Goal: Task Accomplishment & Management: Manage account settings

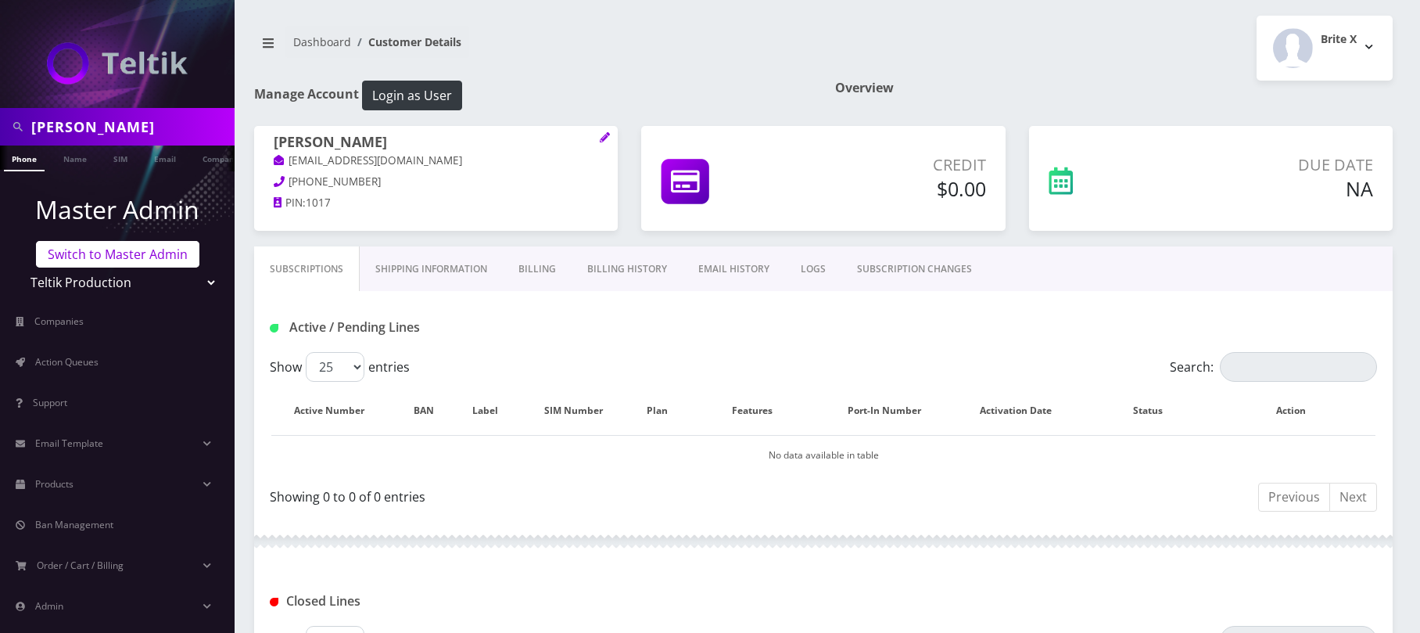
scroll to position [0, 8]
drag, startPoint x: 178, startPoint y: 136, endPoint x: -5, endPoint y: 131, distance: 183.8
click at [0, 131] on html "fred rosenfeld Phone Name SIM Email Company Customer Master Admin Switch to Mas…" at bounding box center [710, 441] width 1420 height 883
paste input "Amcest Corp. Amcest Corp."
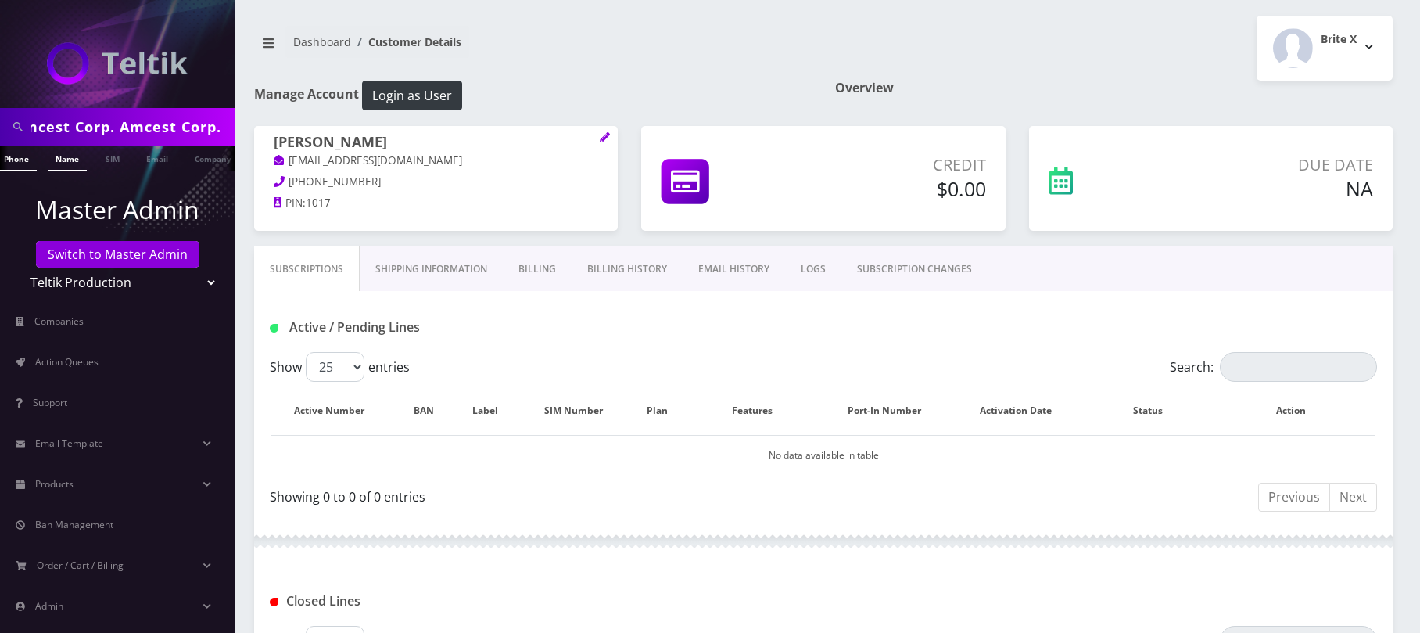
type input "Amcest Corp. Amcest Corp."
click at [54, 164] on link "Name" at bounding box center [67, 158] width 39 height 26
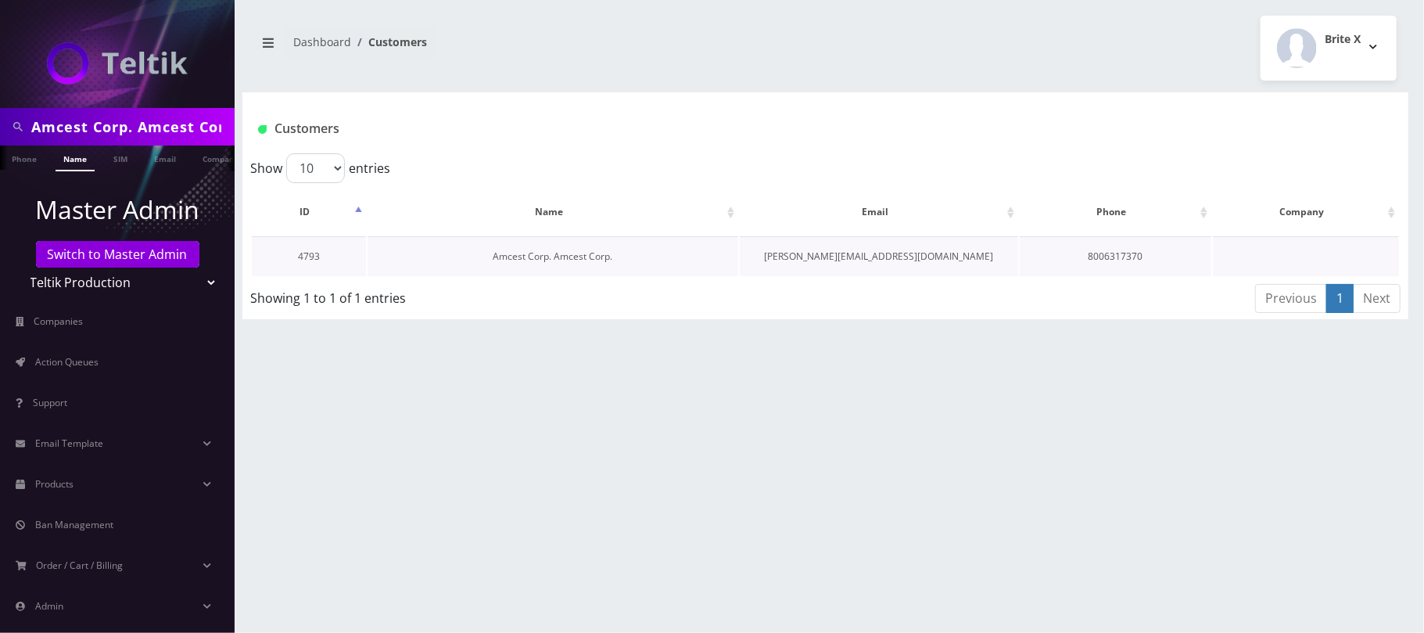
click at [536, 253] on link "Amcest Corp. Amcest Corp." at bounding box center [553, 255] width 120 height 13
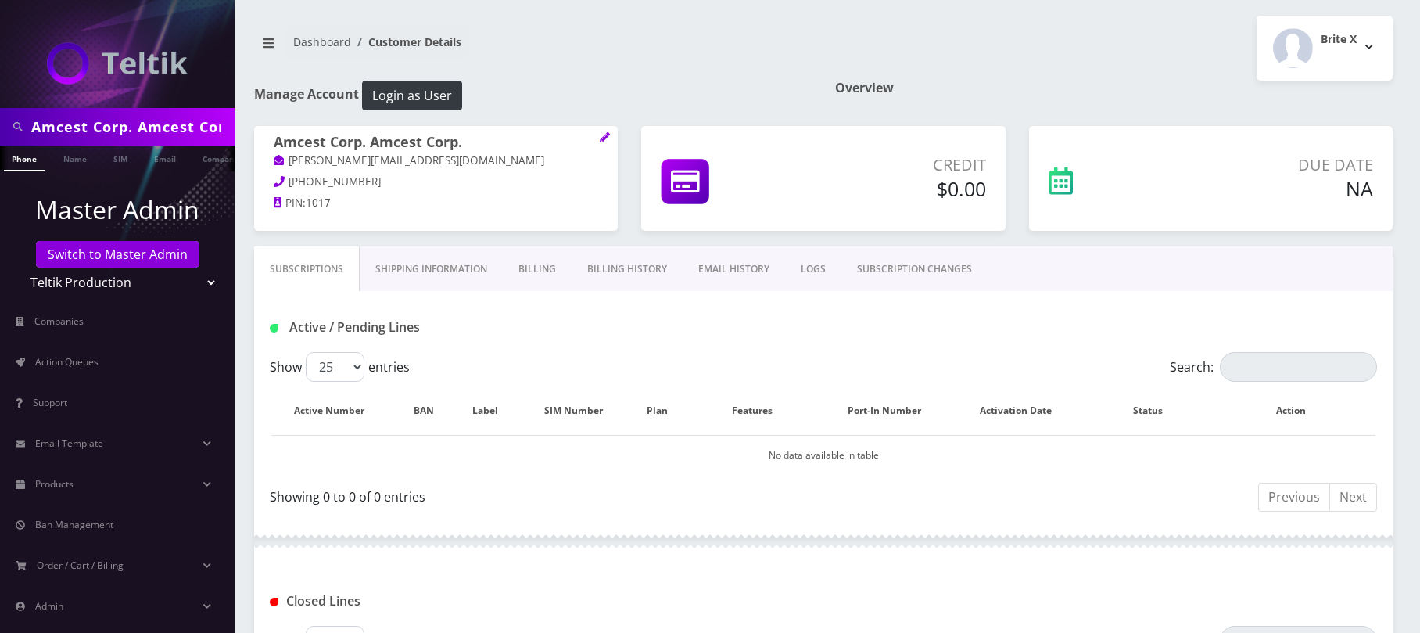
scroll to position [0, 8]
click at [158, 155] on link "Email" at bounding box center [157, 158] width 38 height 26
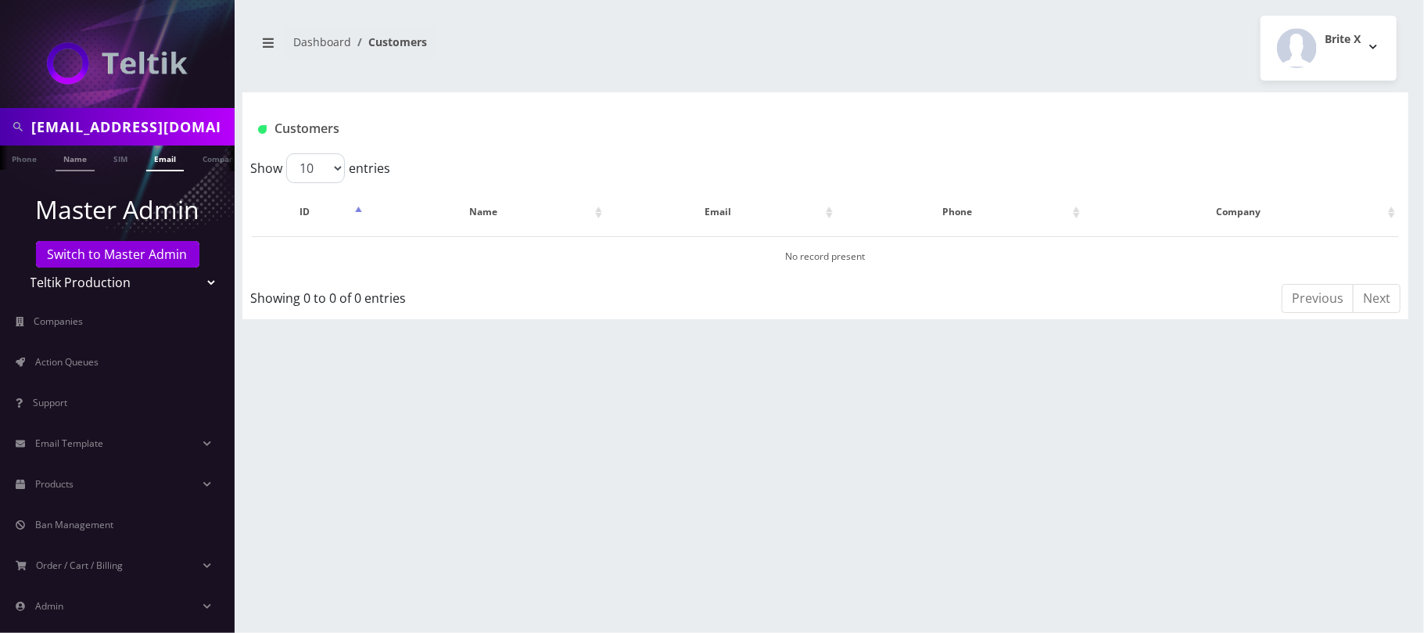
type input "[EMAIL_ADDRESS][DOMAIN_NAME]"
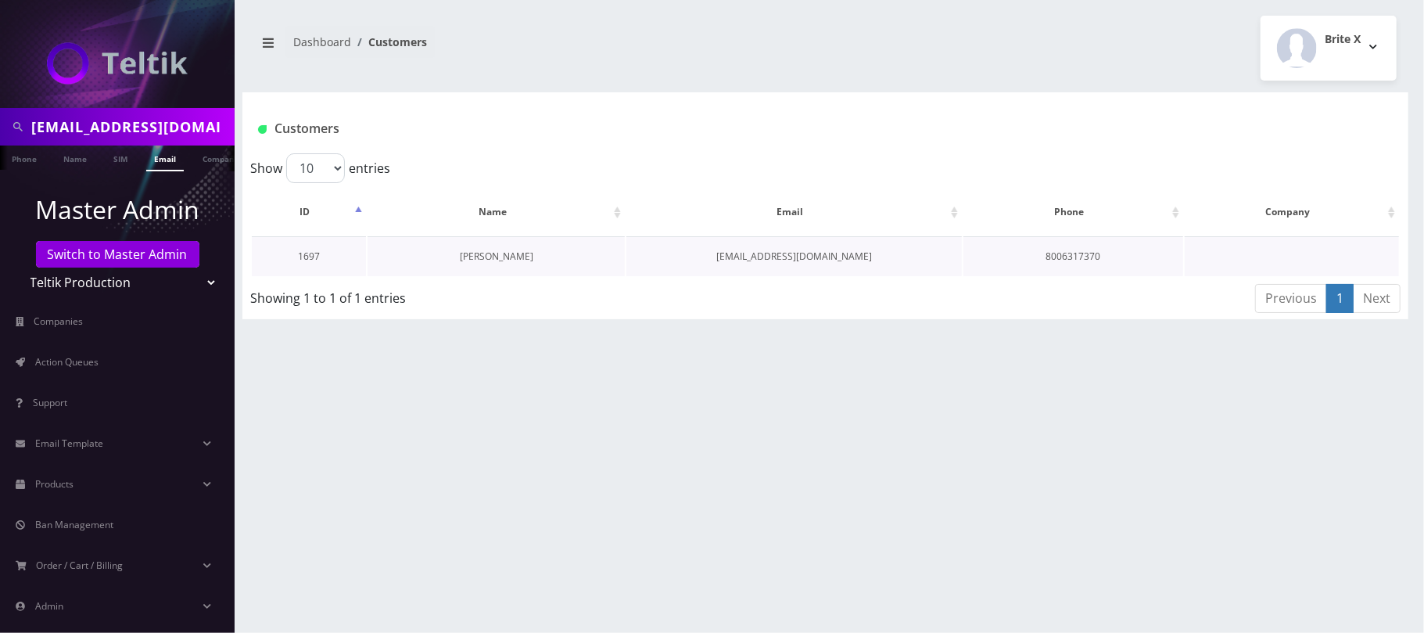
click at [486, 249] on link "[PERSON_NAME]" at bounding box center [496, 255] width 73 height 13
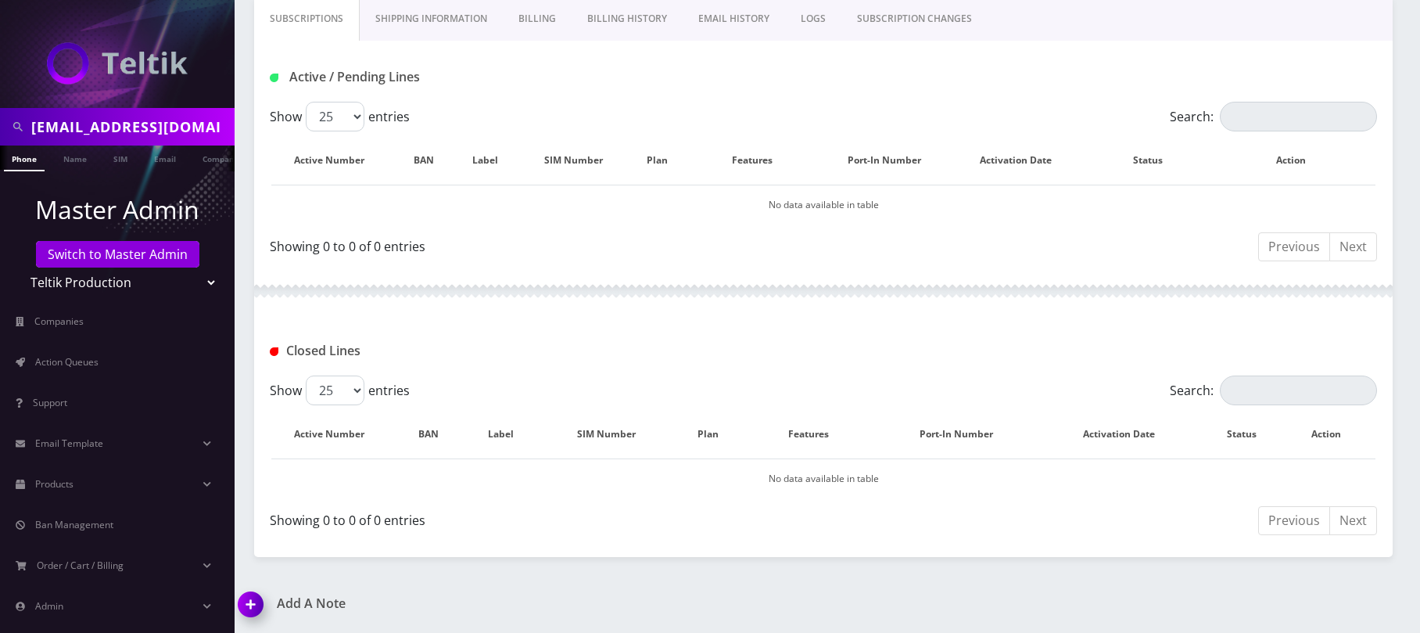
scroll to position [251, 0]
drag, startPoint x: 202, startPoint y: 127, endPoint x: 20, endPoint y: 134, distance: 182.4
click at [0, 113] on html "davidg@amcest.com Phone Name SIM Email Company Customer Master Admin Switch to …" at bounding box center [710, 191] width 1420 height 883
paste input "+88"
type input "[EMAIL_ADDRESS][DOMAIN_NAME]"
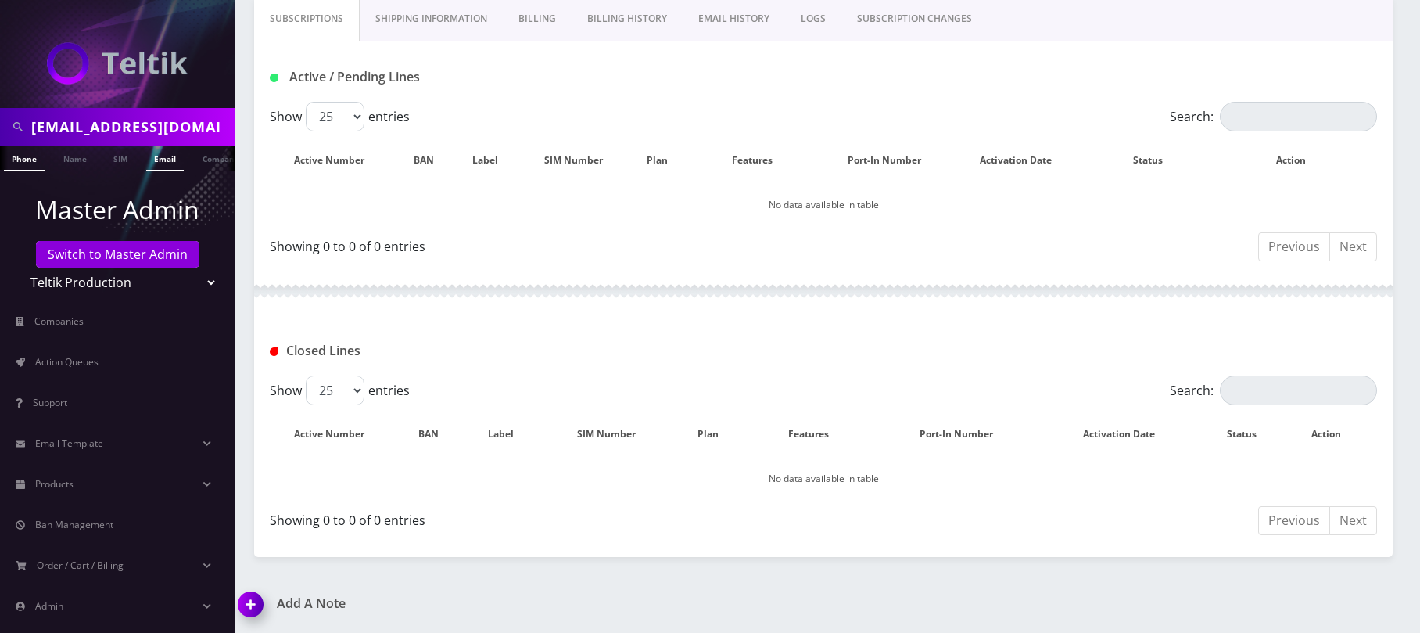
click at [157, 161] on link "Email" at bounding box center [165, 158] width 38 height 26
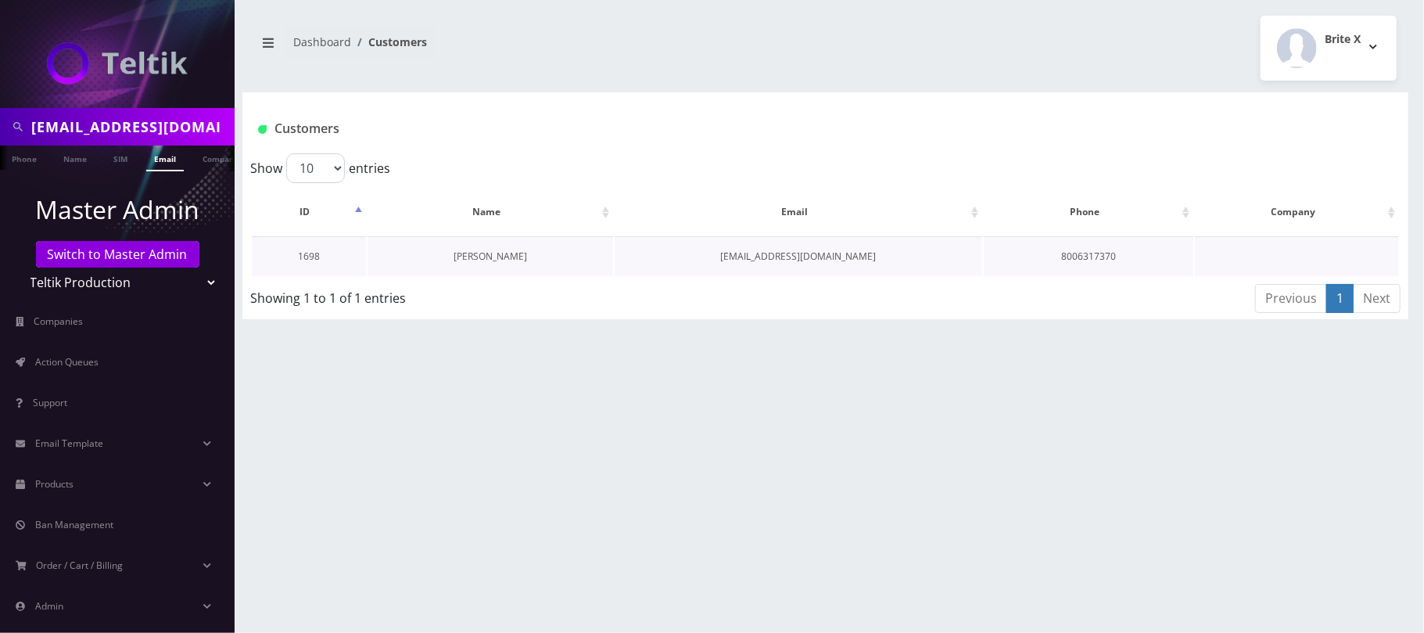
click at [492, 251] on link "[PERSON_NAME]" at bounding box center [490, 255] width 73 height 13
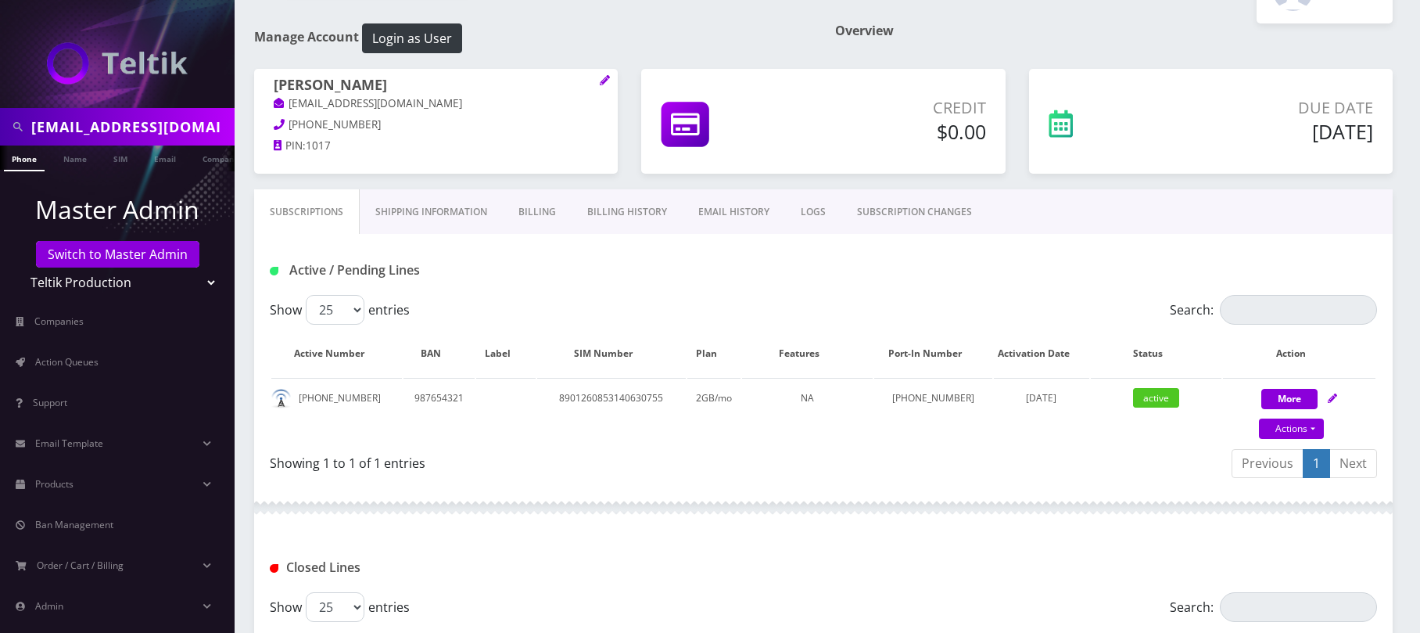
scroll to position [55, 0]
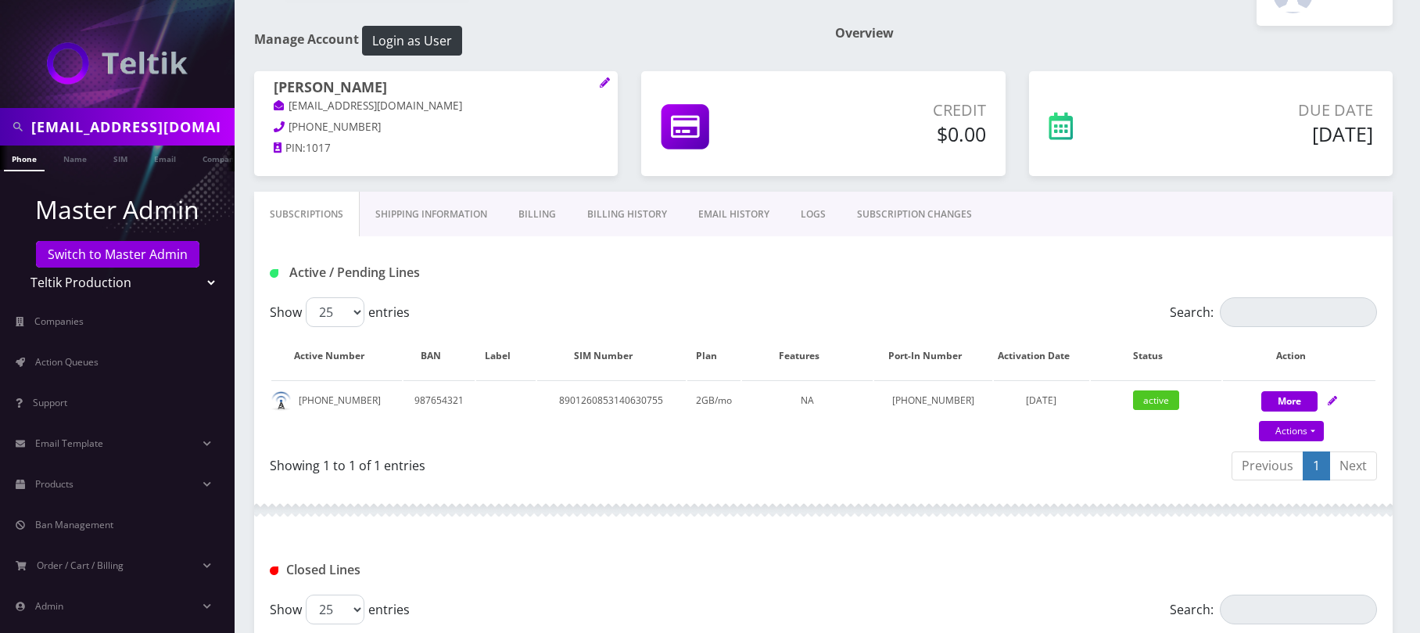
click at [627, 213] on link "Billing History" at bounding box center [627, 214] width 111 height 45
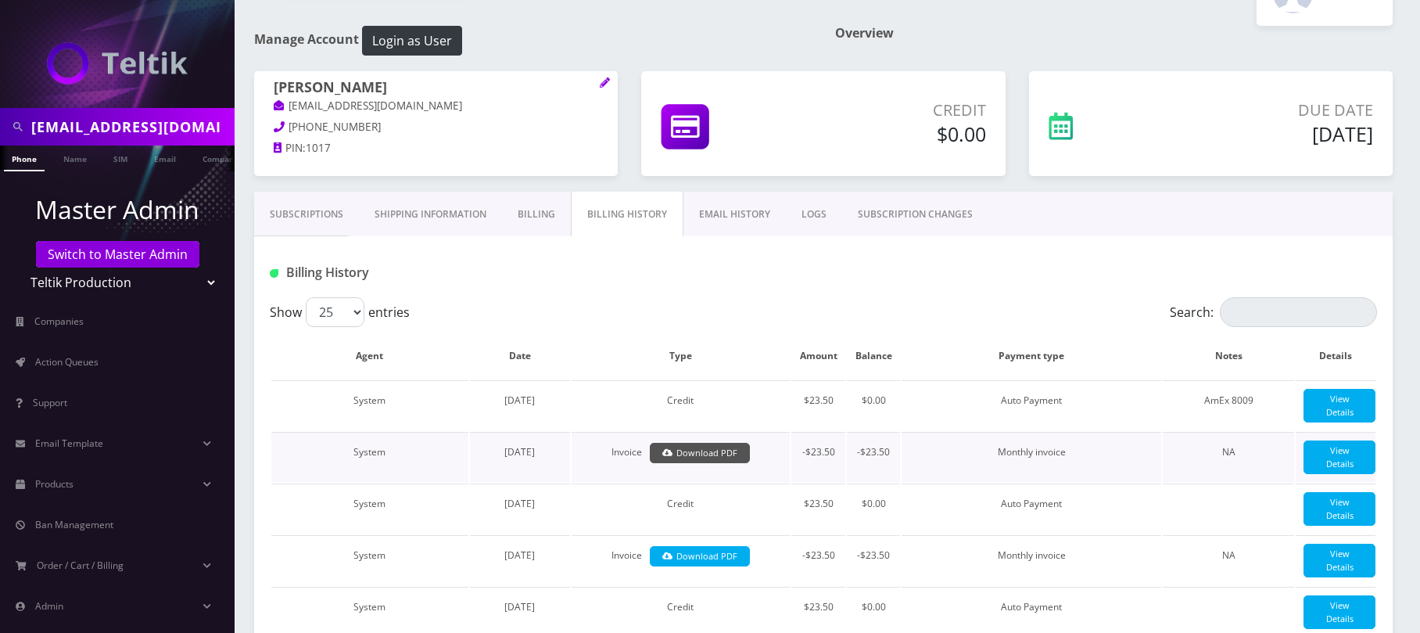
click at [717, 443] on link "Download PDF" at bounding box center [700, 453] width 101 height 21
drag, startPoint x: 214, startPoint y: 125, endPoint x: 13, endPoint y: 120, distance: 201.8
click at [13, 120] on div "davidg+88@amcest.com" at bounding box center [117, 127] width 227 height 30
paste input "ultratest"
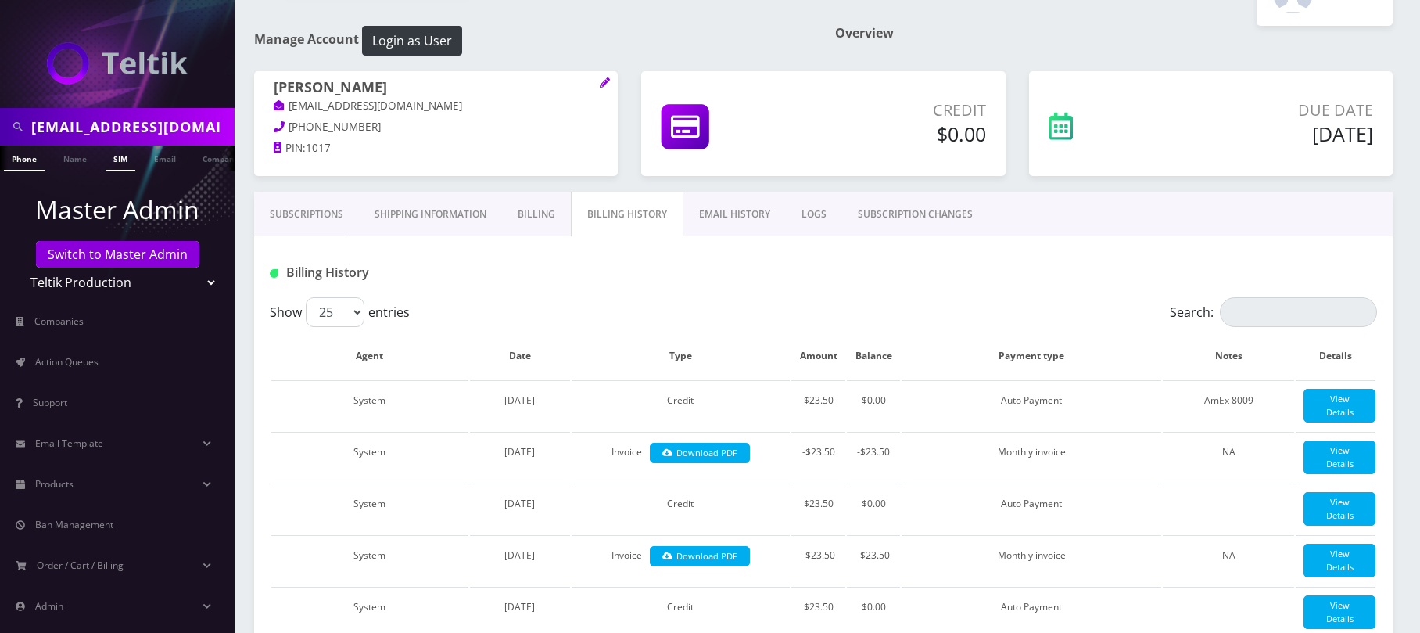
scroll to position [0, 48]
type input "davidg+ultratest@amcest.com"
click at [155, 160] on link "Email" at bounding box center [165, 158] width 38 height 26
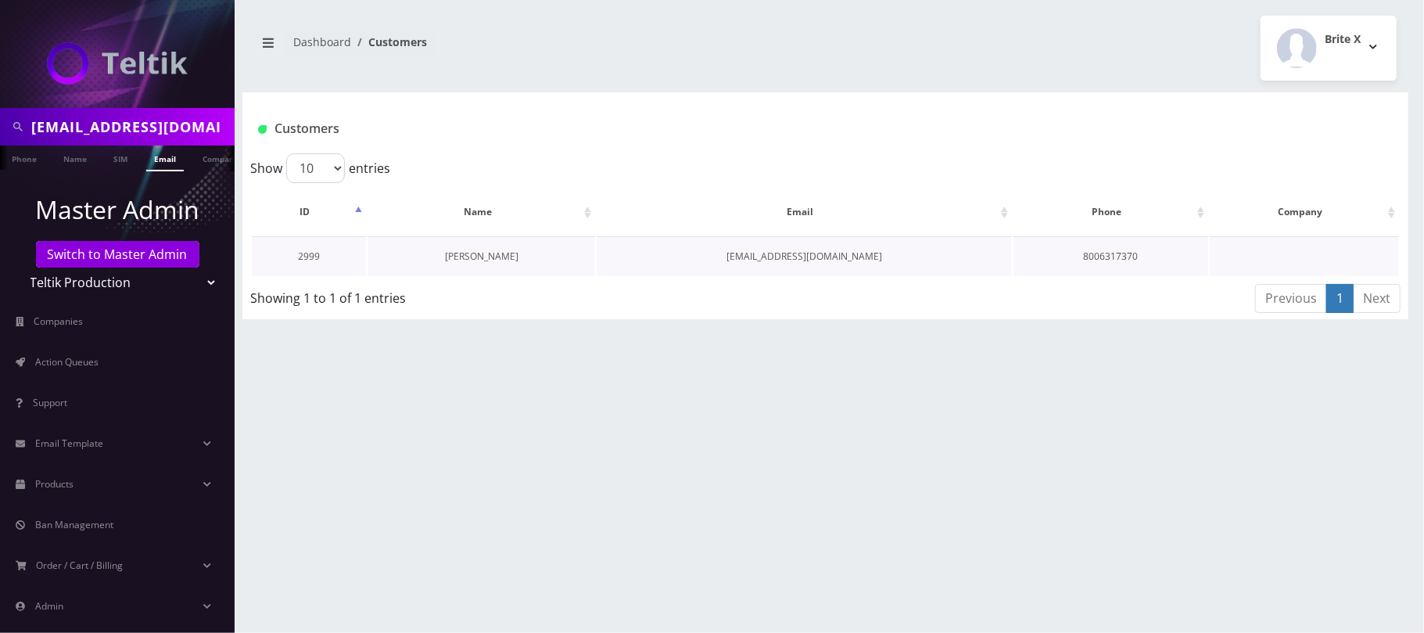
click at [464, 256] on link "[PERSON_NAME]" at bounding box center [481, 255] width 73 height 13
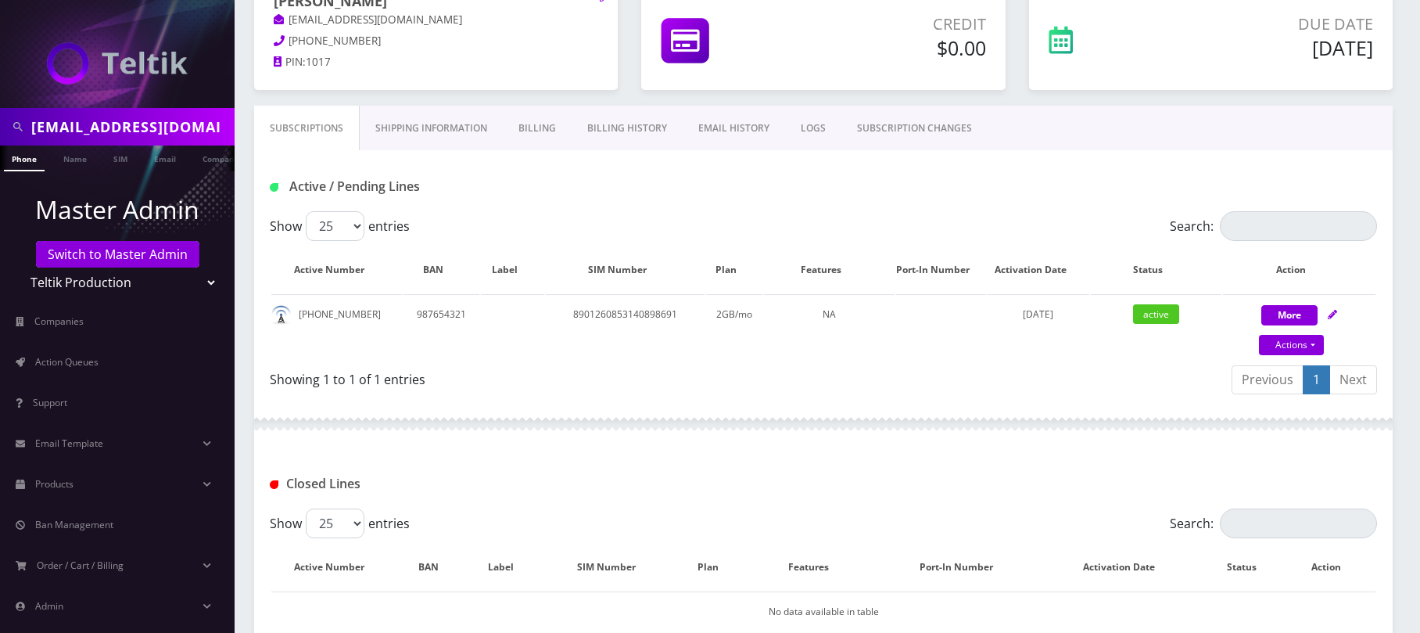
scroll to position [104, 0]
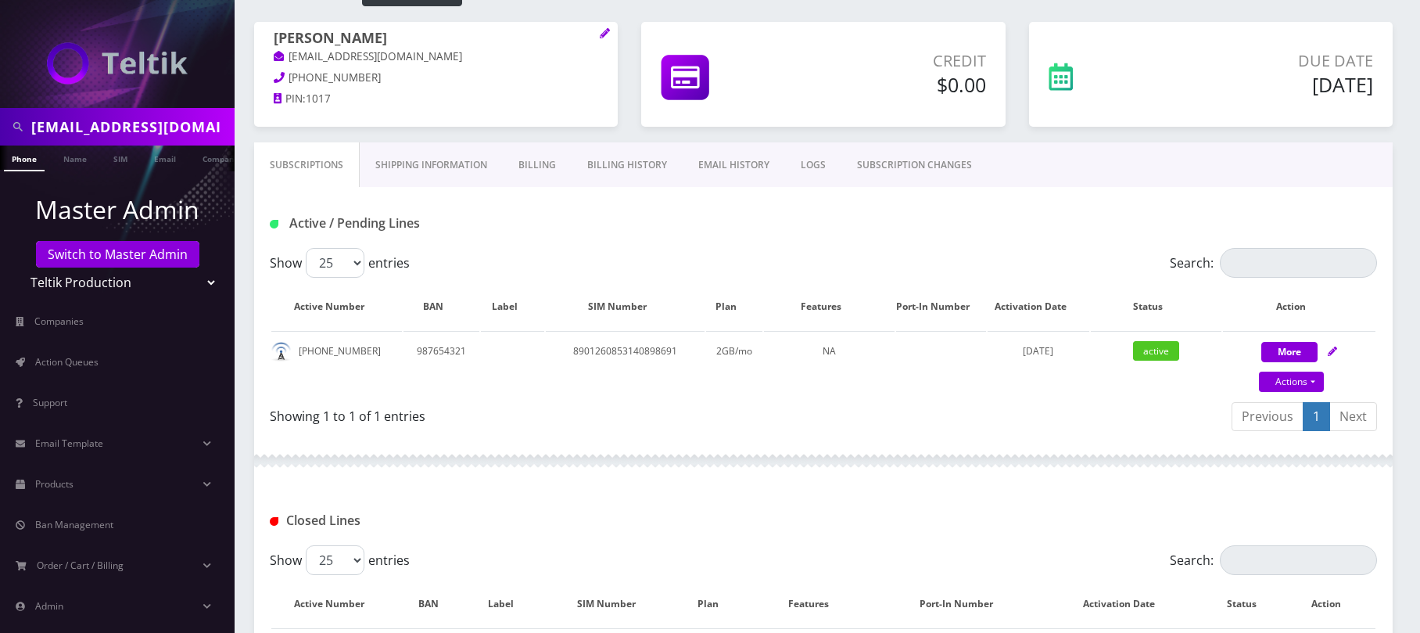
click at [623, 170] on link "Billing History" at bounding box center [627, 164] width 111 height 45
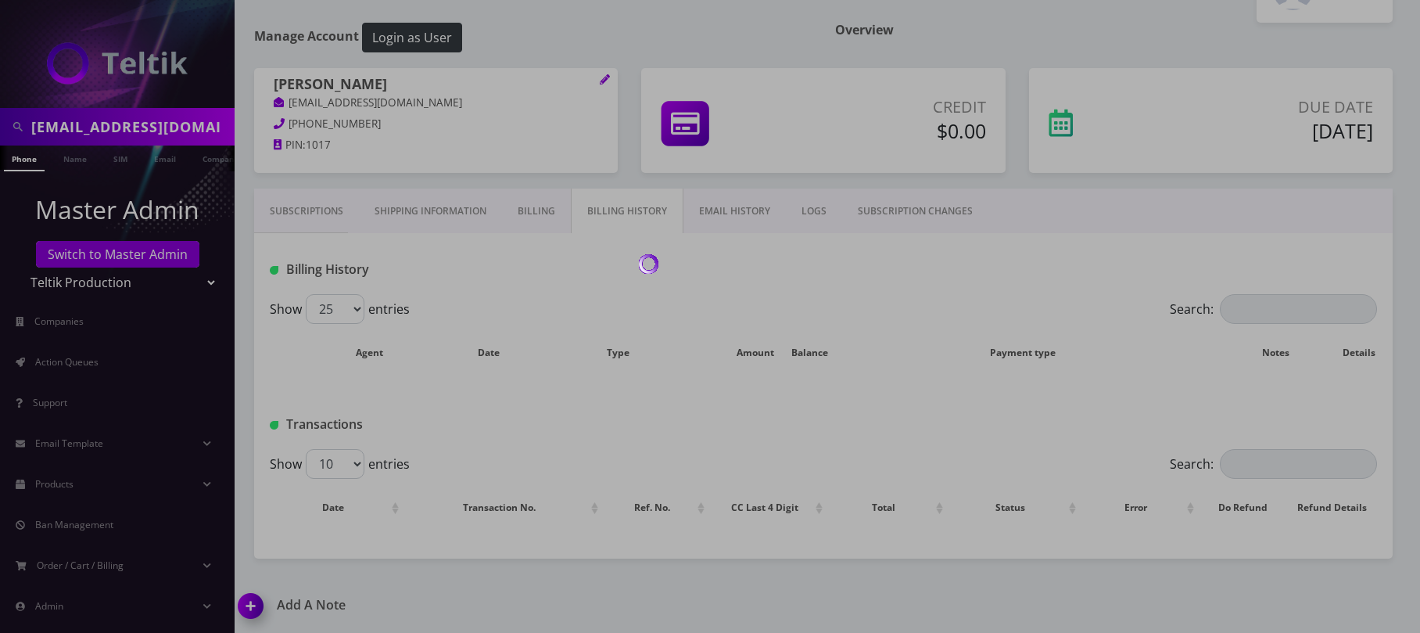
scroll to position [104, 0]
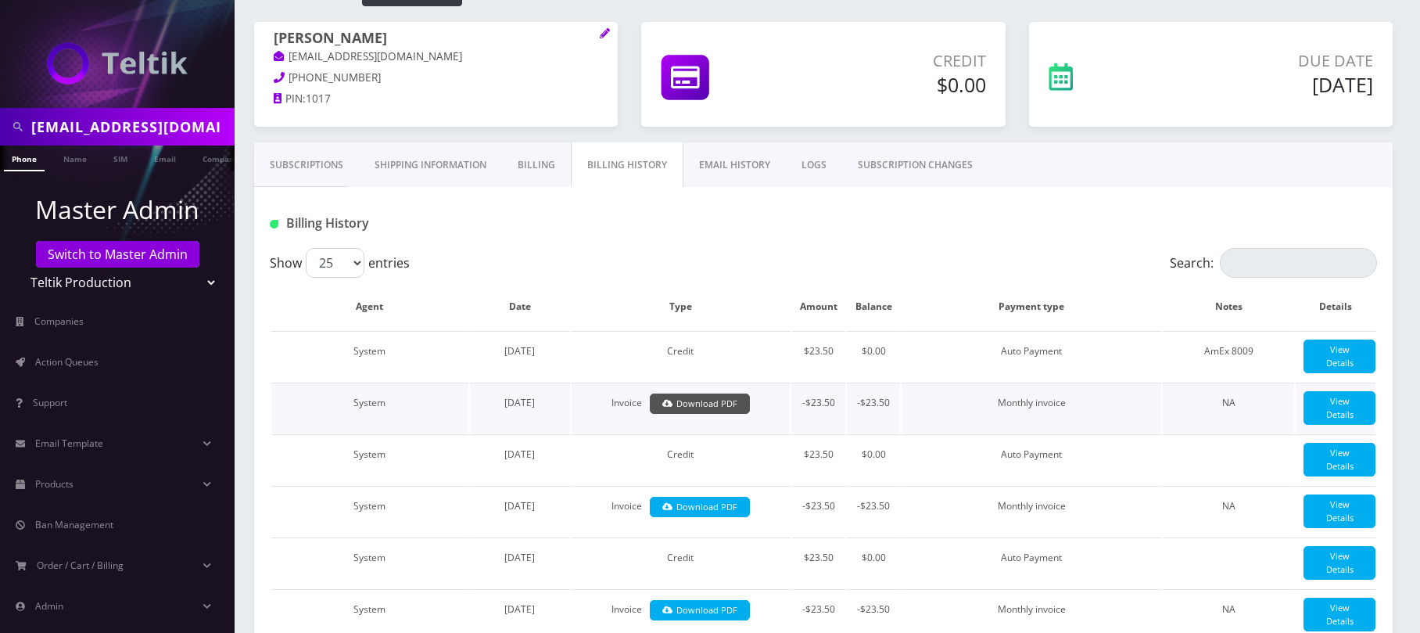
click at [710, 405] on link "Download PDF" at bounding box center [700, 403] width 101 height 21
click at [175, 133] on input "davidg+ultratest@amcest.com" at bounding box center [130, 127] width 199 height 30
paste input "CPE"
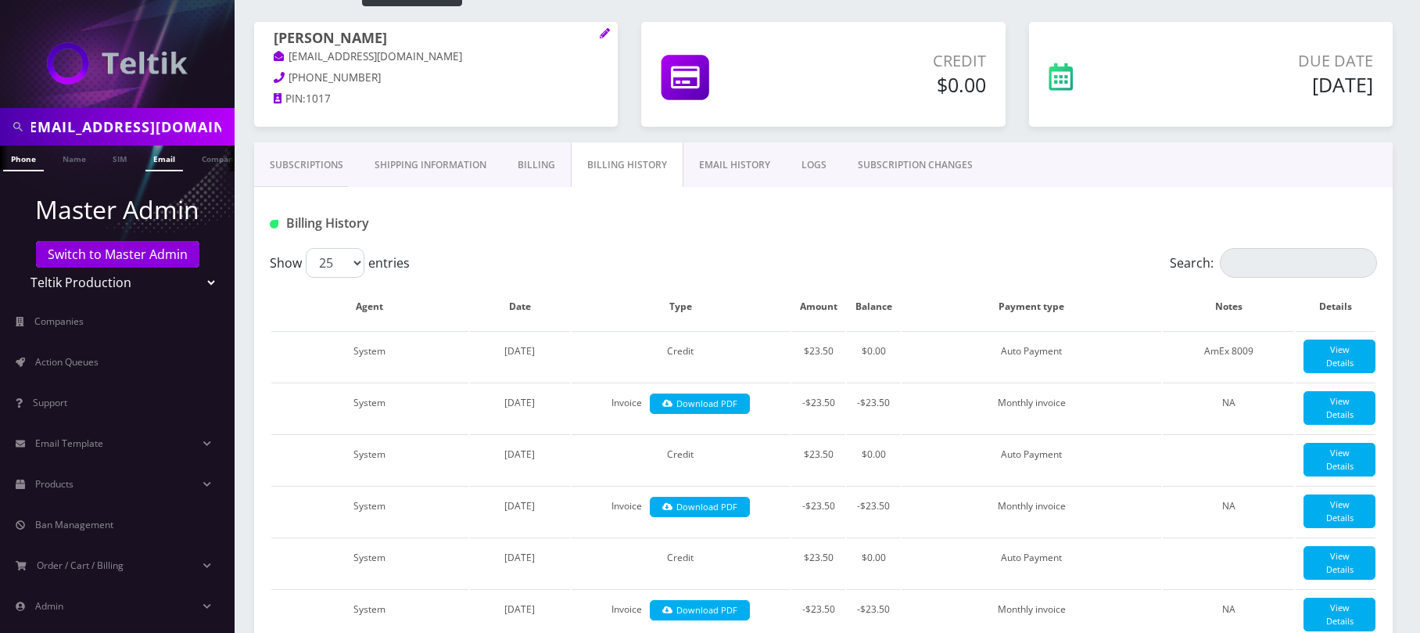
type input "davidg+CPE@amcest.com"
click at [151, 158] on link "Email" at bounding box center [164, 158] width 38 height 26
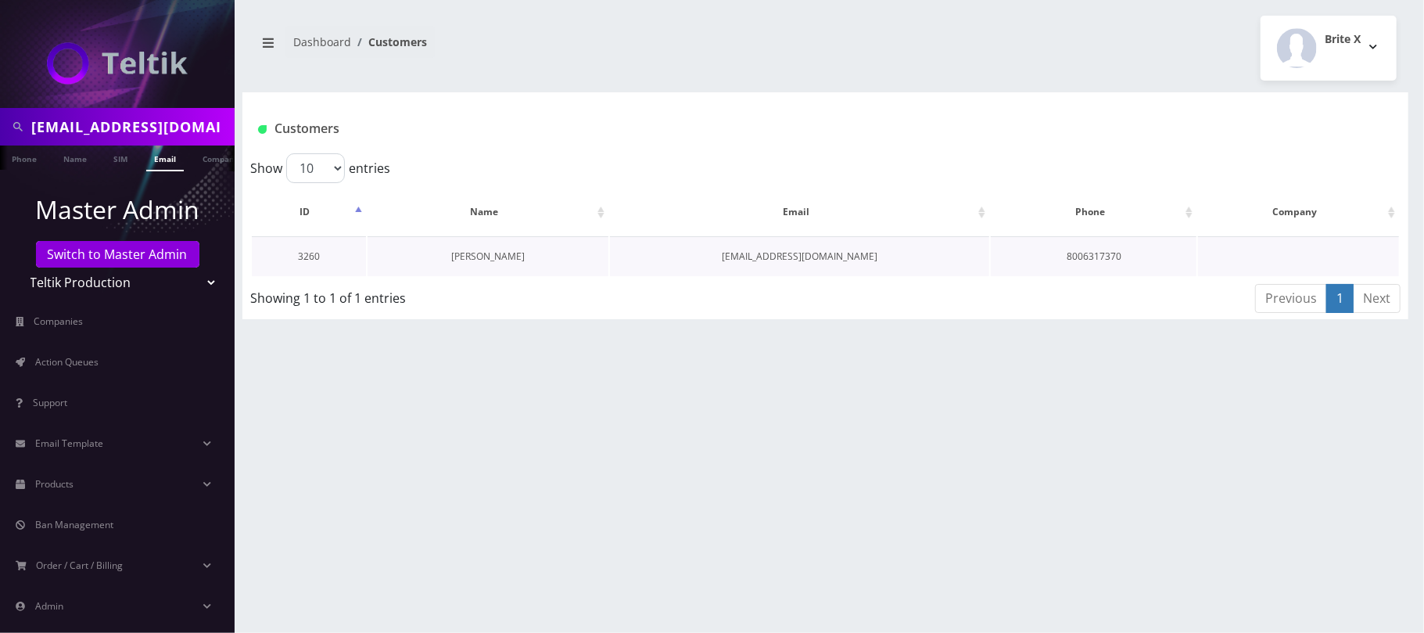
click at [477, 251] on link "[PERSON_NAME]" at bounding box center [487, 255] width 73 height 13
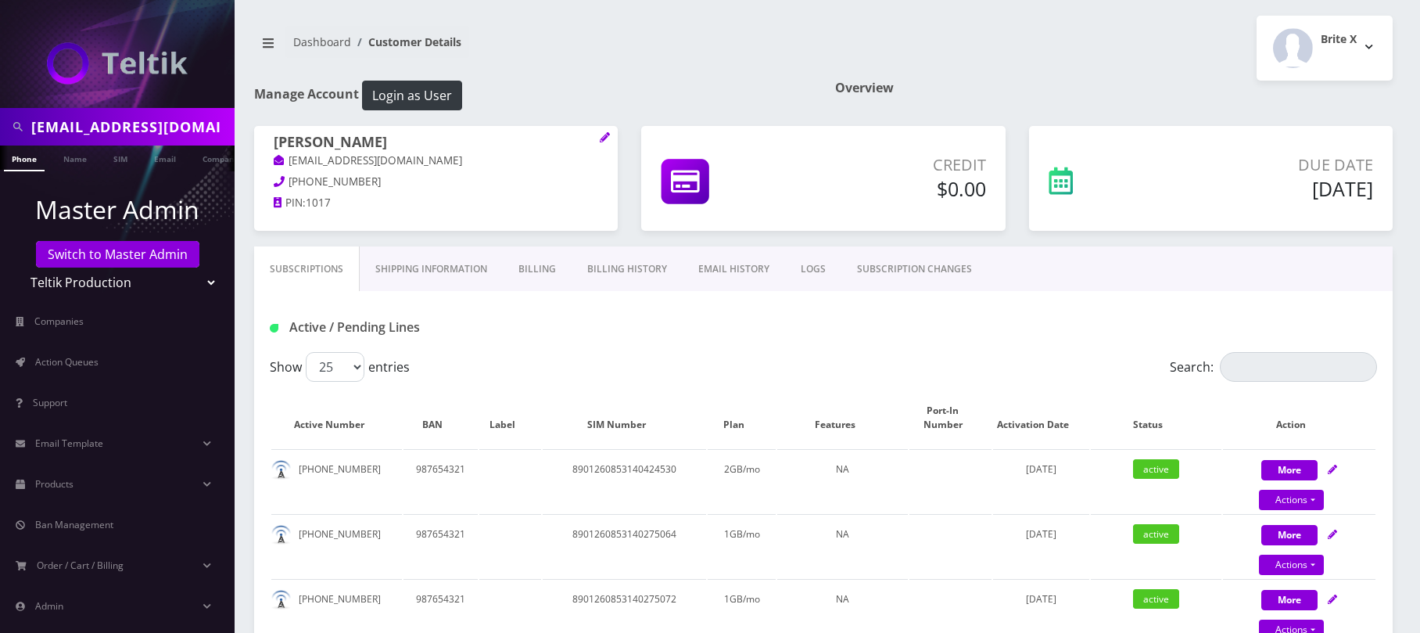
click at [614, 275] on link "Billing History" at bounding box center [627, 268] width 111 height 45
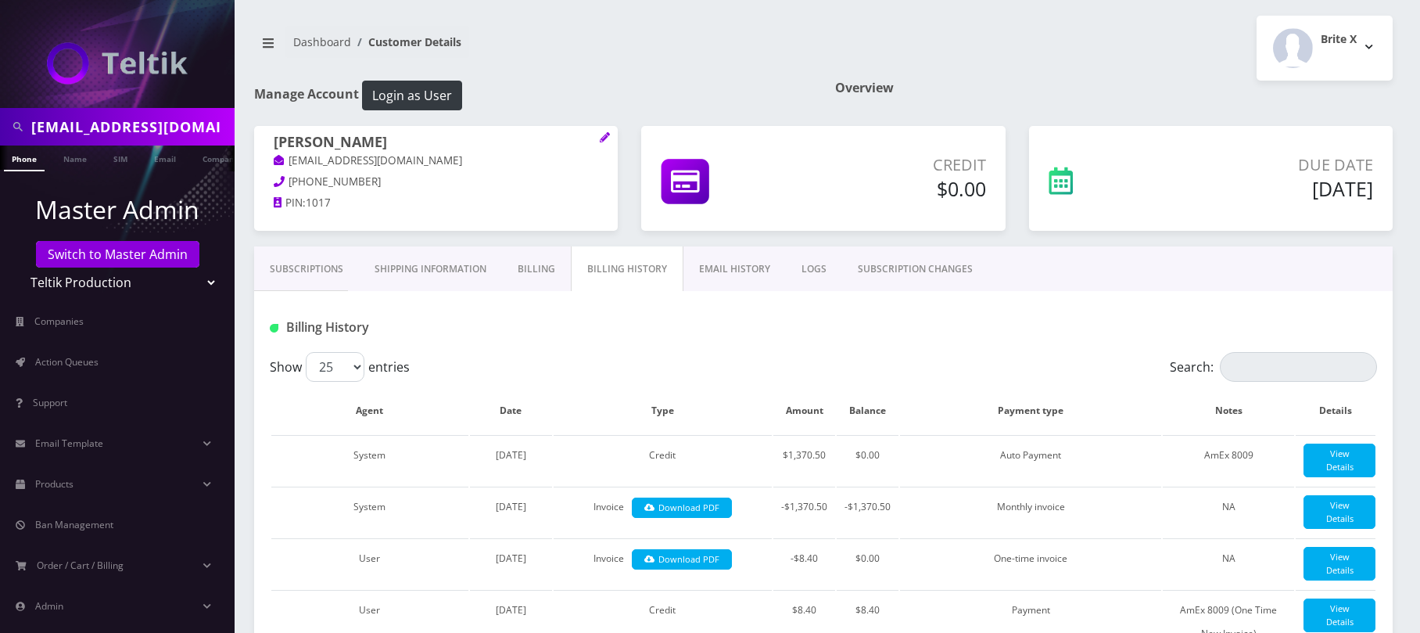
scroll to position [104, 0]
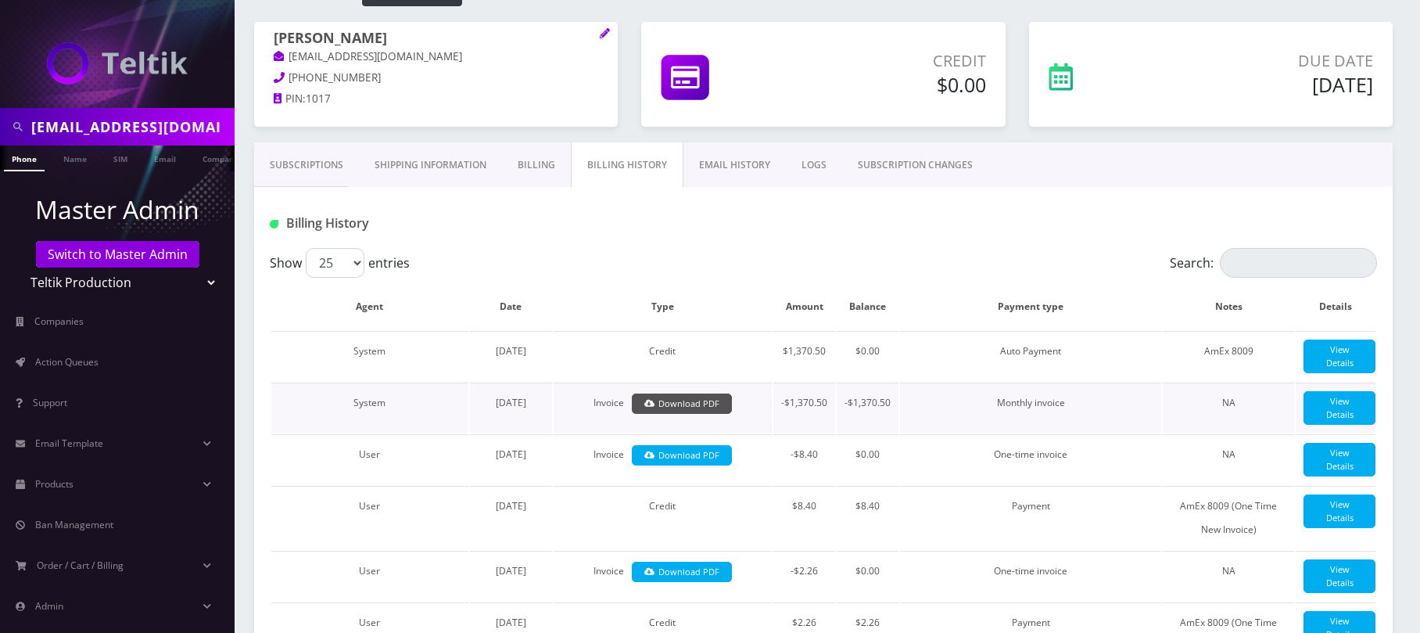
click at [665, 411] on link "Download PDF" at bounding box center [682, 403] width 101 height 21
click at [245, 141] on div "Fred Rosenfeld davidg+CPE@amcest.com 800-631-7370 PIN: 1017" at bounding box center [435, 82] width 387 height 120
click at [216, 133] on input "davidg+CPE@amcest.com" at bounding box center [130, 127] width 199 height 30
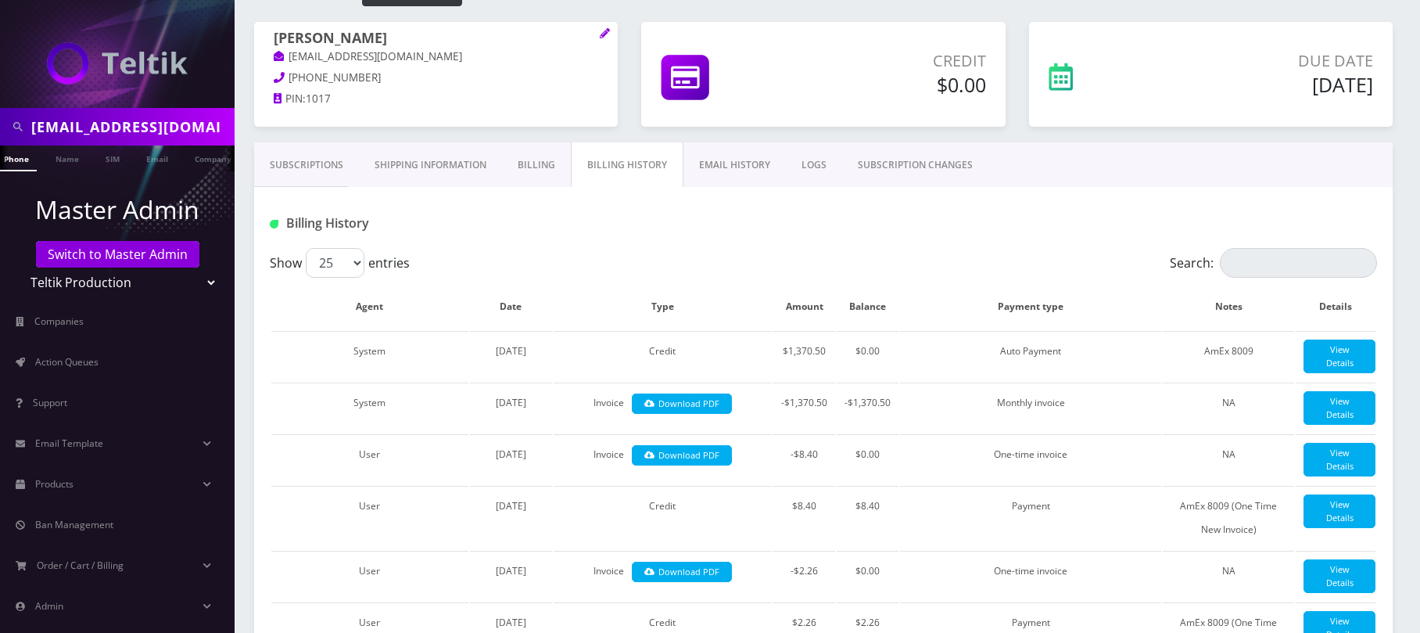
drag, startPoint x: 220, startPoint y: 125, endPoint x: 22, endPoint y: 113, distance: 199.0
click at [22, 113] on div "davidg+CPE@amcest.com" at bounding box center [117, 127] width 227 height 30
paste input "text"
type input "davidg@amcest.com"
click at [151, 163] on link "Email" at bounding box center [157, 158] width 38 height 26
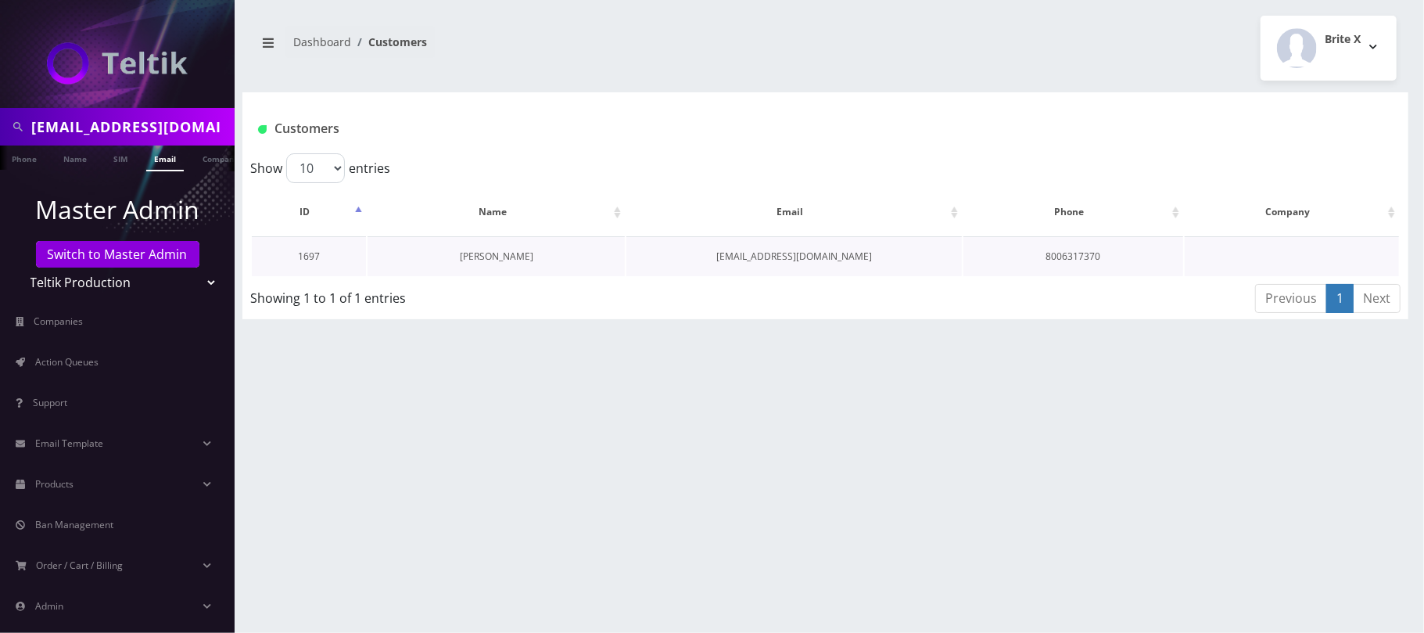
click at [494, 260] on link "[PERSON_NAME]" at bounding box center [496, 255] width 73 height 13
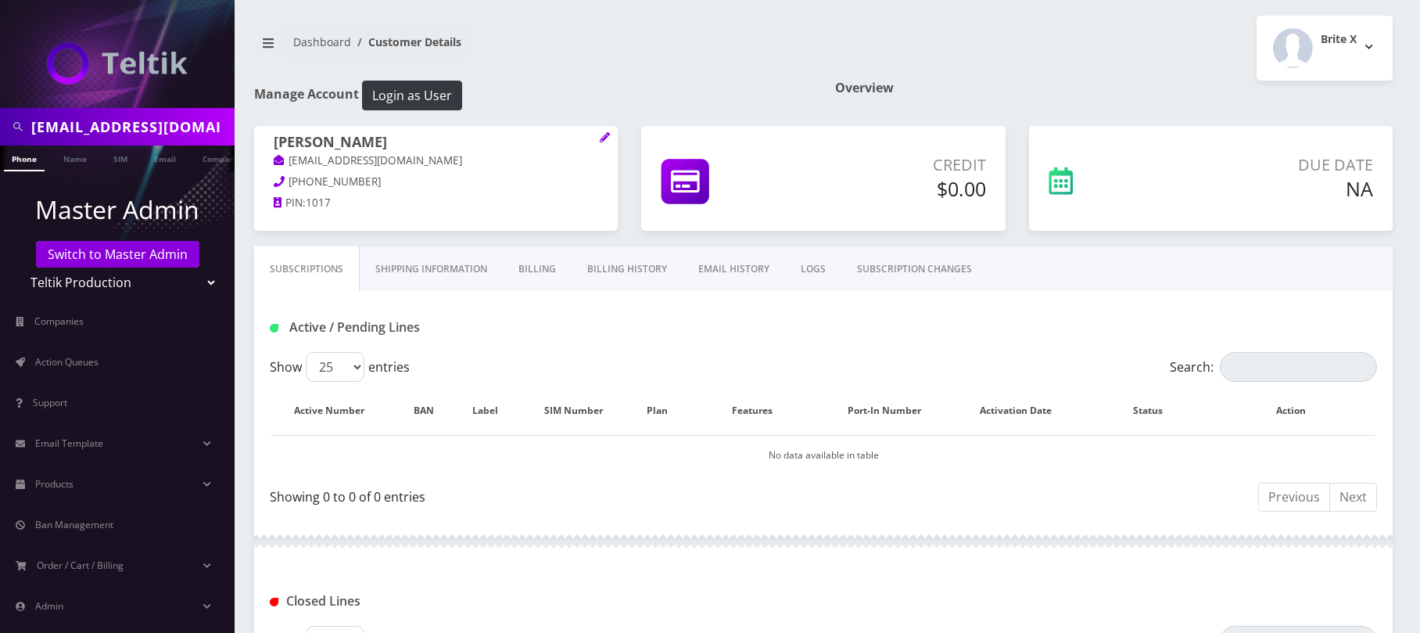
click at [407, 158] on p "[EMAIL_ADDRESS][DOMAIN_NAME]" at bounding box center [436, 160] width 324 height 17
click at [601, 141] on icon at bounding box center [605, 137] width 10 height 10
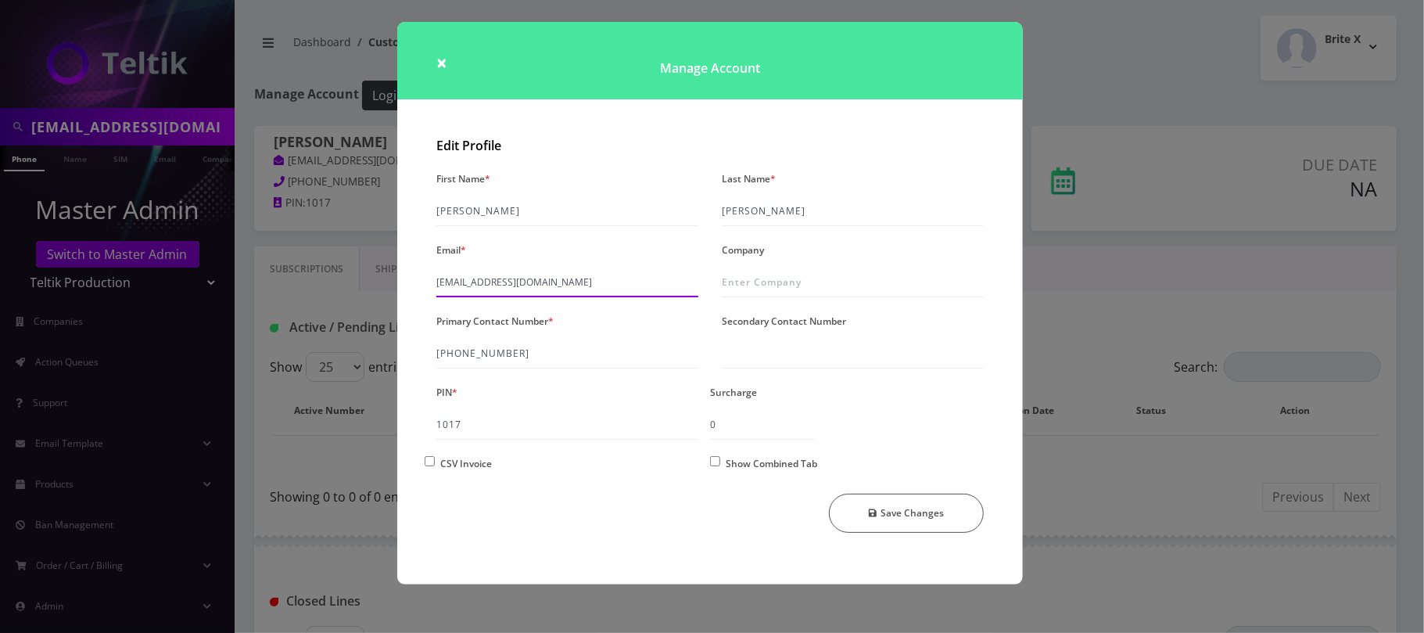
drag, startPoint x: 535, startPoint y: 278, endPoint x: 375, endPoint y: 281, distance: 159.5
click at [375, 281] on div "× Manage Account Edit Profile First Name * Fred Last Name * Rosenfeld Email * d…" at bounding box center [712, 316] width 1424 height 633
click at [917, 511] on button "Save Changes" at bounding box center [907, 512] width 156 height 39
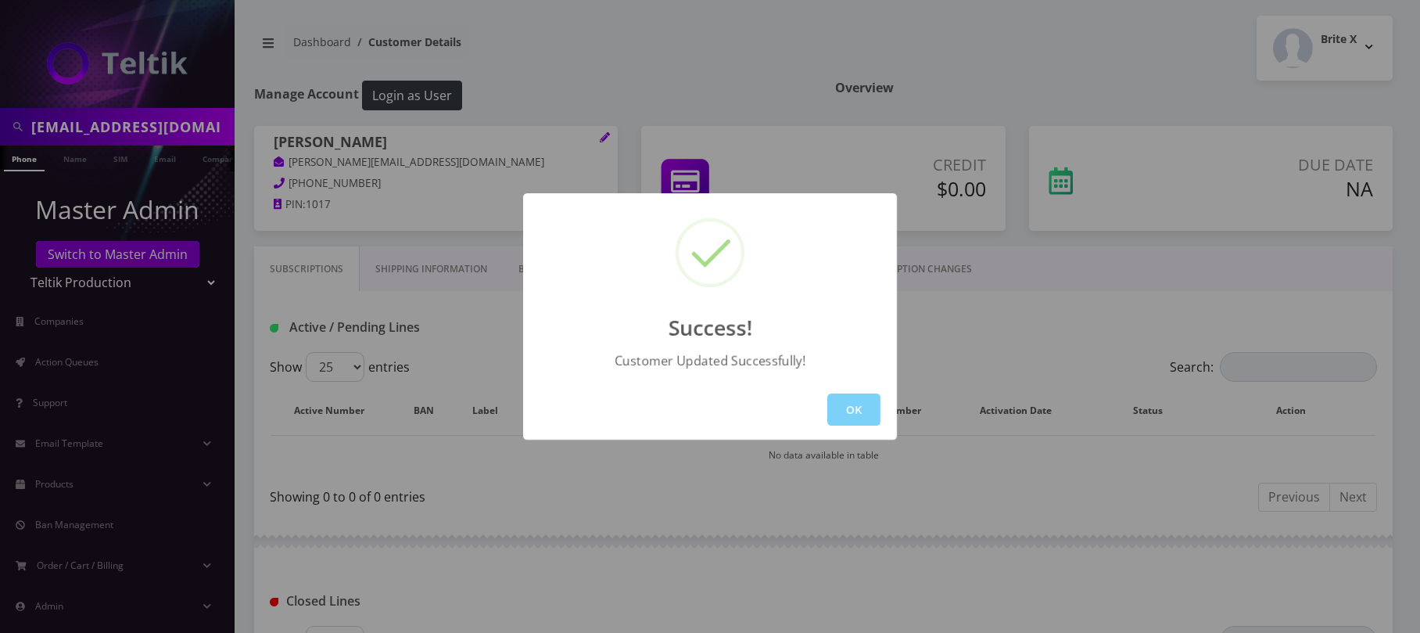
click at [815, 76] on div "Success! Customer Updated Successfully! OK" at bounding box center [710, 316] width 1420 height 633
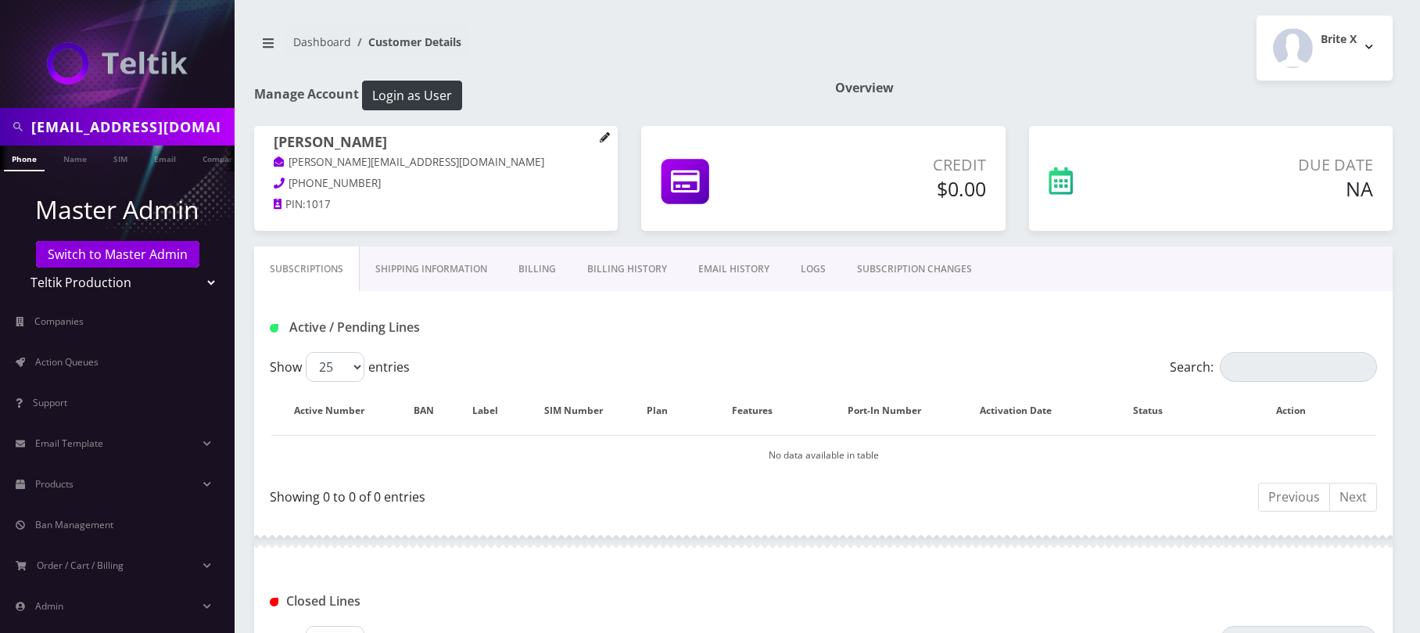
click at [607, 138] on icon at bounding box center [605, 137] width 10 height 10
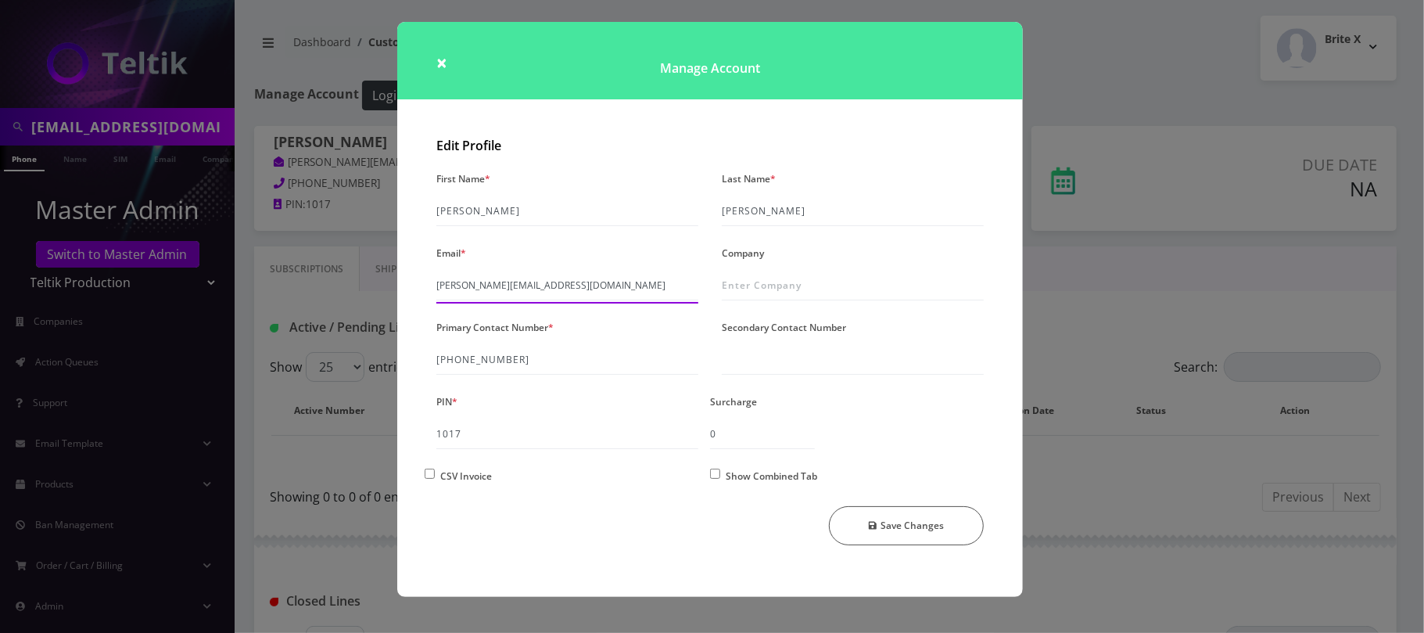
click at [546, 296] on input "jay@teltik.com" at bounding box center [567, 286] width 262 height 30
drag, startPoint x: 539, startPoint y: 288, endPoint x: 327, endPoint y: 289, distance: 211.9
click at [327, 289] on div "× Manage Account Edit Profile First Name * Fred Last Name * Rosenfeld Email * j…" at bounding box center [712, 316] width 1424 height 633
paste input "davidg@amcest"
type input "davidg@amcest.com"
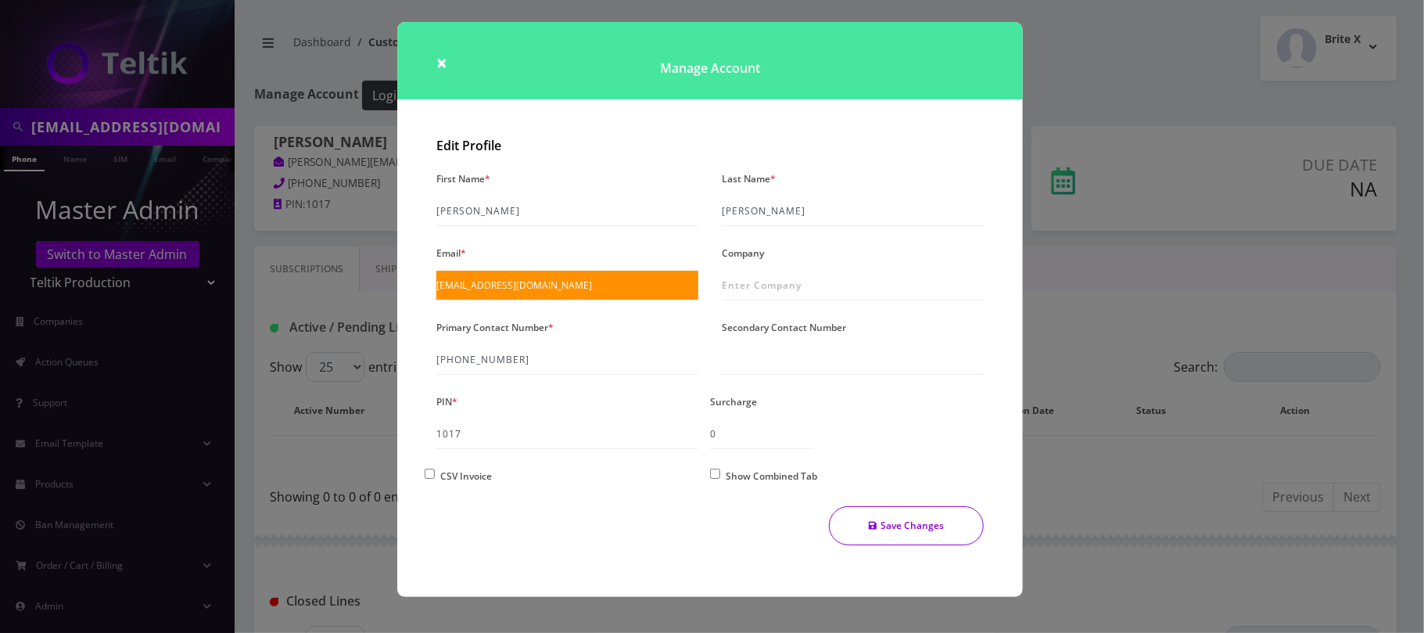
click at [927, 535] on button "Save Changes" at bounding box center [907, 525] width 156 height 39
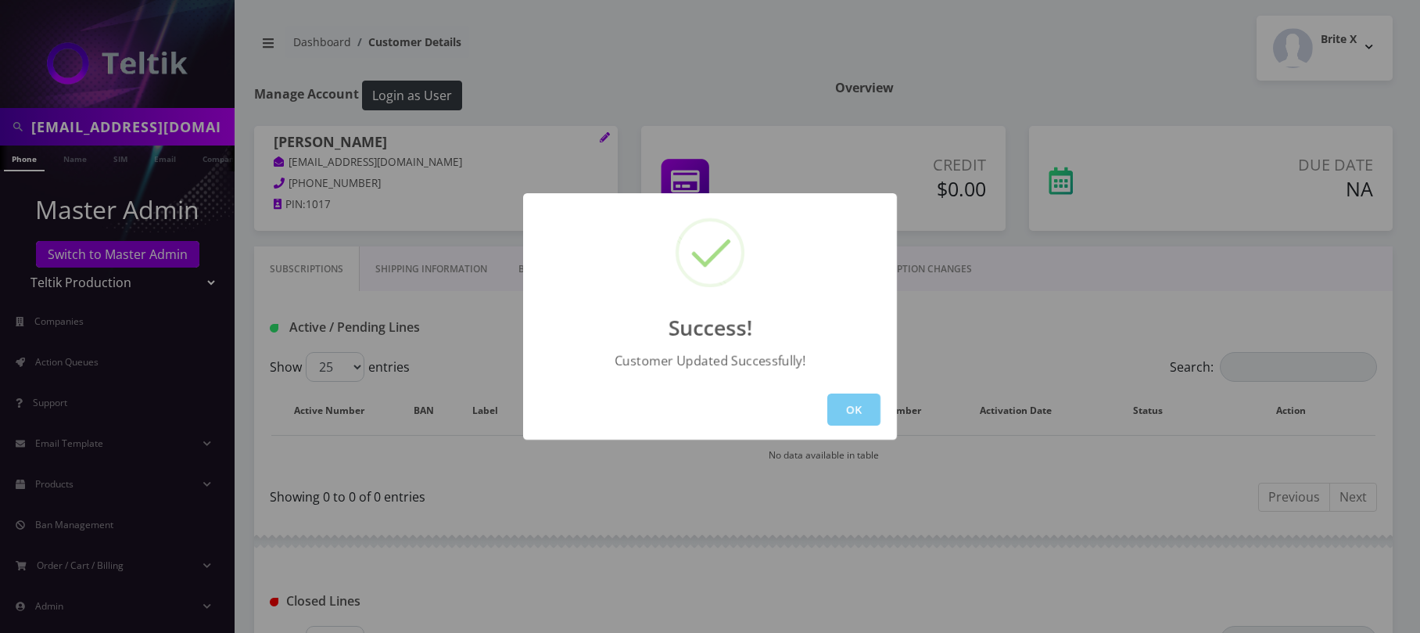
click at [858, 411] on button "OK" at bounding box center [853, 409] width 53 height 32
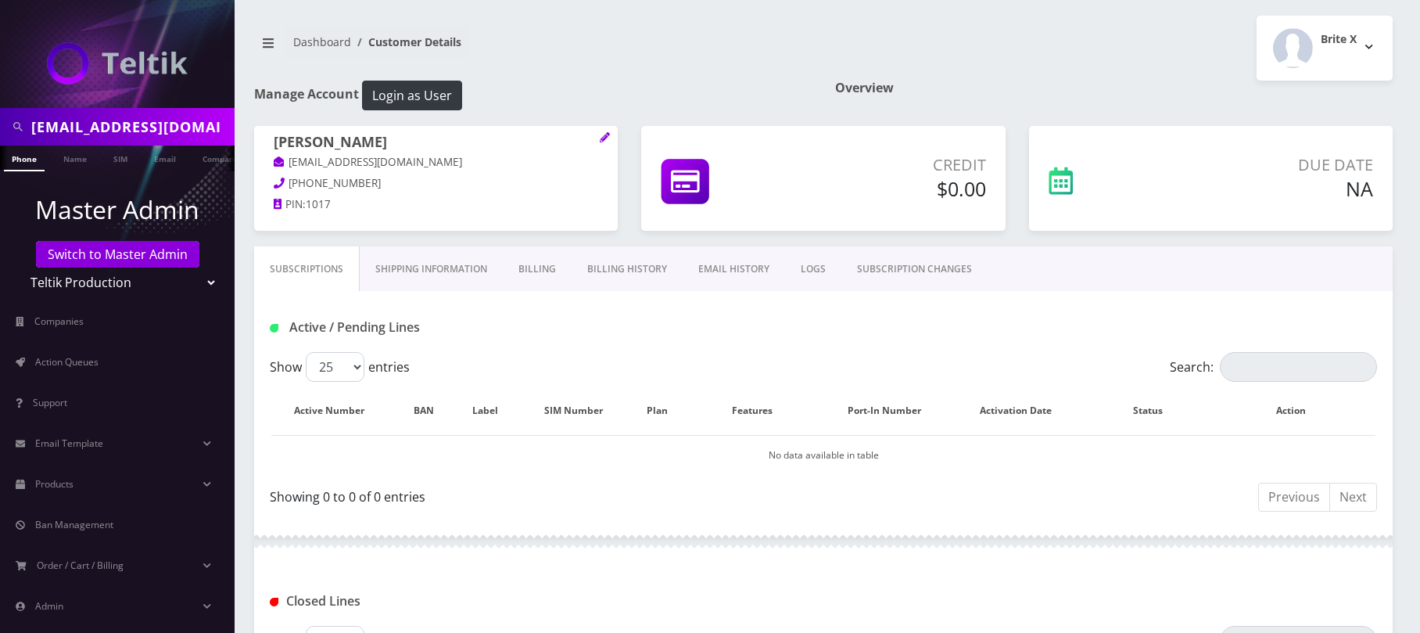
click at [119, 282] on select "Teltik Production My Link Mobile VennMobile Unlimited Advanced LTE Rexing Inc D…" at bounding box center [117, 282] width 199 height 30
select select "13"
click at [18, 267] on select "Teltik Production My Link Mobile VennMobile Unlimited Advanced LTE Rexing Inc D…" at bounding box center [117, 282] width 199 height 30
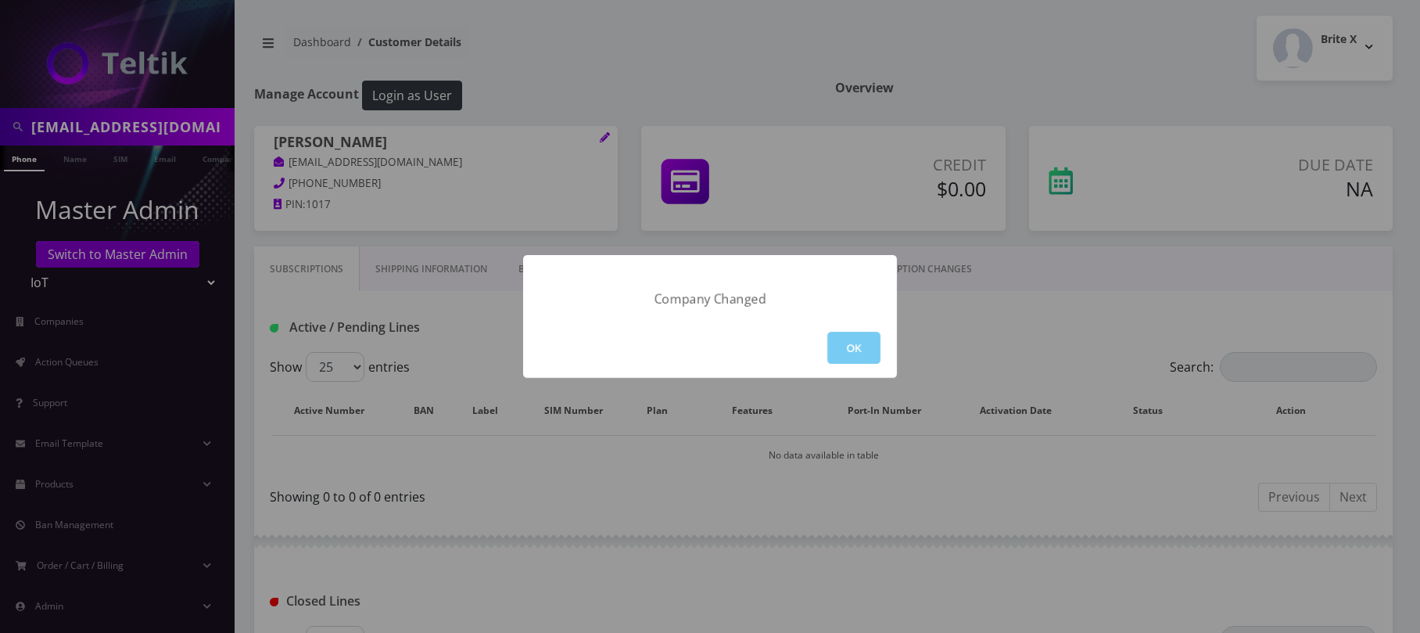
click at [852, 336] on button "OK" at bounding box center [853, 348] width 53 height 32
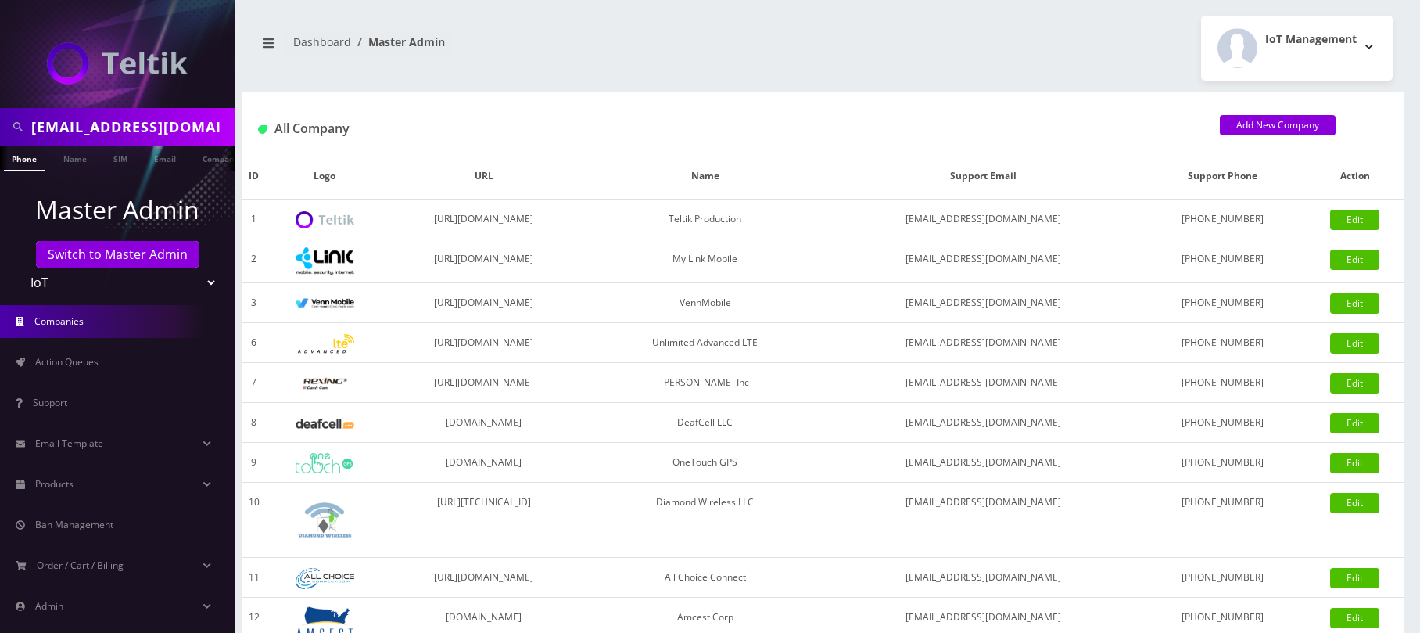
drag, startPoint x: 203, startPoint y: 124, endPoint x: -34, endPoint y: 134, distance: 237.2
click at [0, 134] on html "[EMAIL_ADDRESS][DOMAIN_NAME] Phone Name SIM Email Company Customer Master Admin…" at bounding box center [710, 537] width 1420 height 1074
type input "nirvan"
click at [86, 157] on link "Name" at bounding box center [75, 158] width 39 height 26
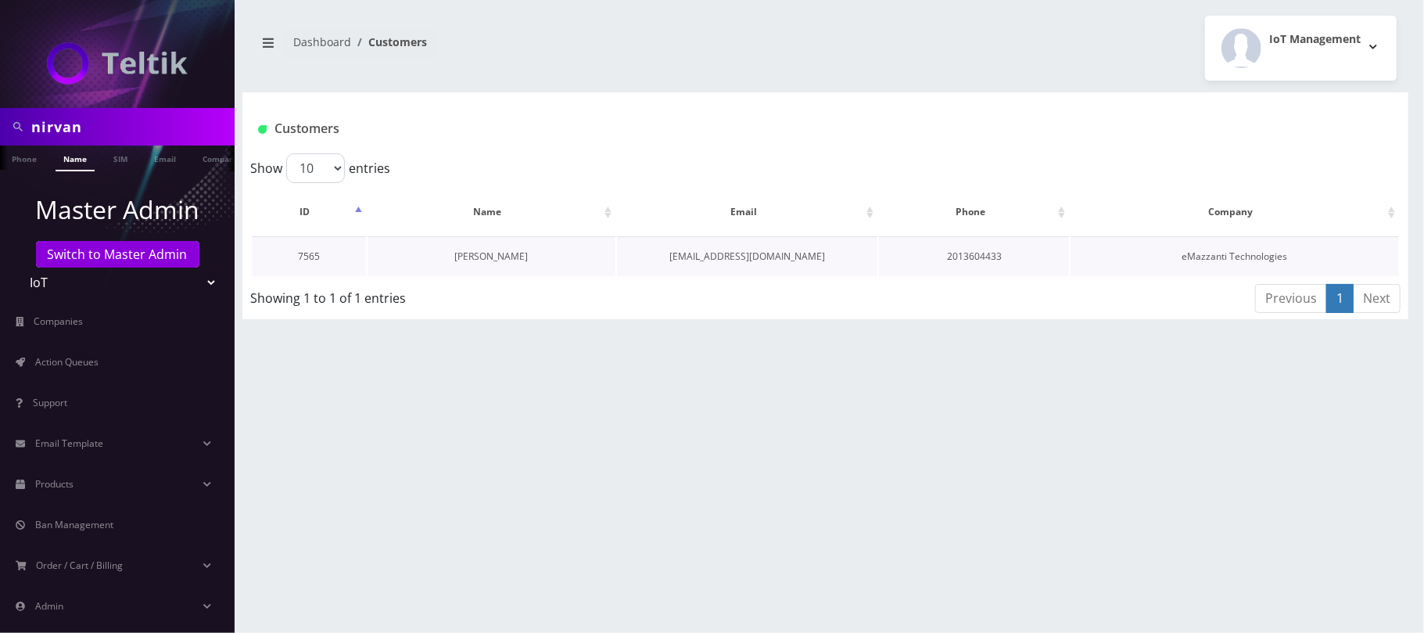
click at [501, 250] on link "[PERSON_NAME]" at bounding box center [490, 255] width 73 height 13
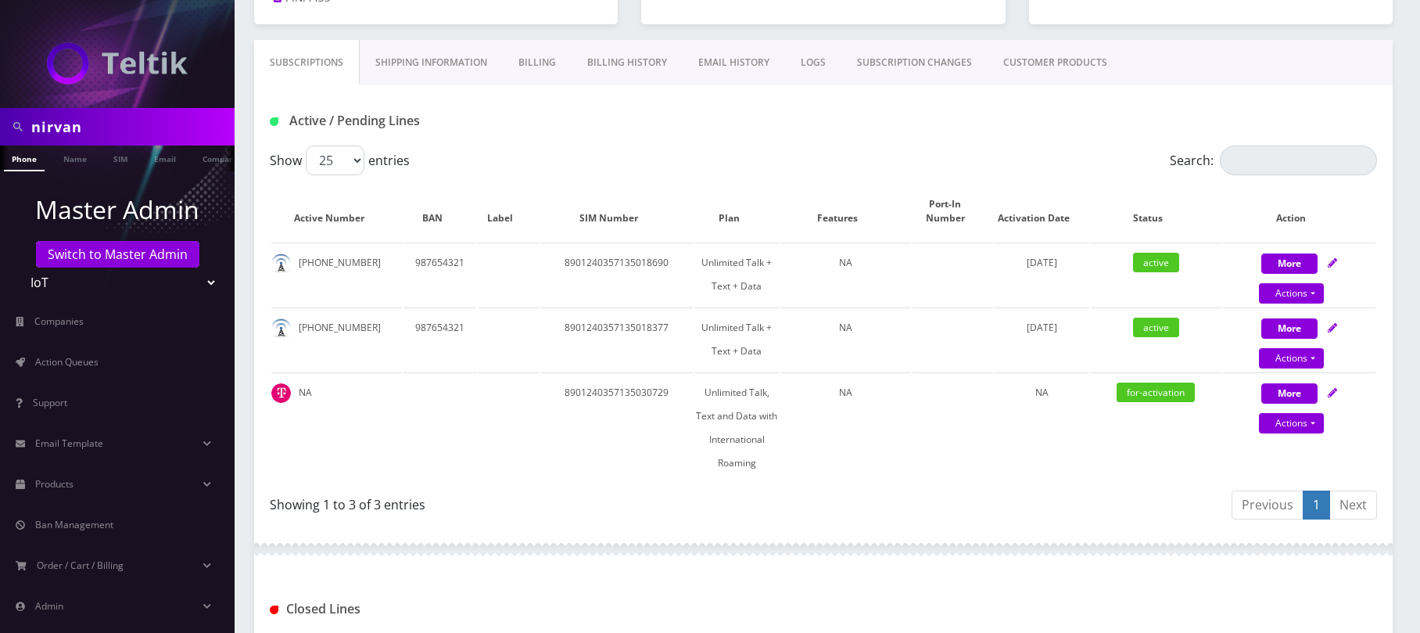
scroll to position [208, 0]
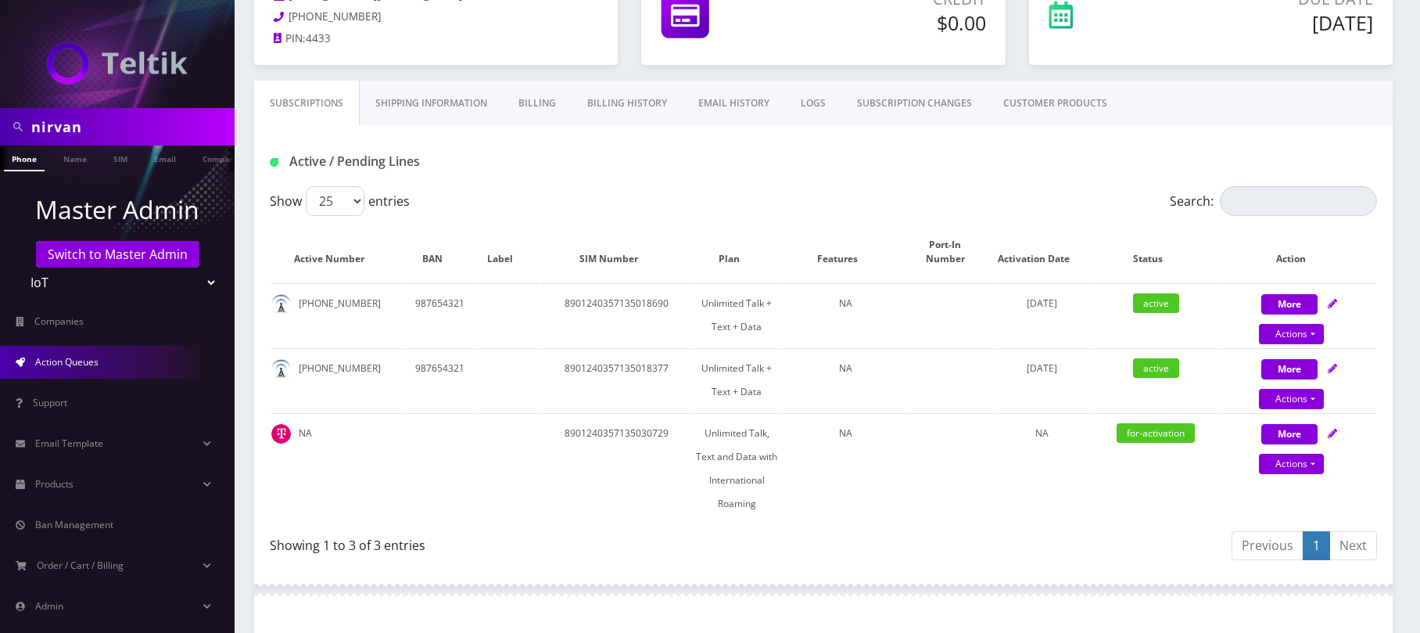
click at [92, 364] on span "Action Queues" at bounding box center [66, 361] width 63 height 13
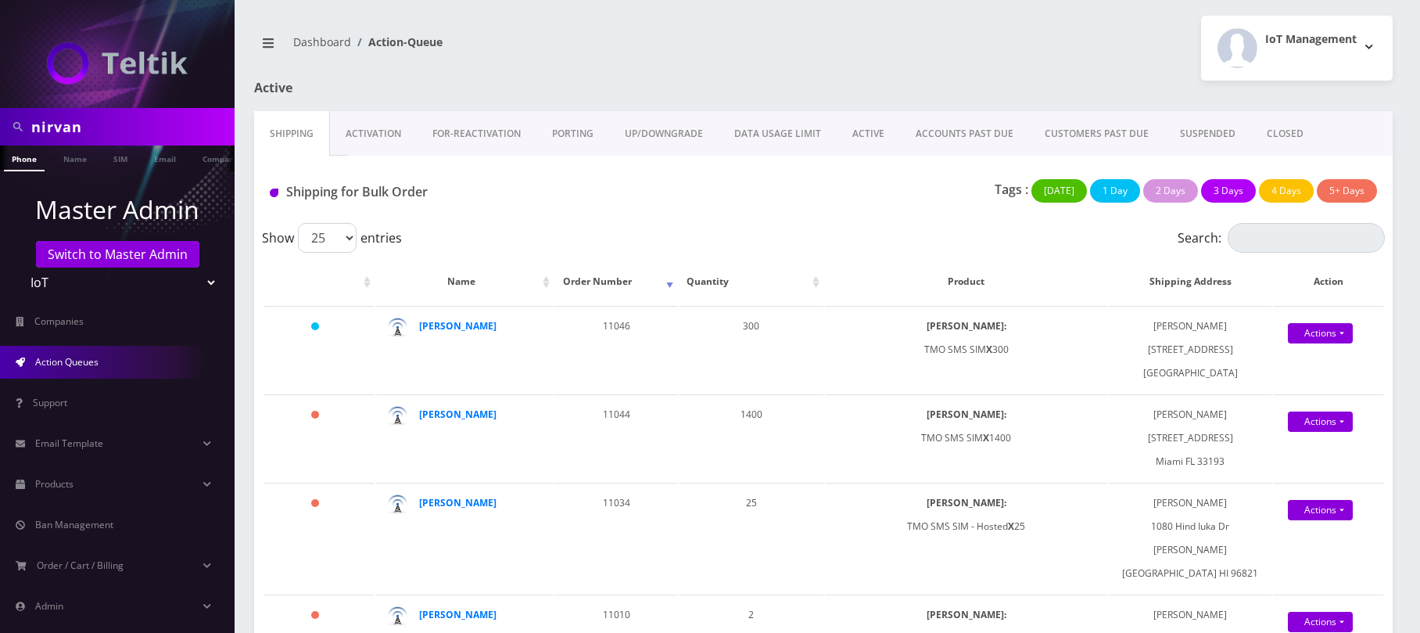
click at [385, 144] on link "Activation" at bounding box center [373, 133] width 87 height 45
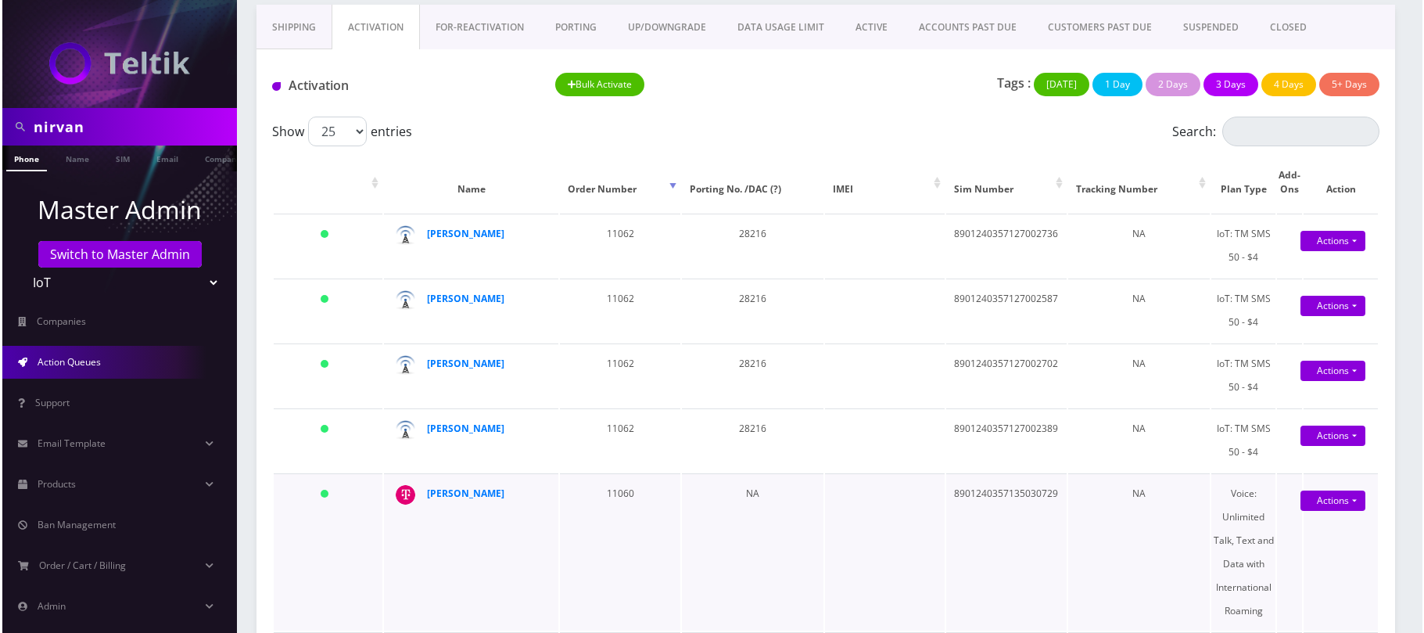
scroll to position [104, 0]
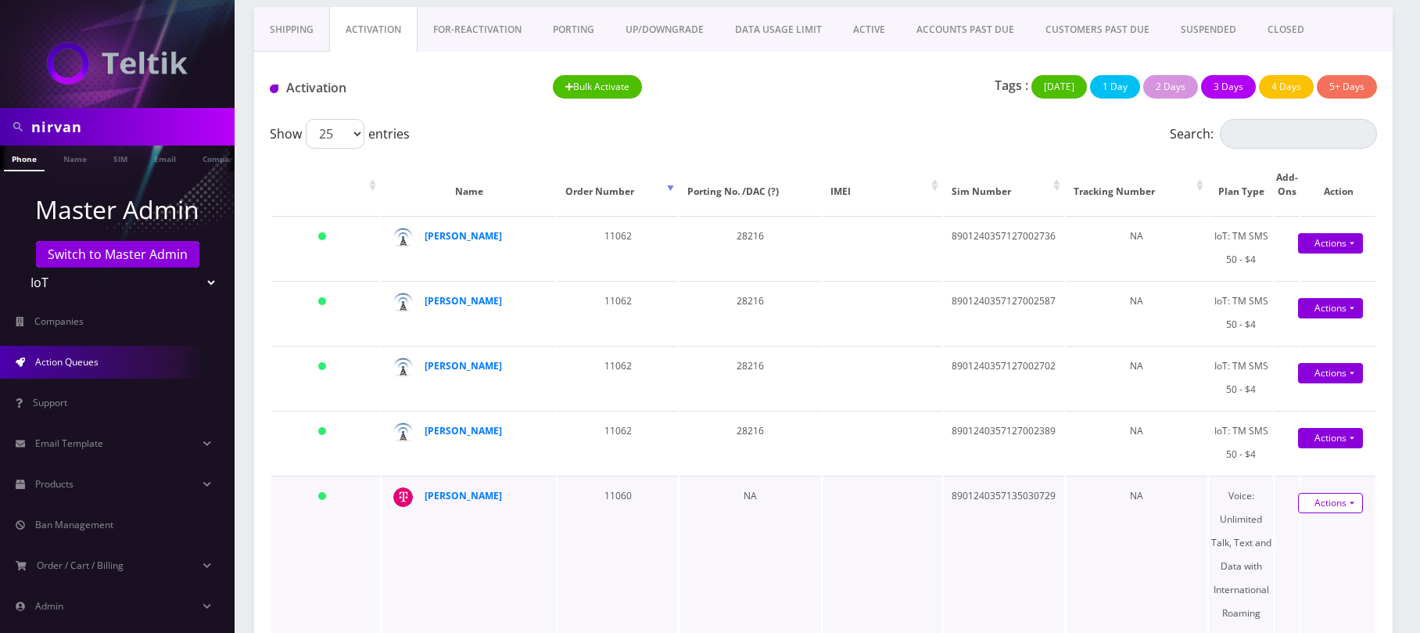
click at [1321, 253] on link "Actions" at bounding box center [1330, 243] width 65 height 20
click at [1300, 535] on link "Activate" at bounding box center [1324, 531] width 125 height 23
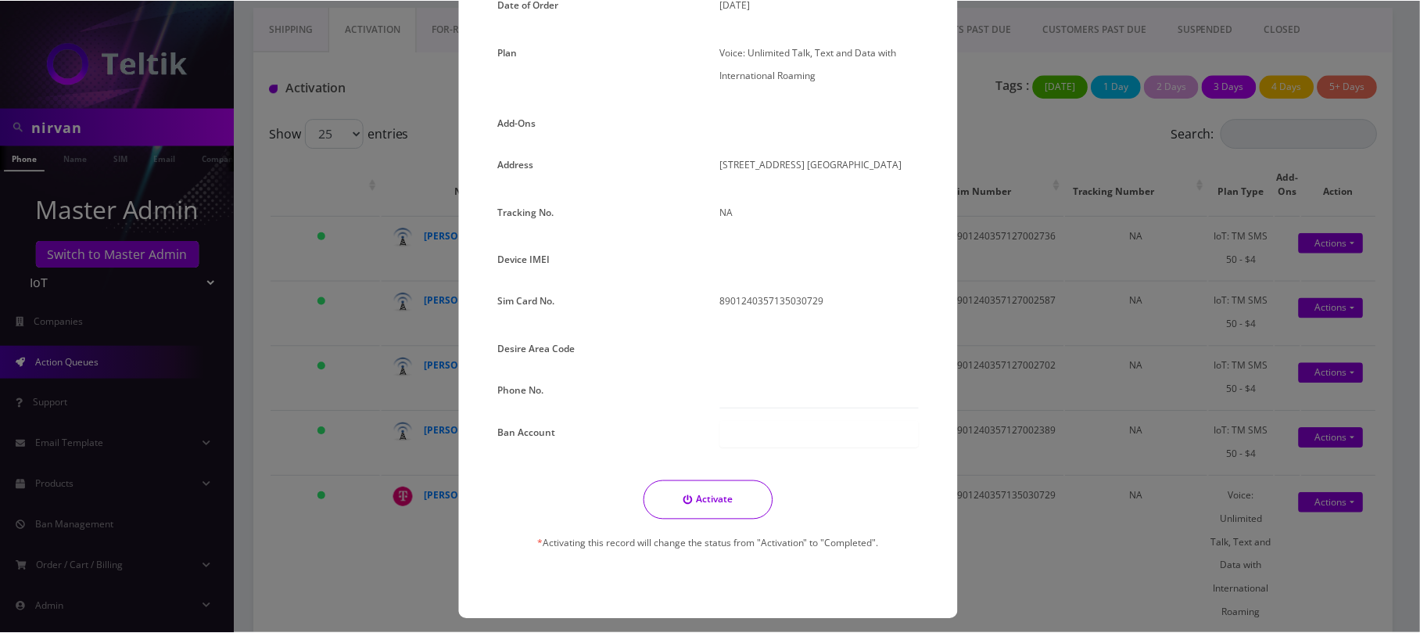
scroll to position [194, 0]
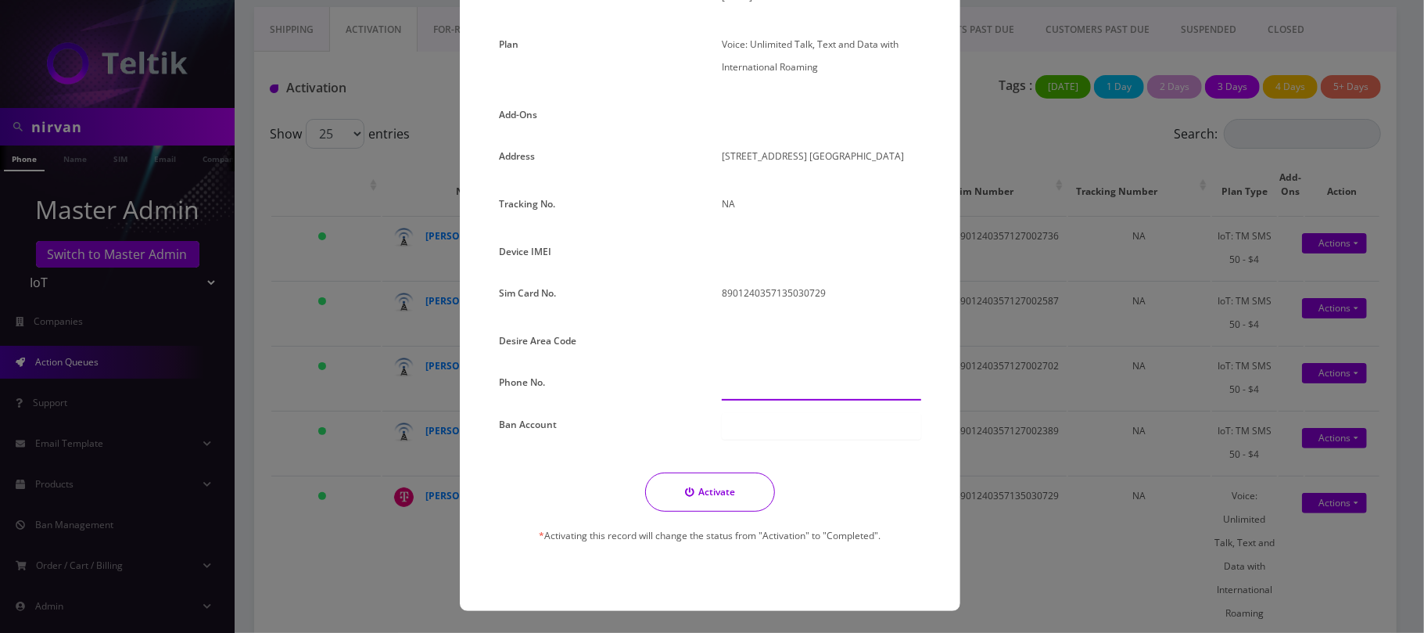
click at [735, 380] on input "text" at bounding box center [821, 386] width 199 height 30
click at [748, 391] on input "text" at bounding box center [821, 386] width 199 height 30
paste input "646-322-0936"
type input "646-322-0936"
click at [685, 487] on icon "submit" at bounding box center [689, 491] width 9 height 9
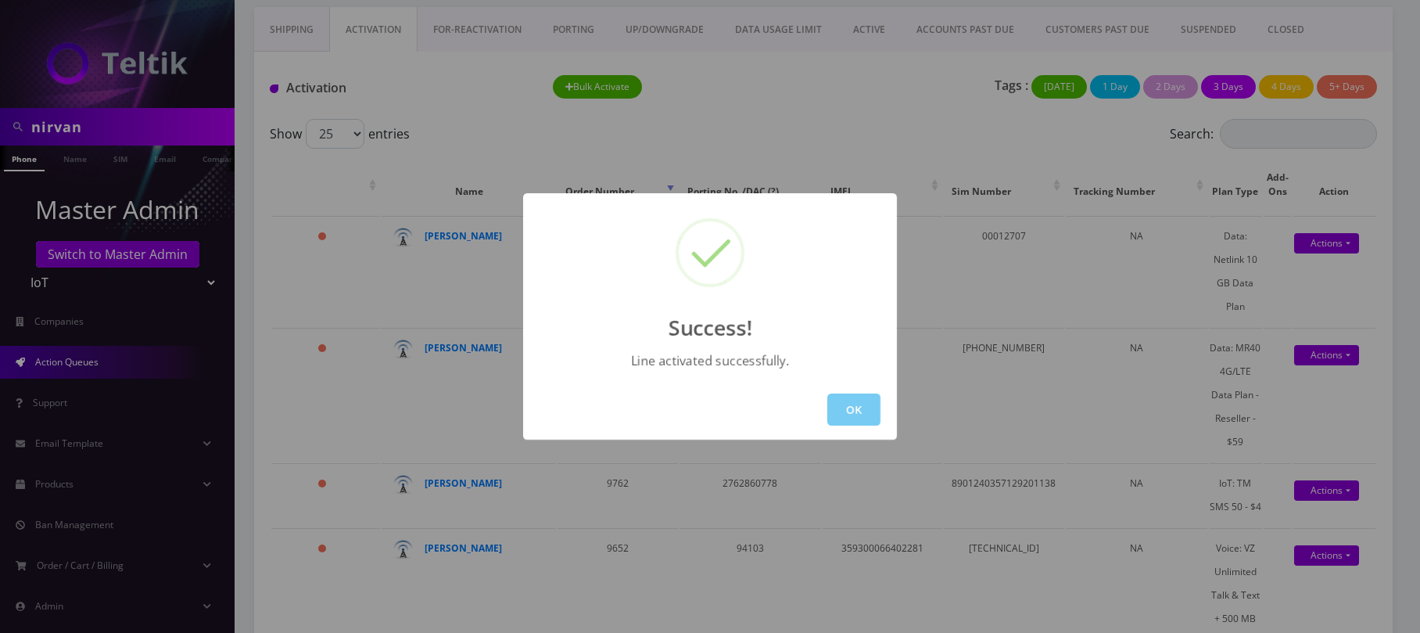
click at [842, 404] on button "OK" at bounding box center [853, 409] width 53 height 32
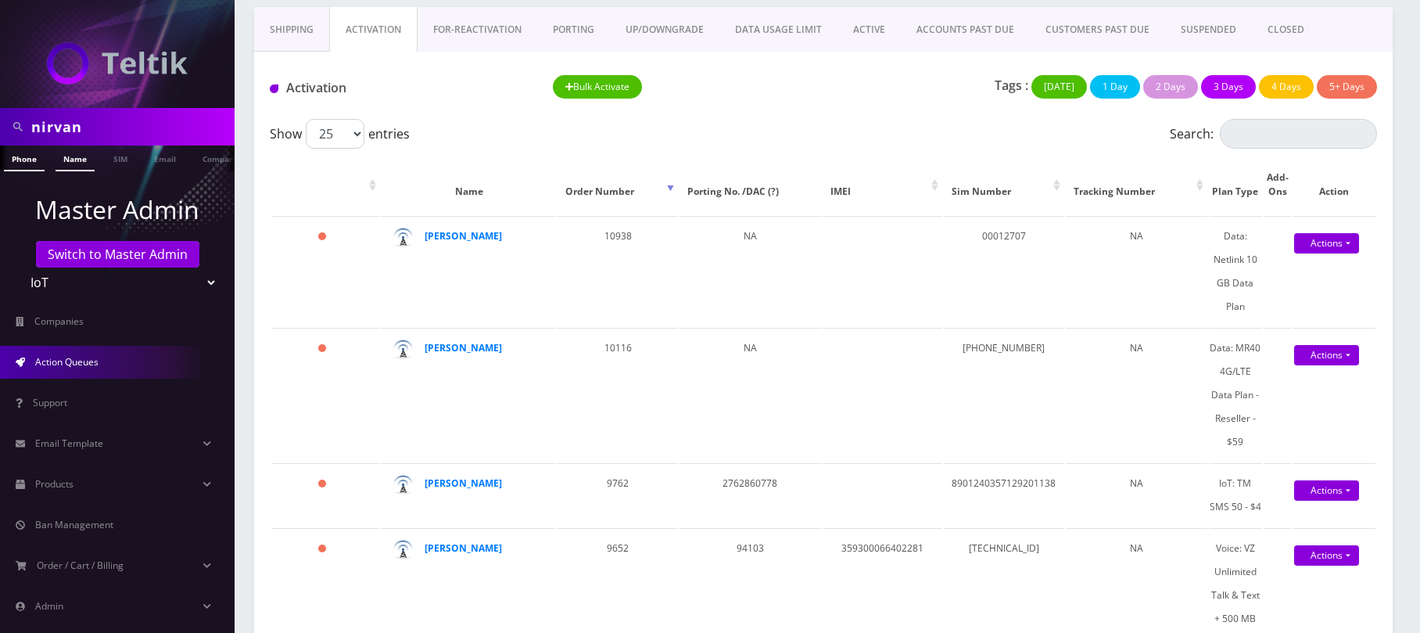
click at [72, 163] on link "Name" at bounding box center [75, 158] width 39 height 26
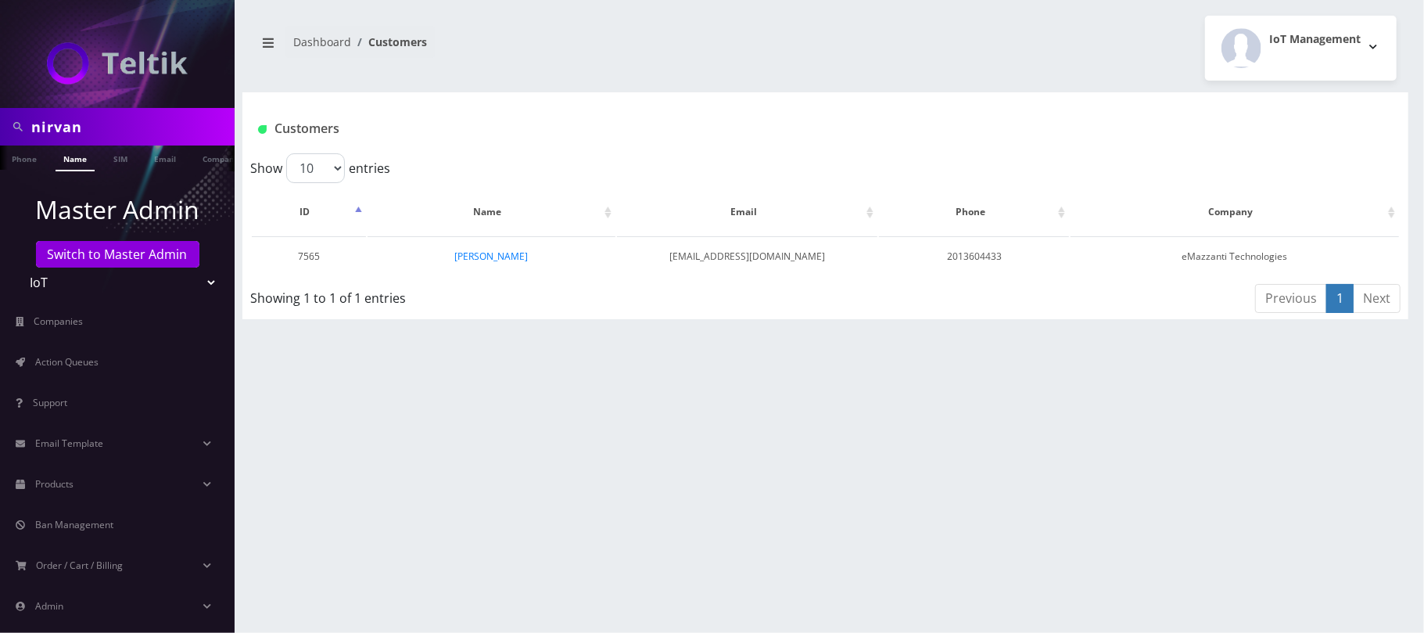
click at [475, 252] on link "[PERSON_NAME]" at bounding box center [490, 255] width 73 height 13
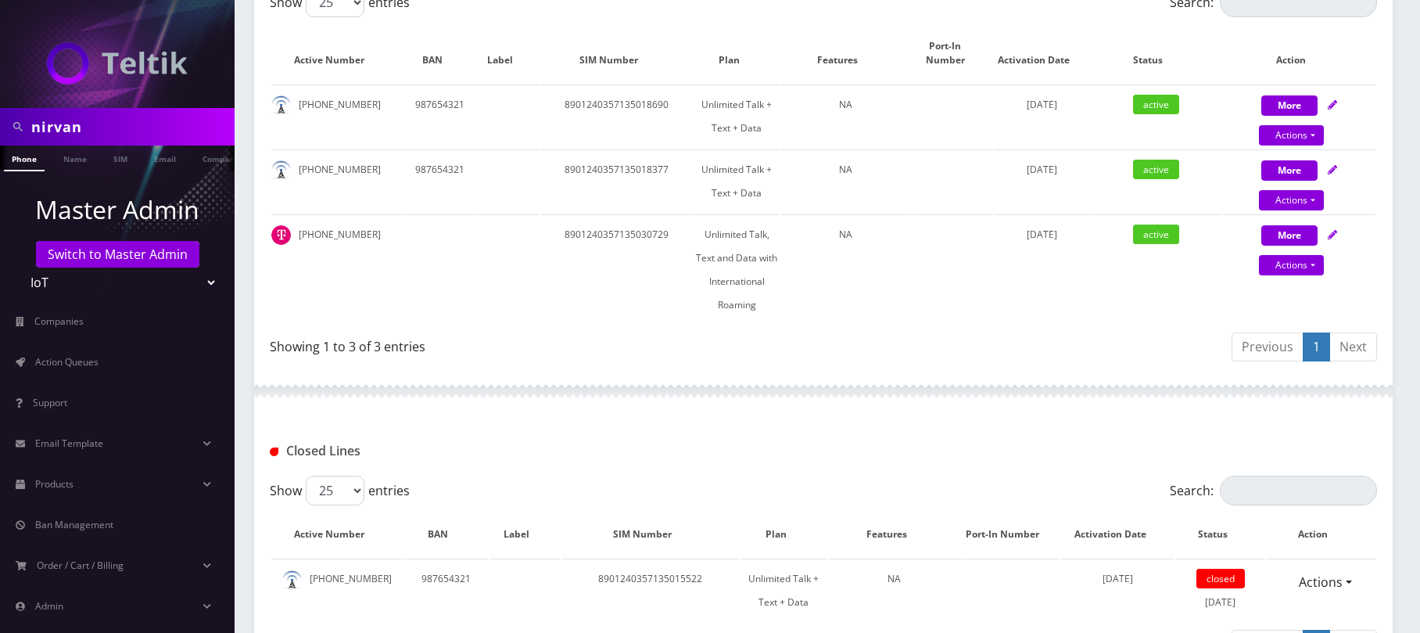
scroll to position [417, 0]
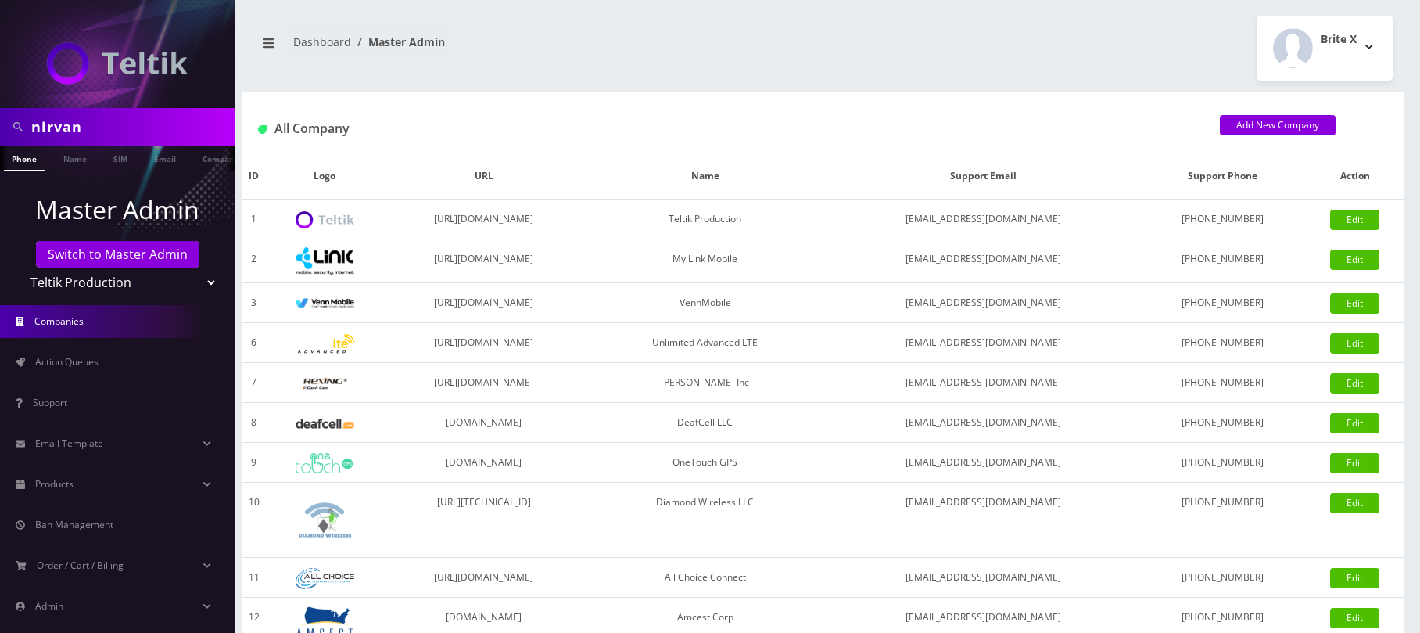
drag, startPoint x: 113, startPoint y: 123, endPoint x: -41, endPoint y: 120, distance: 153.3
click at [0, 120] on html "nirvan Phone Name SIM Email Company Customer Master Admin Switch to Master Admi…" at bounding box center [710, 537] width 1420 height 1074
click at [92, 129] on input "text" at bounding box center [130, 127] width 199 height 30
paste input "davidg@amcest.com"
type input "davidg@amcest.com"
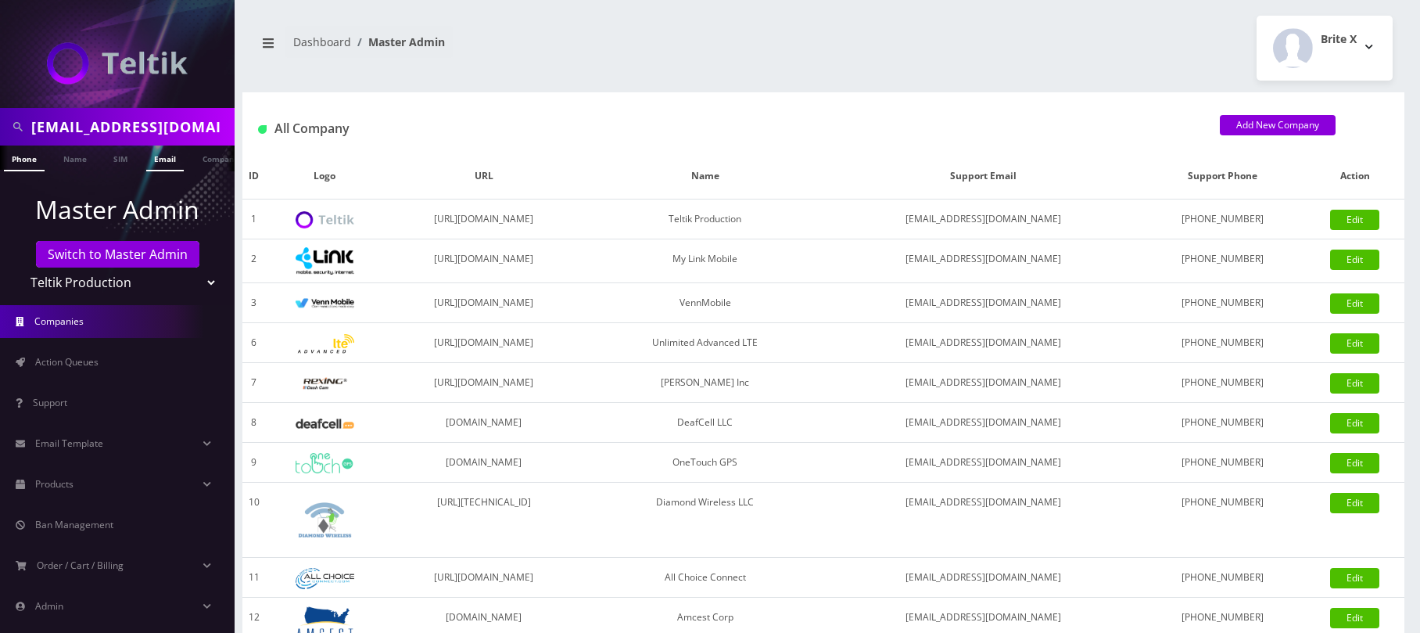
click at [170, 157] on link "Email" at bounding box center [165, 158] width 38 height 26
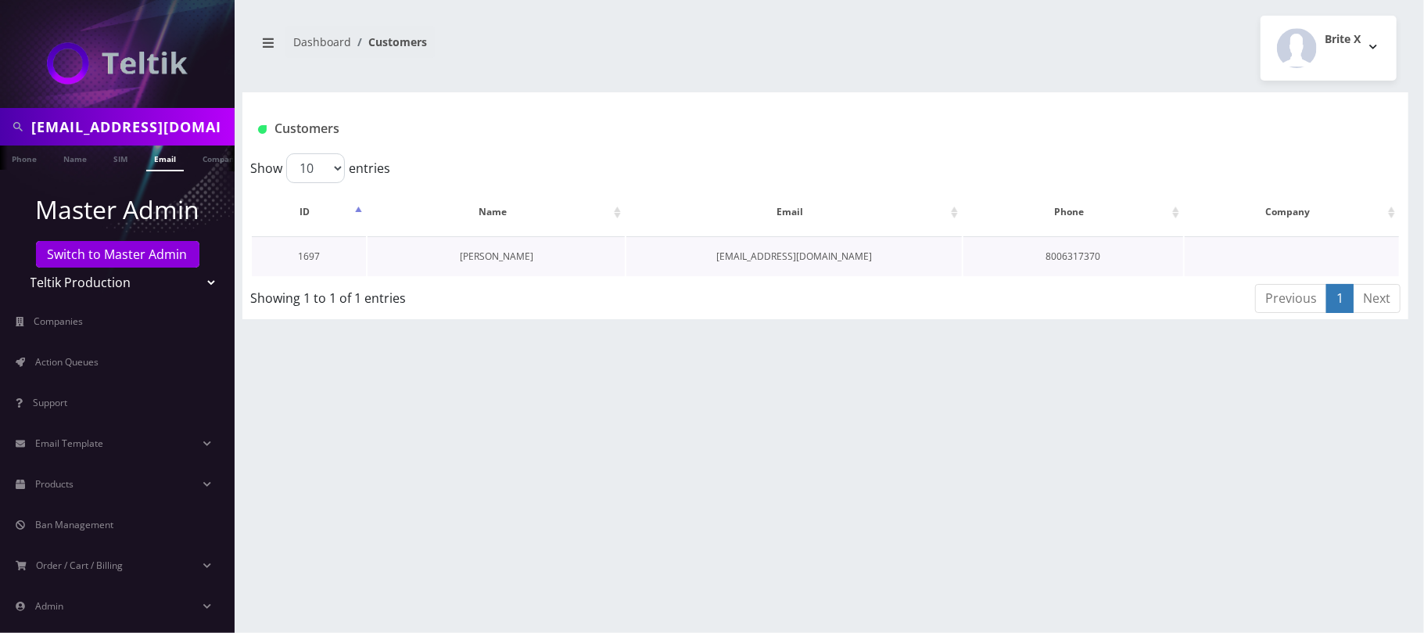
click at [488, 254] on link "Fred Rosenfeld" at bounding box center [496, 255] width 73 height 13
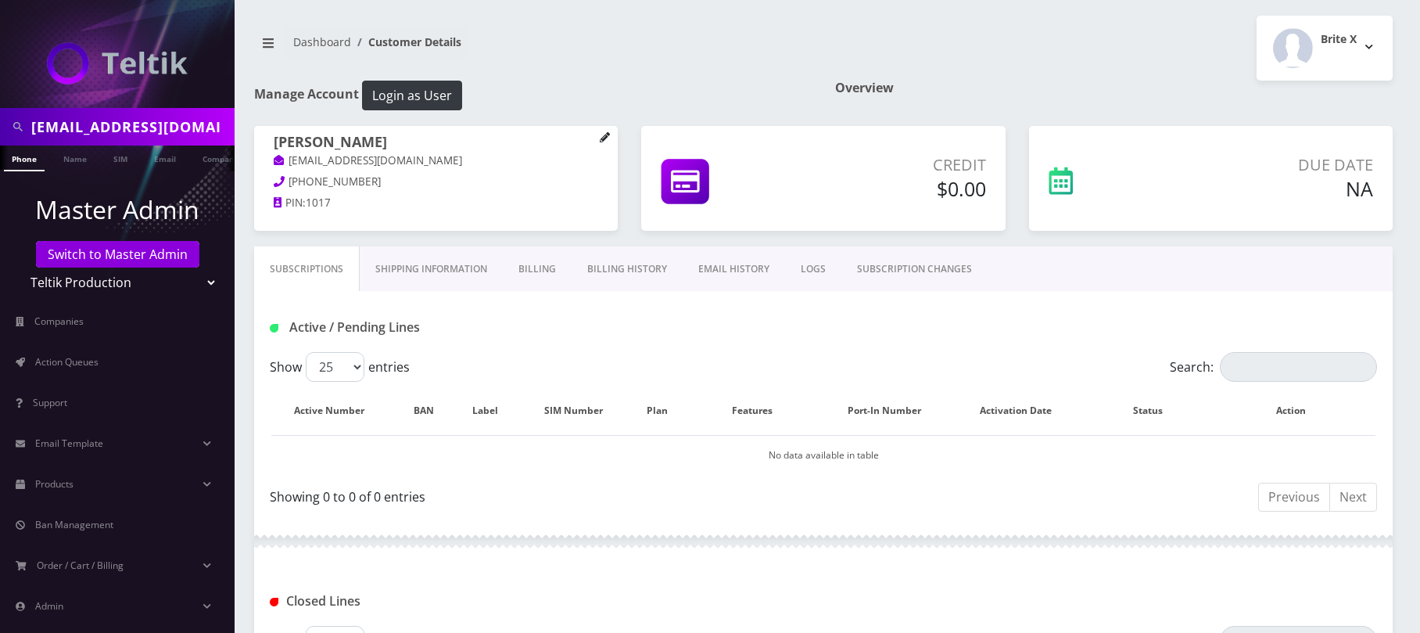
click at [607, 144] on link at bounding box center [605, 138] width 11 height 17
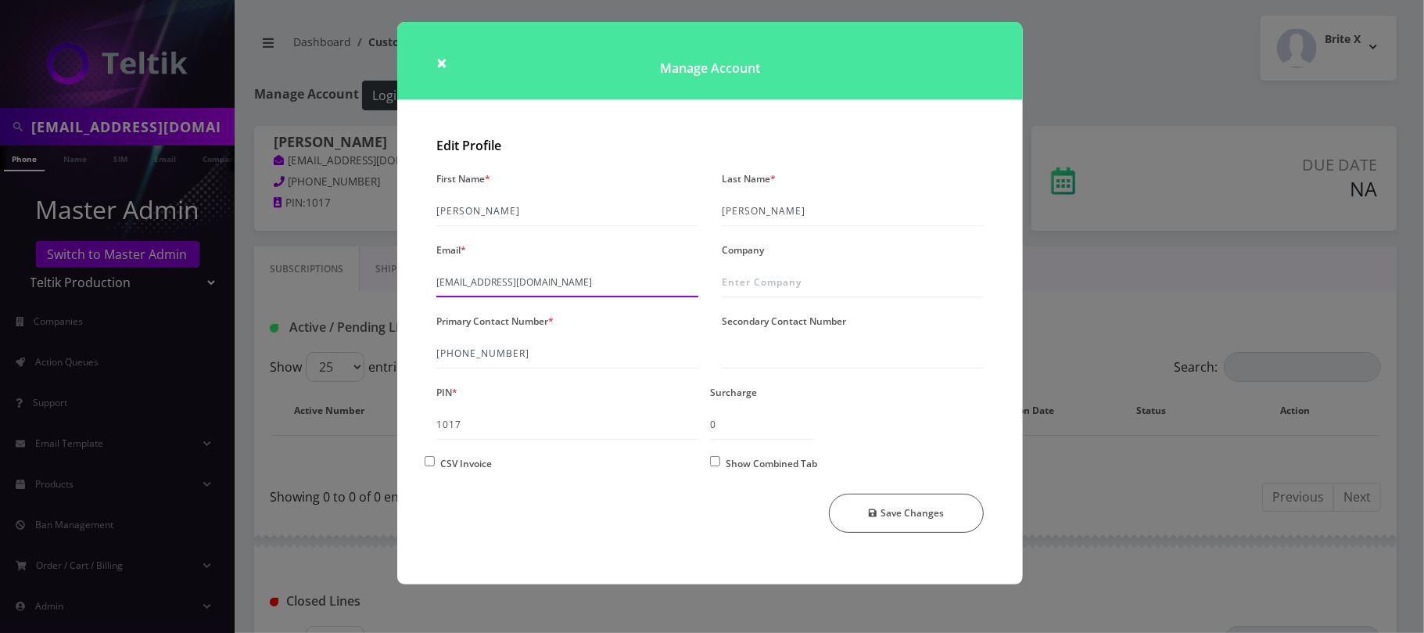
click at [548, 279] on input "[EMAIL_ADDRESS][DOMAIN_NAME]" at bounding box center [567, 282] width 262 height 30
drag, startPoint x: 540, startPoint y: 289, endPoint x: 263, endPoint y: 281, distance: 276.9
click at [263, 281] on div "× Manage Account Edit Profile First Name * [PERSON_NAME] Last Name * [PERSON_NA…" at bounding box center [712, 316] width 1424 height 633
paste input "[PERSON_NAME]@teltik"
click at [909, 513] on button "Save Changes" at bounding box center [907, 512] width 156 height 39
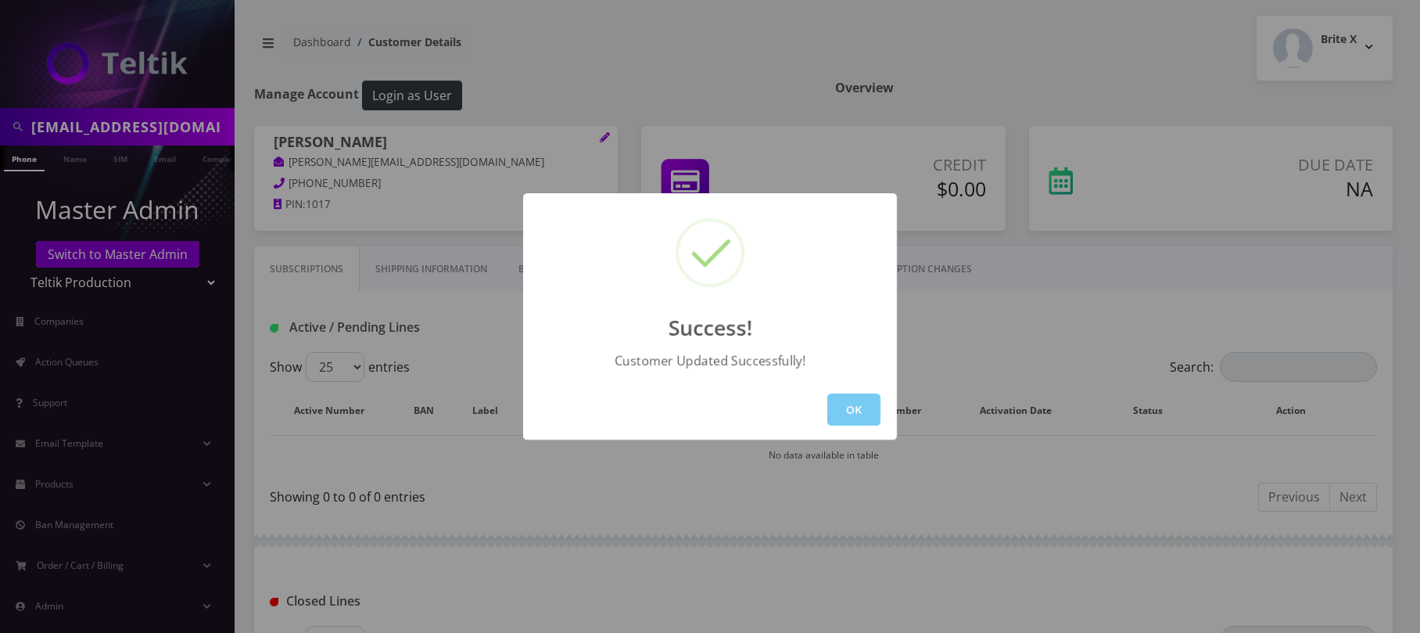
click at [848, 410] on button "OK" at bounding box center [853, 409] width 53 height 32
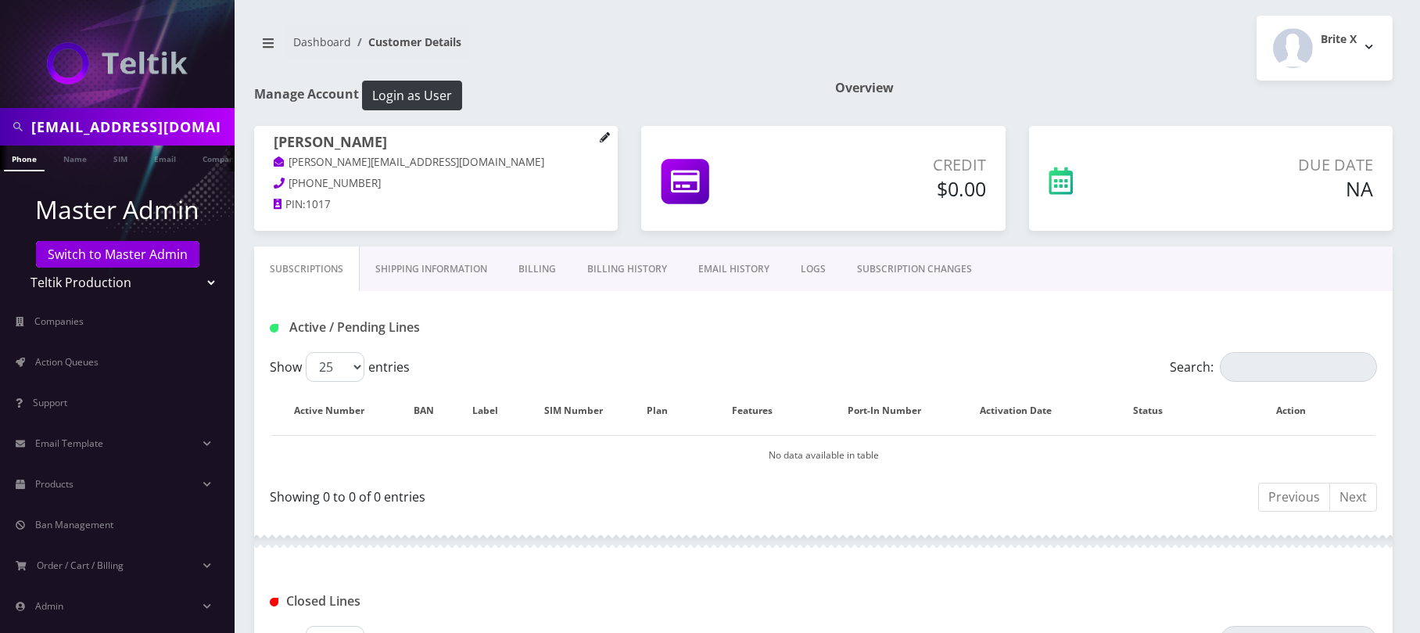
click at [604, 136] on icon at bounding box center [605, 137] width 10 height 10
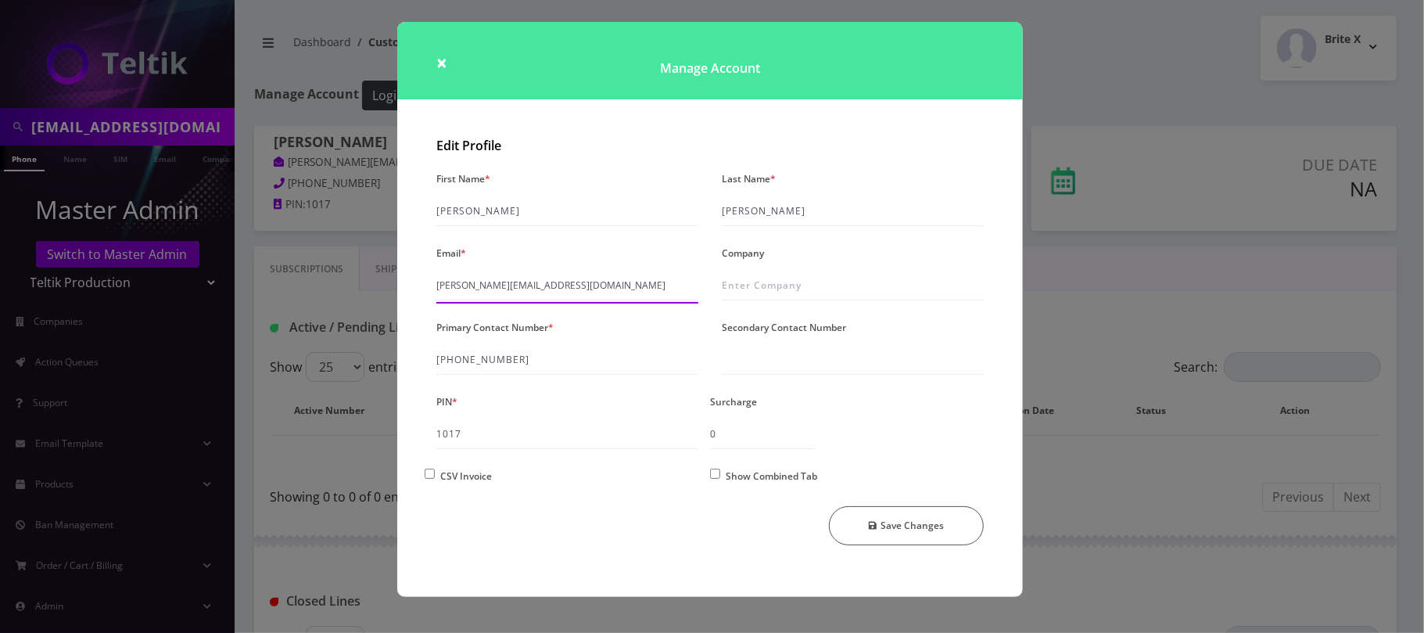
drag, startPoint x: 505, startPoint y: 283, endPoint x: 326, endPoint y: 276, distance: 179.2
click at [321, 276] on div "× Manage Account Edit Profile First Name * Fred Last Name * Rosenfeld Email * j…" at bounding box center [712, 316] width 1424 height 633
paste input "davidg@amcest"
type input "davidg@amcest.com"
click at [880, 521] on button "Save Changes" at bounding box center [907, 525] width 156 height 39
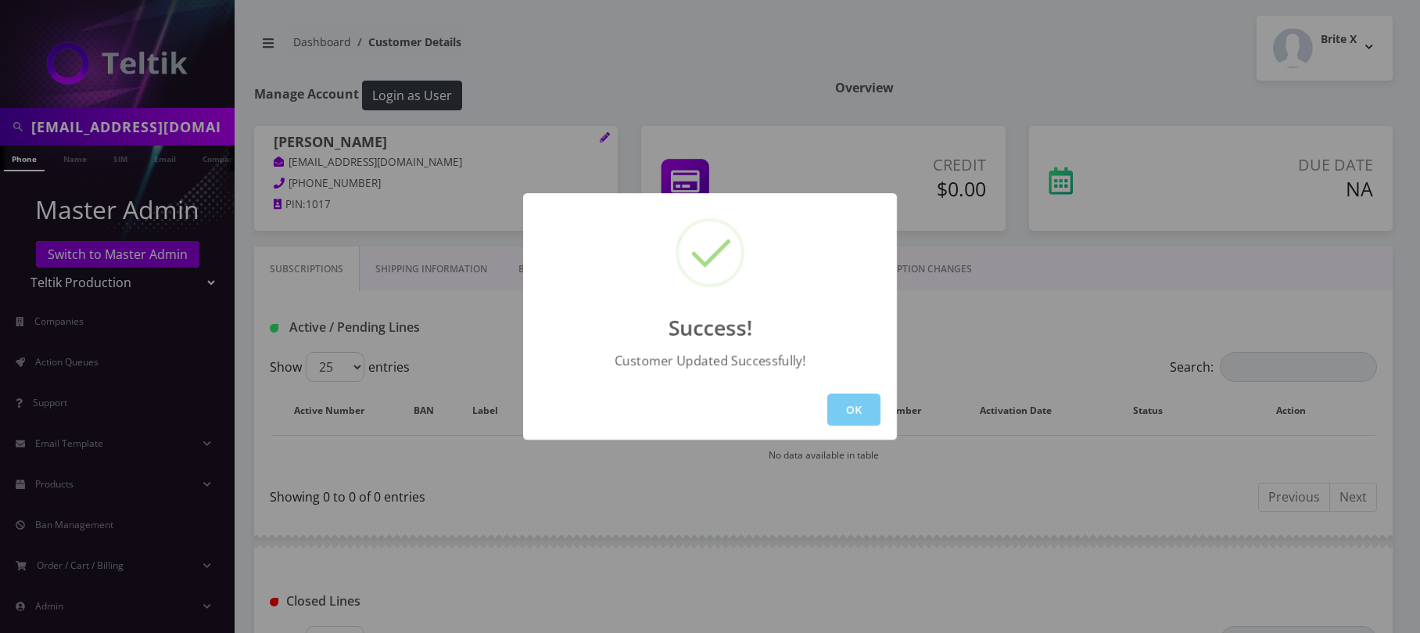
click at [848, 403] on button "OK" at bounding box center [853, 409] width 53 height 32
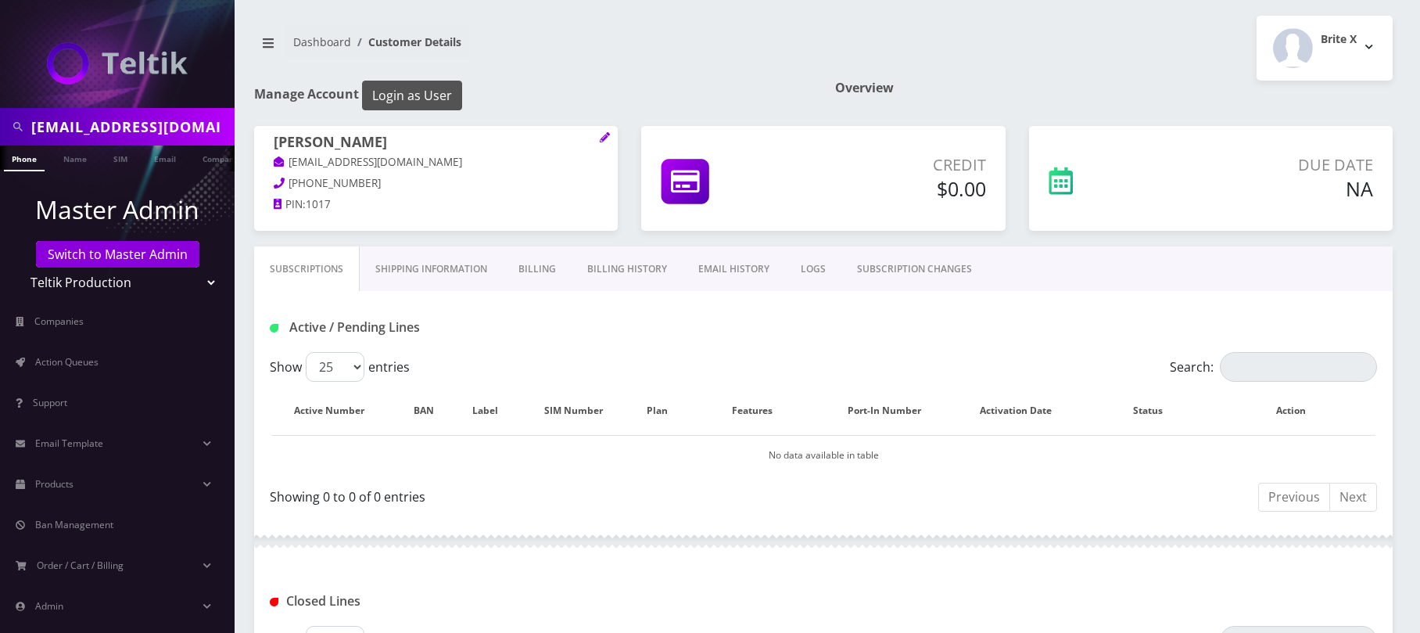
click at [401, 88] on button "Login as User" at bounding box center [412, 96] width 100 height 30
drag, startPoint x: 192, startPoint y: 125, endPoint x: 28, endPoint y: 125, distance: 163.4
click at [28, 125] on div "davidg@amcest.com" at bounding box center [117, 127] width 227 height 30
paste input "victor"
type input "victor@amcest.com"
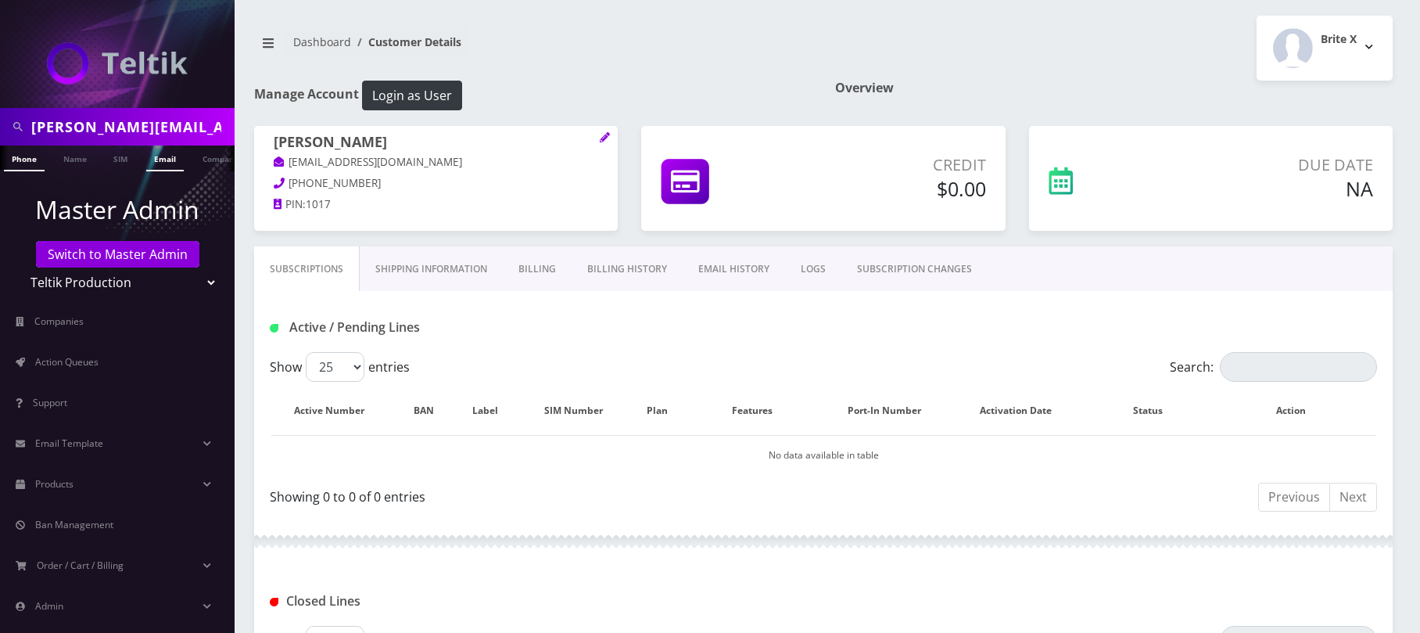
click at [152, 160] on link "Email" at bounding box center [165, 158] width 38 height 26
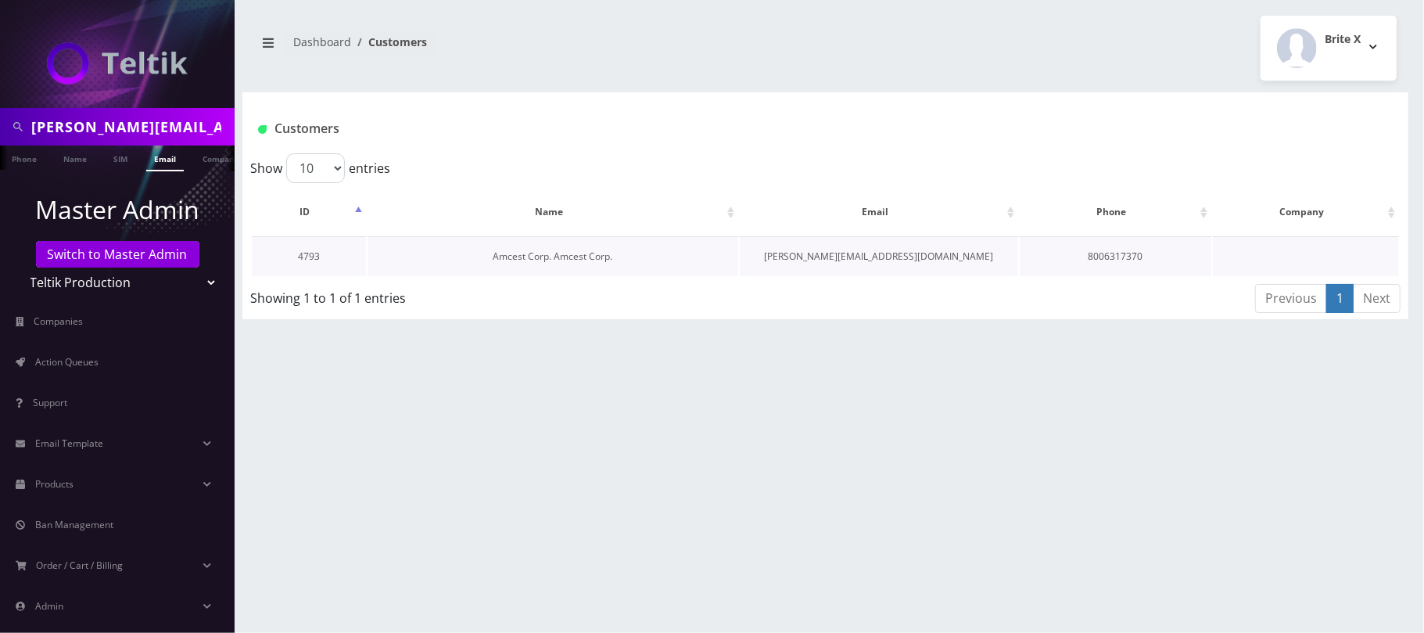
click at [541, 255] on link "Amcest Corp. Amcest Corp." at bounding box center [553, 255] width 120 height 13
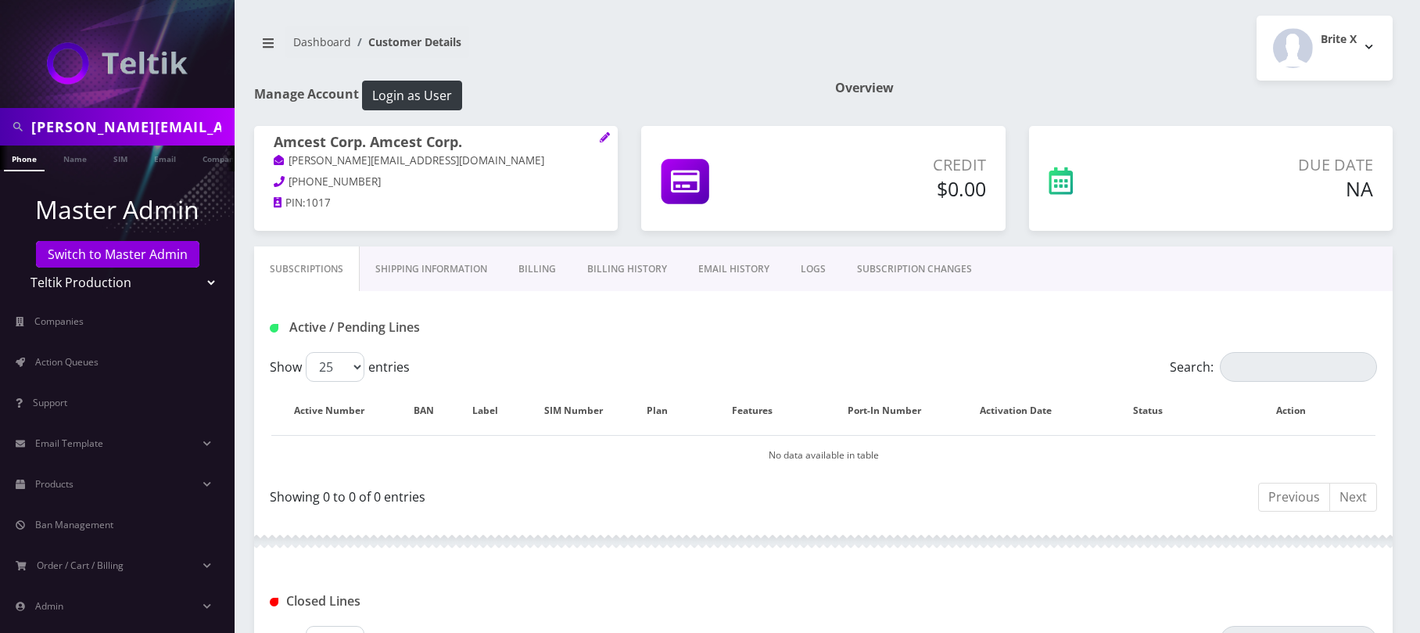
click at [596, 145] on h1 "Amcest Corp. Amcest Corp." at bounding box center [436, 143] width 324 height 19
click at [602, 138] on icon at bounding box center [605, 137] width 10 height 10
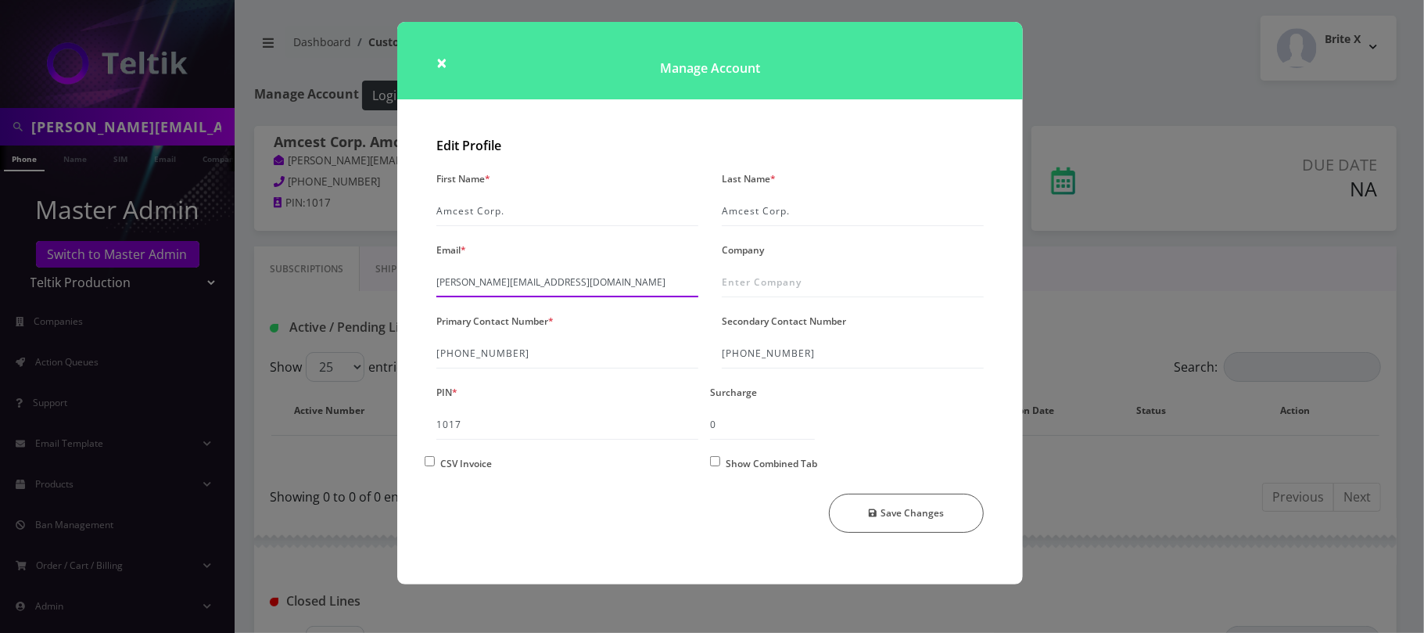
drag, startPoint x: 552, startPoint y: 286, endPoint x: 289, endPoint y: 281, distance: 263.5
click at [289, 281] on div "× Manage Account Edit Profile First Name * Amcest Corp. Last Name * Amcest Corp…" at bounding box center [712, 316] width 1424 height 633
paste input "jay@teltik"
click at [905, 510] on button "Save Changes" at bounding box center [907, 512] width 156 height 39
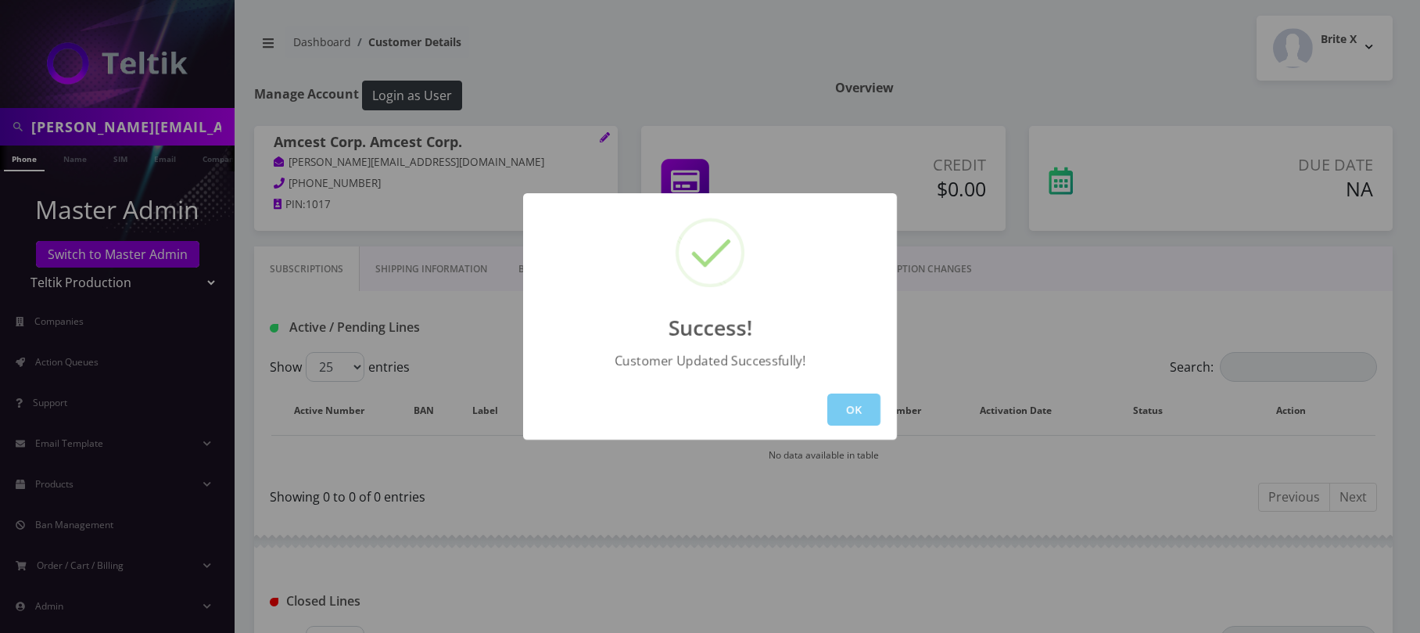
click at [855, 403] on button "OK" at bounding box center [853, 409] width 53 height 32
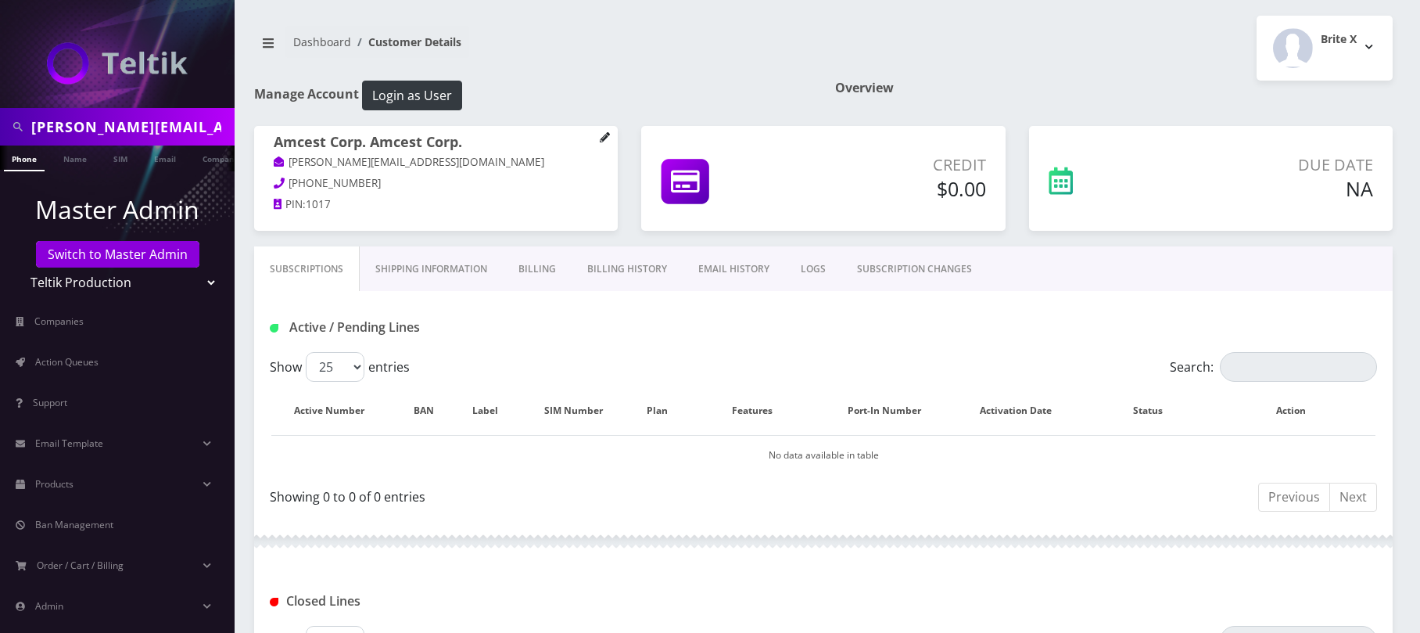
click at [602, 138] on icon at bounding box center [605, 137] width 10 height 10
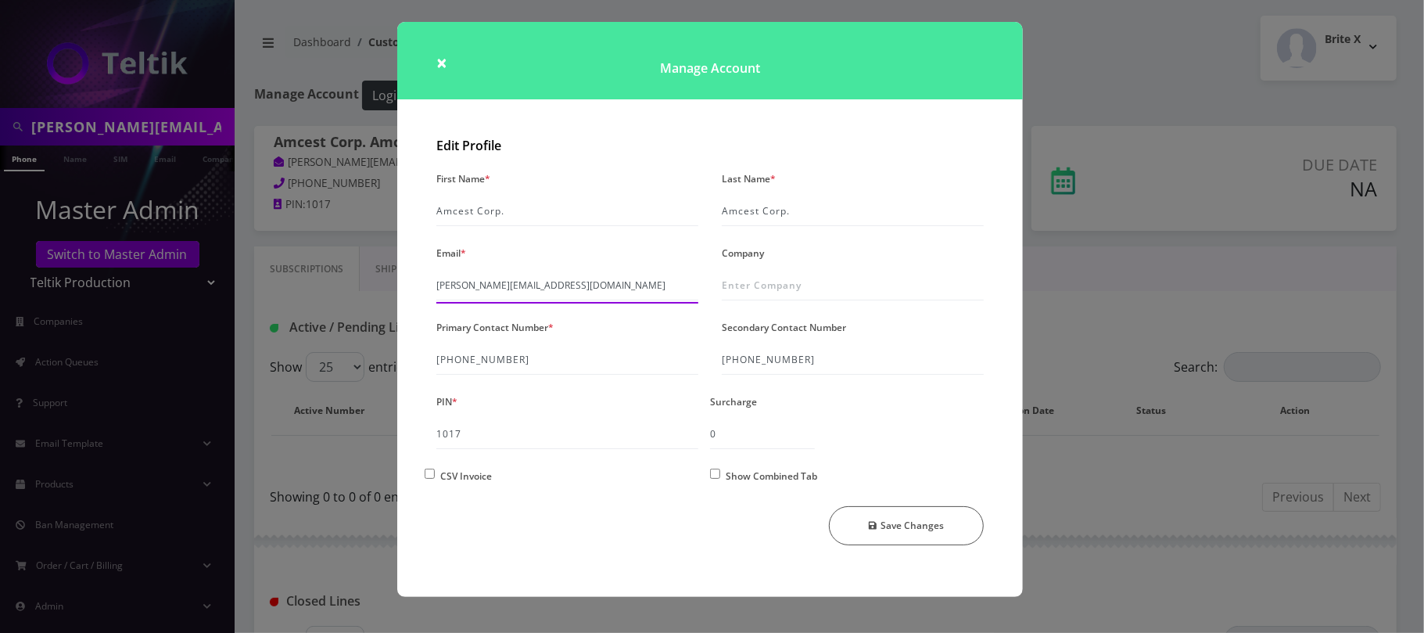
drag, startPoint x: 541, startPoint y: 291, endPoint x: 308, endPoint y: 270, distance: 234.0
click at [308, 270] on div "× Manage Account Edit Profile First Name * Amcest Corp. Last Name * Amcest Corp…" at bounding box center [712, 316] width 1424 height 633
paste input "victor@amcest"
type input "victor@amcest.com"
click at [907, 527] on button "Save Changes" at bounding box center [907, 525] width 156 height 39
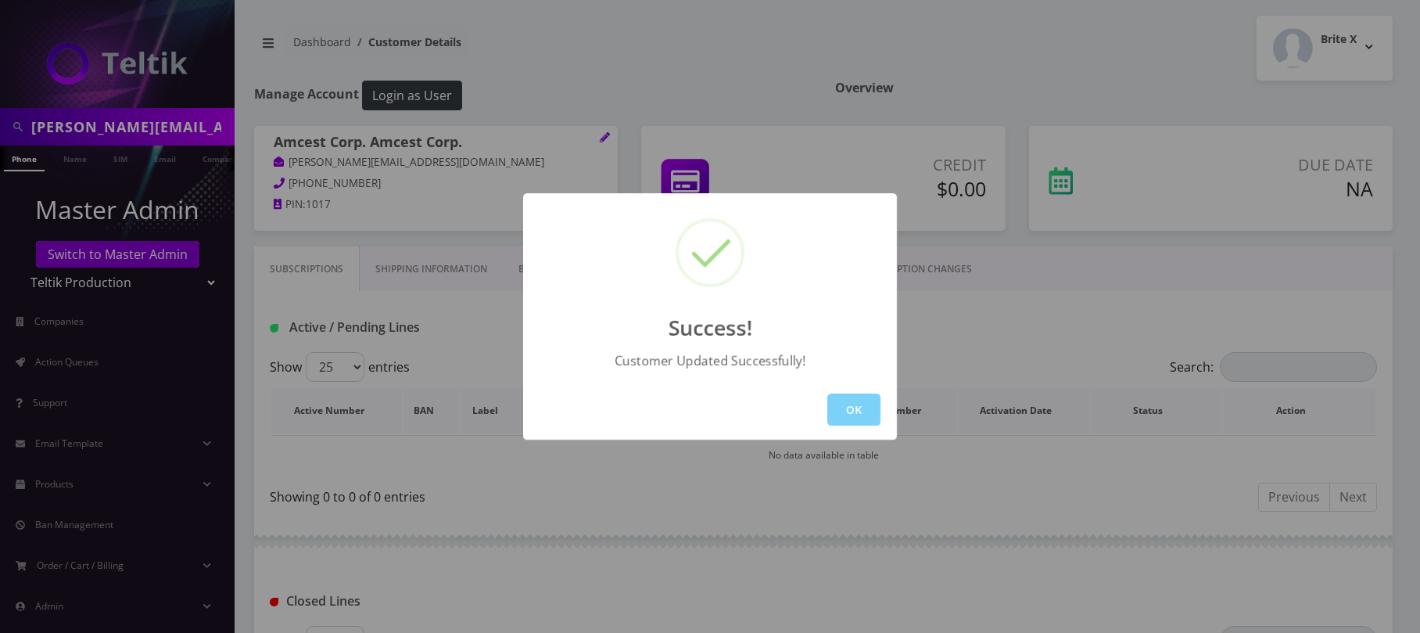
click at [842, 411] on button "OK" at bounding box center [853, 409] width 53 height 32
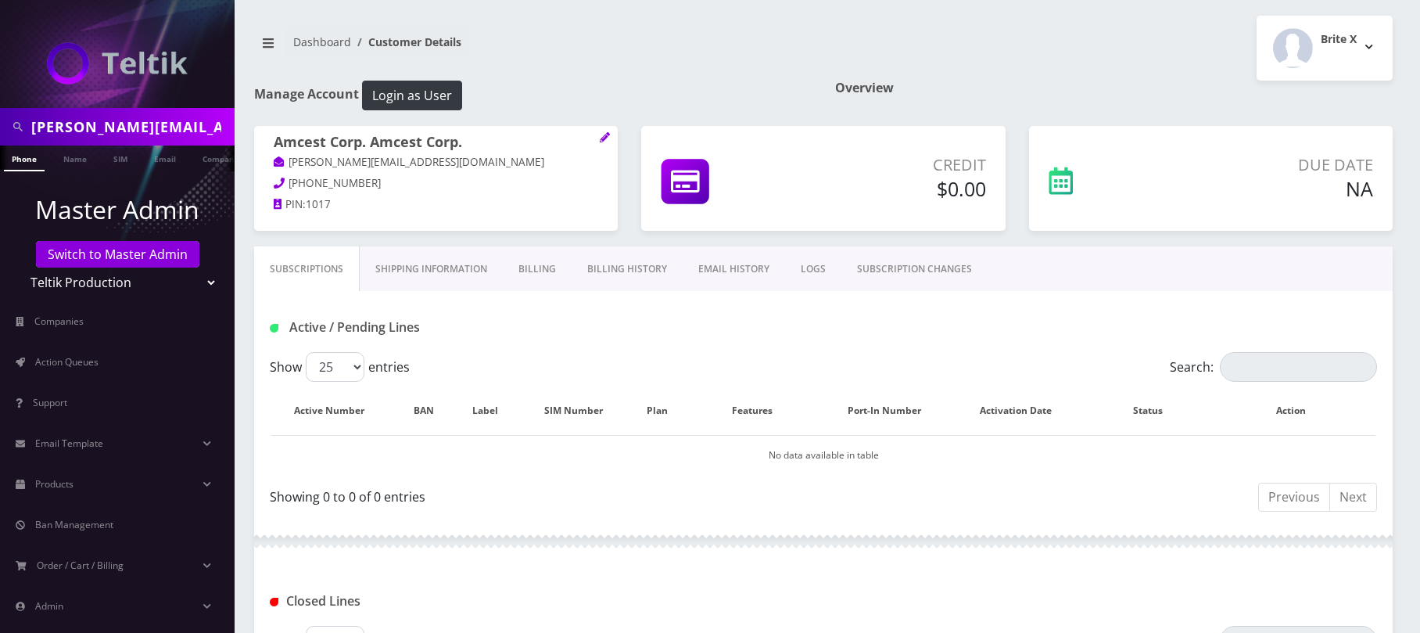
scroll to position [0, 8]
drag, startPoint x: 185, startPoint y: 124, endPoint x: 28, endPoint y: 127, distance: 157.2
click at [28, 127] on div "victor@amcest.com" at bounding box center [117, 127] width 227 height 30
paste input "davidg+88"
type input "davidg+88@amcest.com"
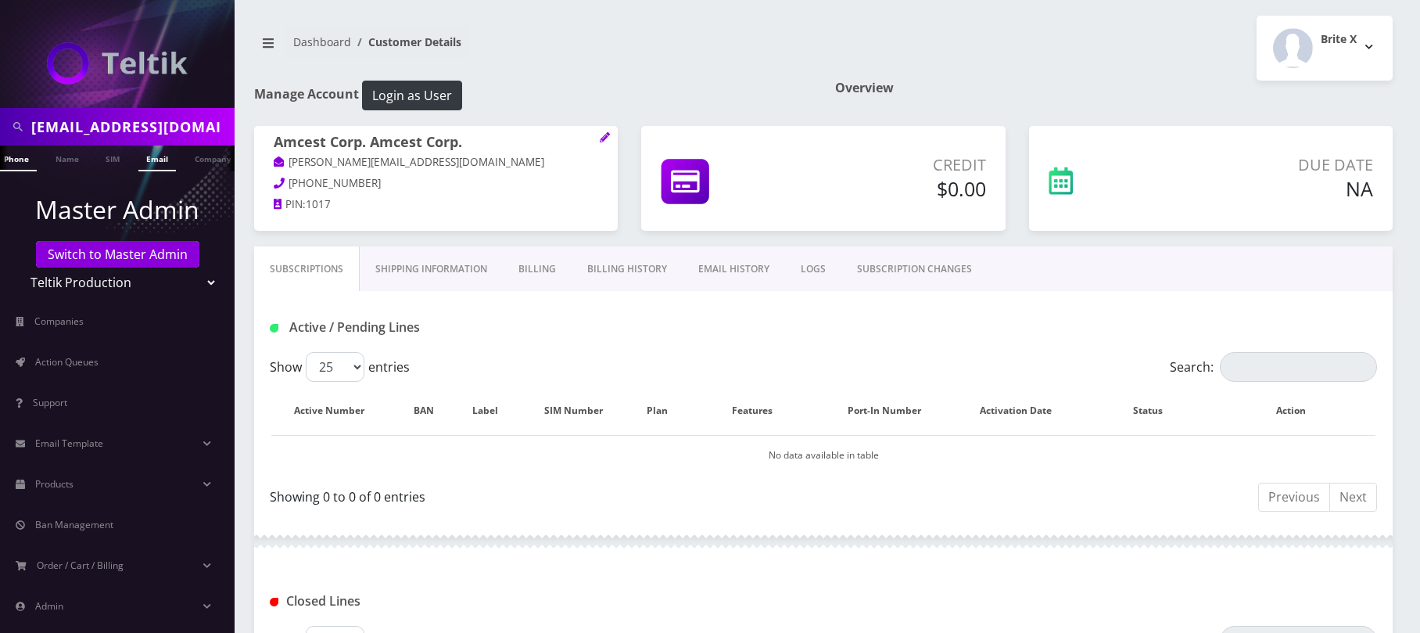
click at [150, 157] on link "Email" at bounding box center [157, 158] width 38 height 26
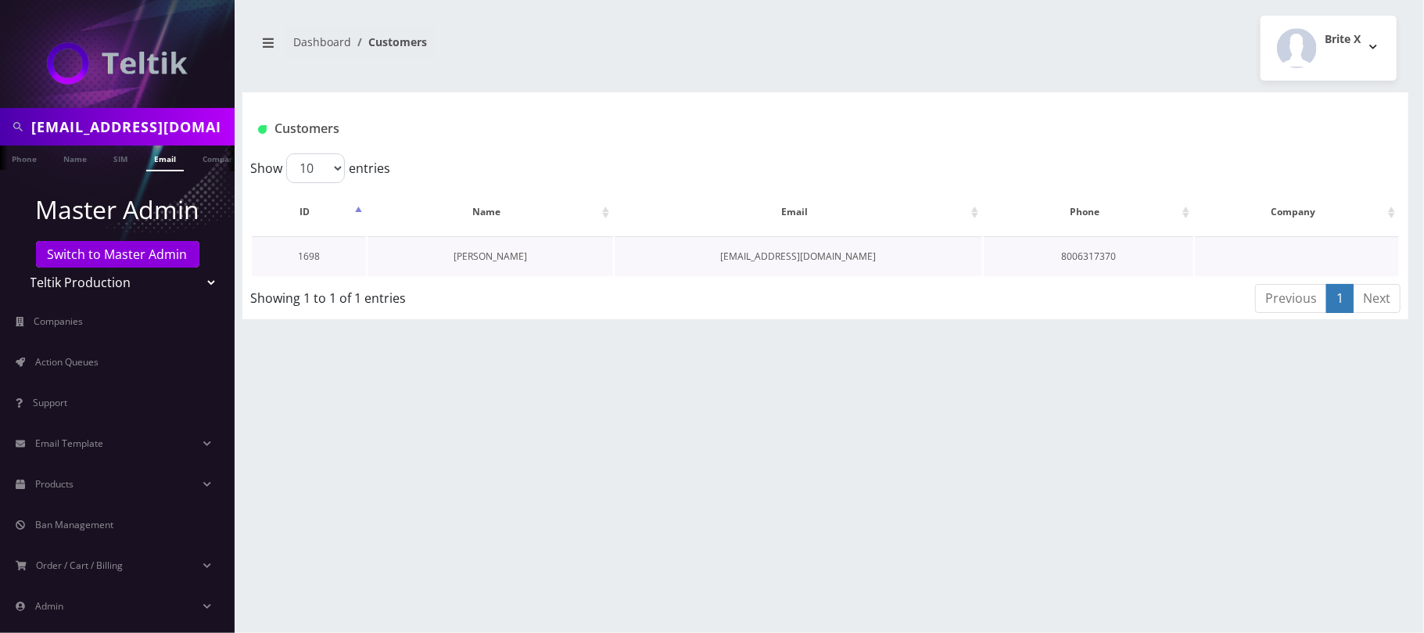
click at [491, 256] on link "[PERSON_NAME]" at bounding box center [490, 255] width 73 height 13
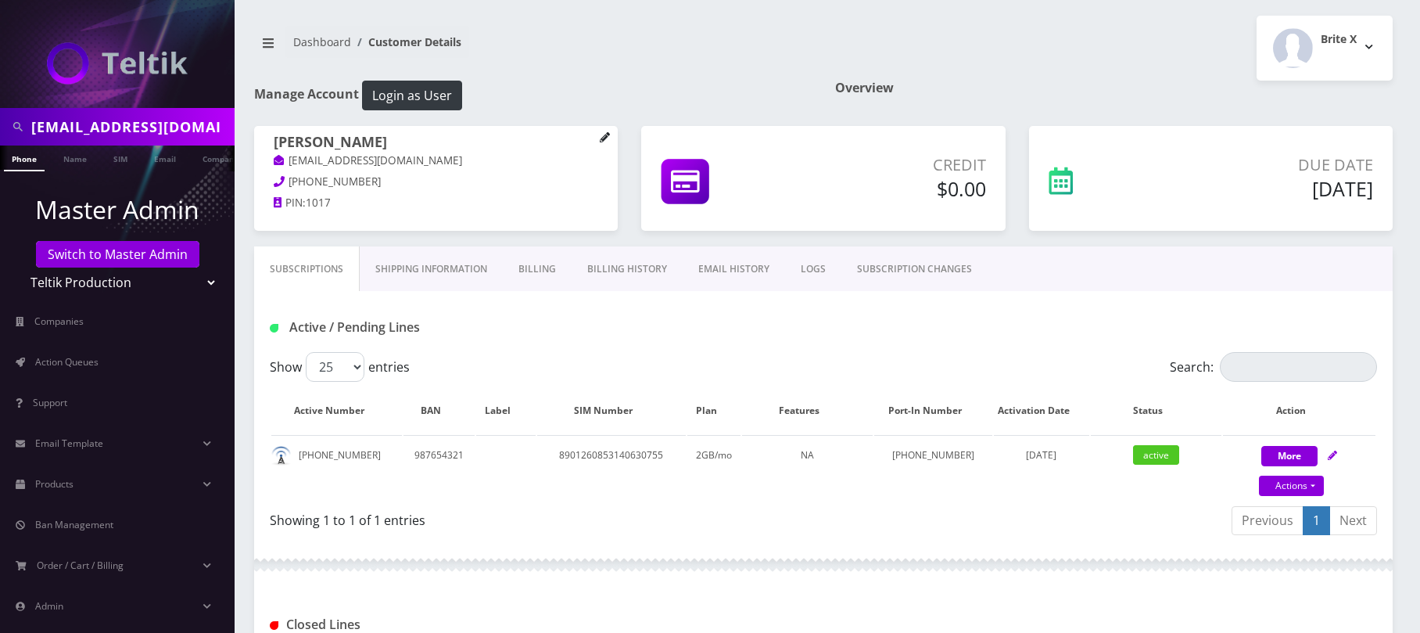
click at [601, 136] on icon at bounding box center [605, 137] width 11 height 11
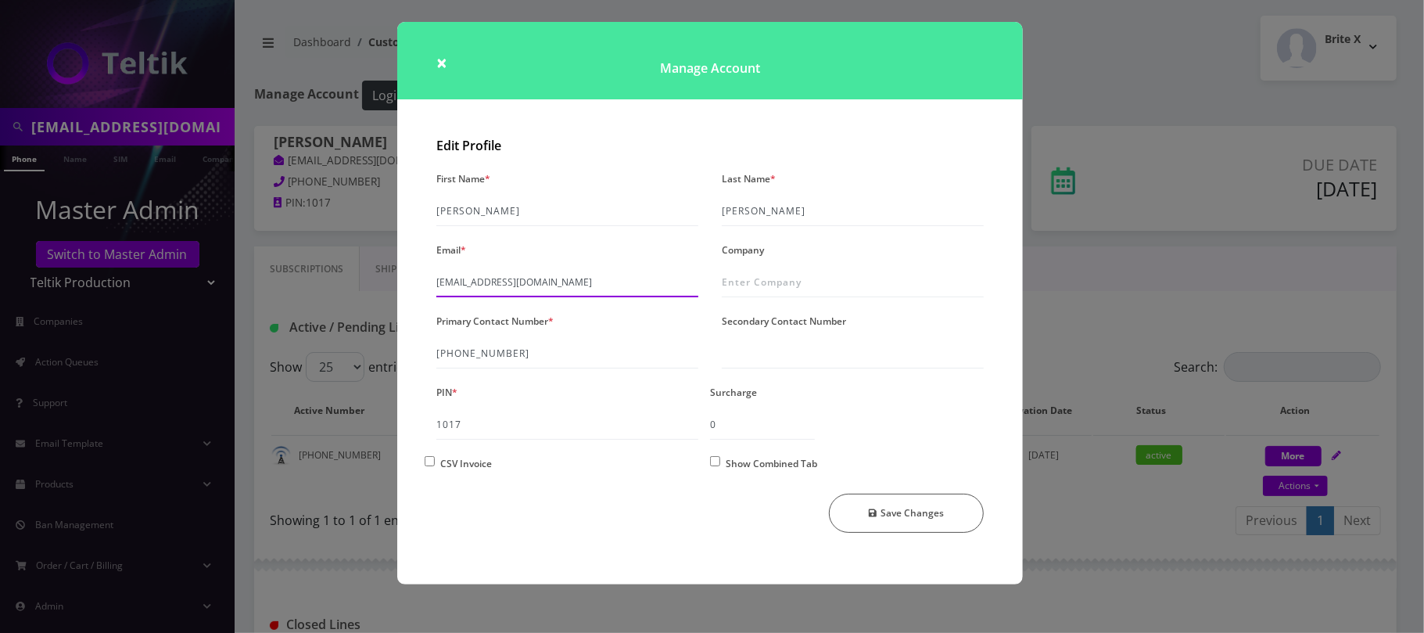
drag, startPoint x: 572, startPoint y: 280, endPoint x: 435, endPoint y: 280, distance: 137.6
click at [435, 280] on div "Email * davidg+88@amcest.com" at bounding box center [567, 267] width 285 height 59
paste input "jay@teltik"
click at [898, 517] on button "Save Changes" at bounding box center [907, 512] width 156 height 39
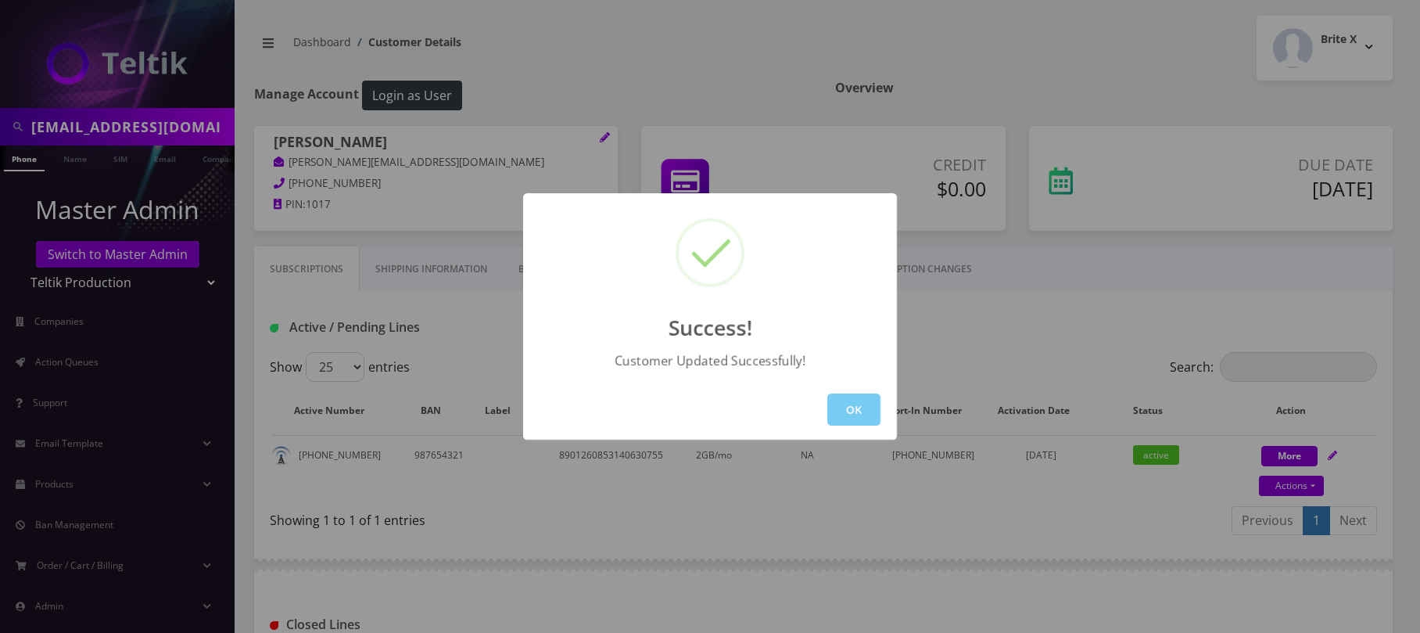
click at [846, 413] on button "OK" at bounding box center [853, 409] width 53 height 32
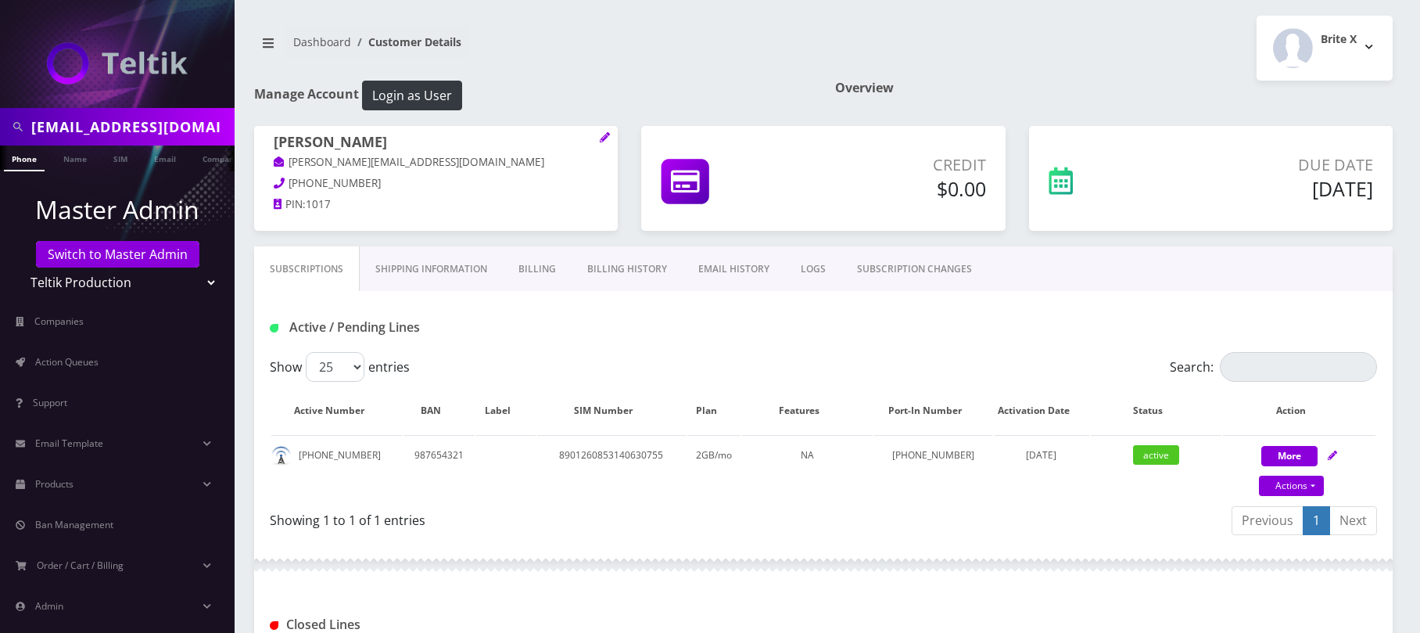
scroll to position [0, 8]
click at [601, 144] on link at bounding box center [605, 138] width 11 height 17
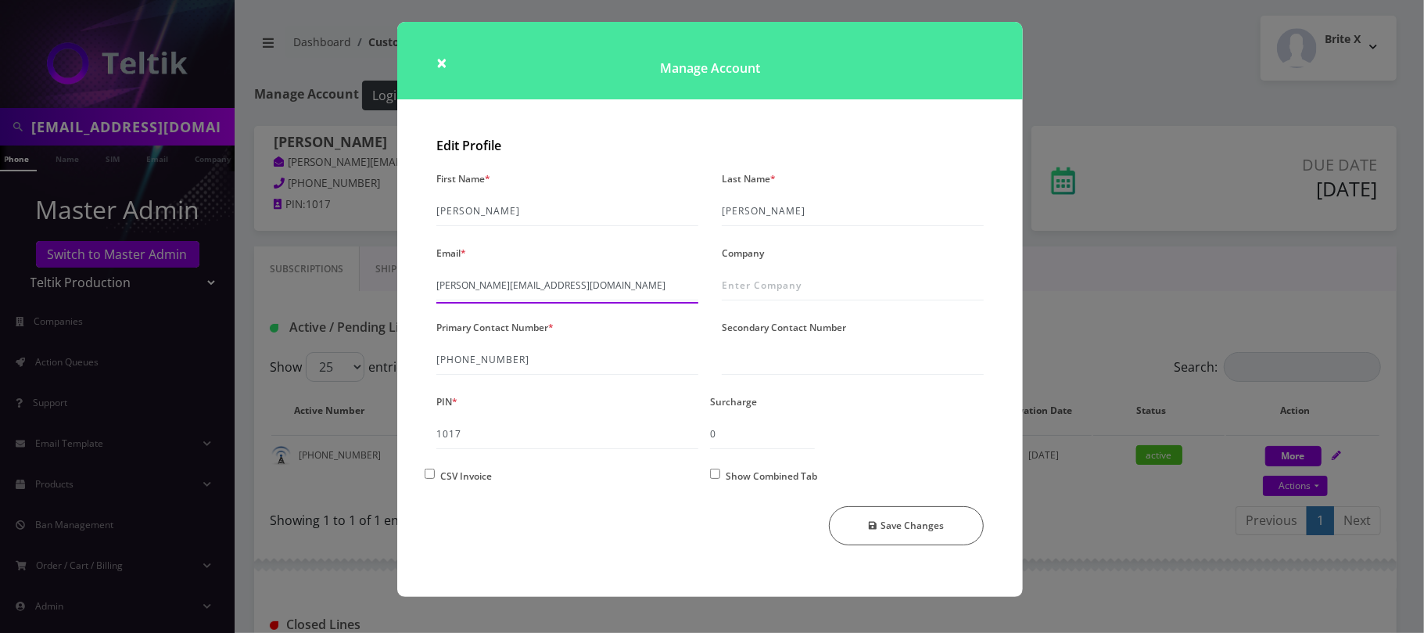
drag, startPoint x: 532, startPoint y: 288, endPoint x: 292, endPoint y: 271, distance: 240.7
click at [292, 271] on div "× Manage Account Edit Profile First Name * Fred Last Name * Rosenfeld Email * j…" at bounding box center [712, 316] width 1424 height 633
paste input "davidg+88@amcest"
type input "davidg+88@amcest.com"
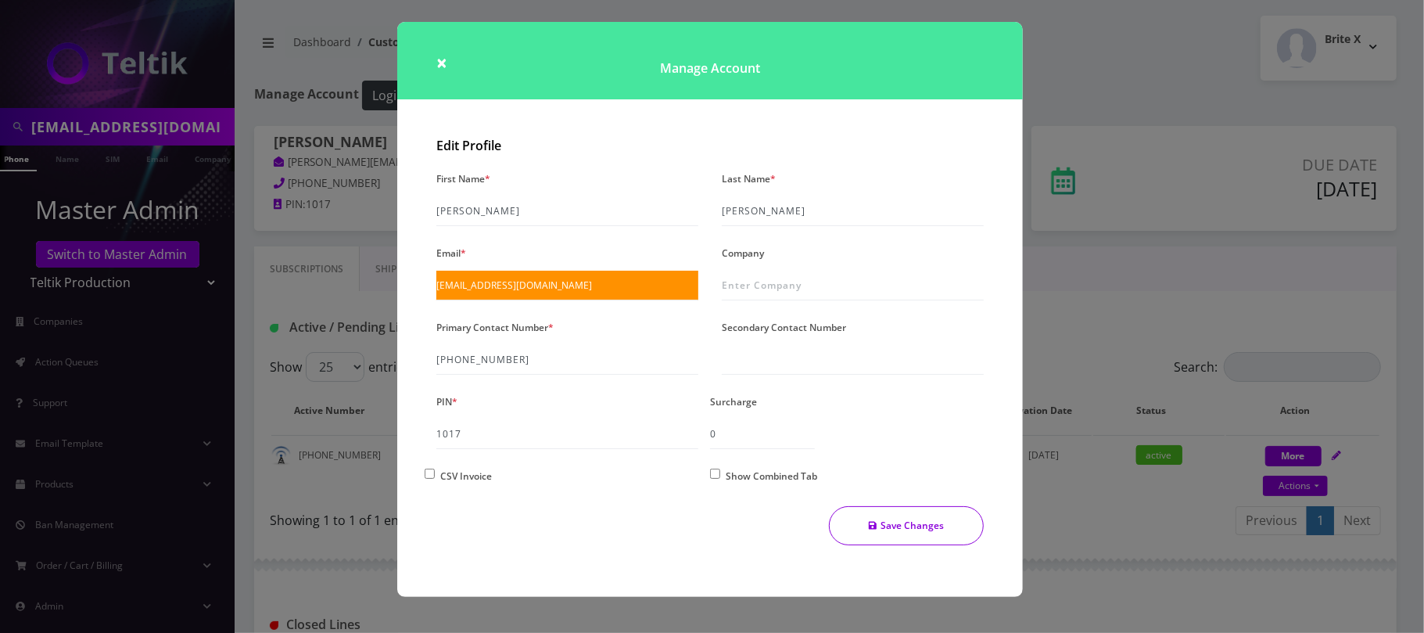
click at [930, 527] on button "Save Changes" at bounding box center [907, 525] width 156 height 39
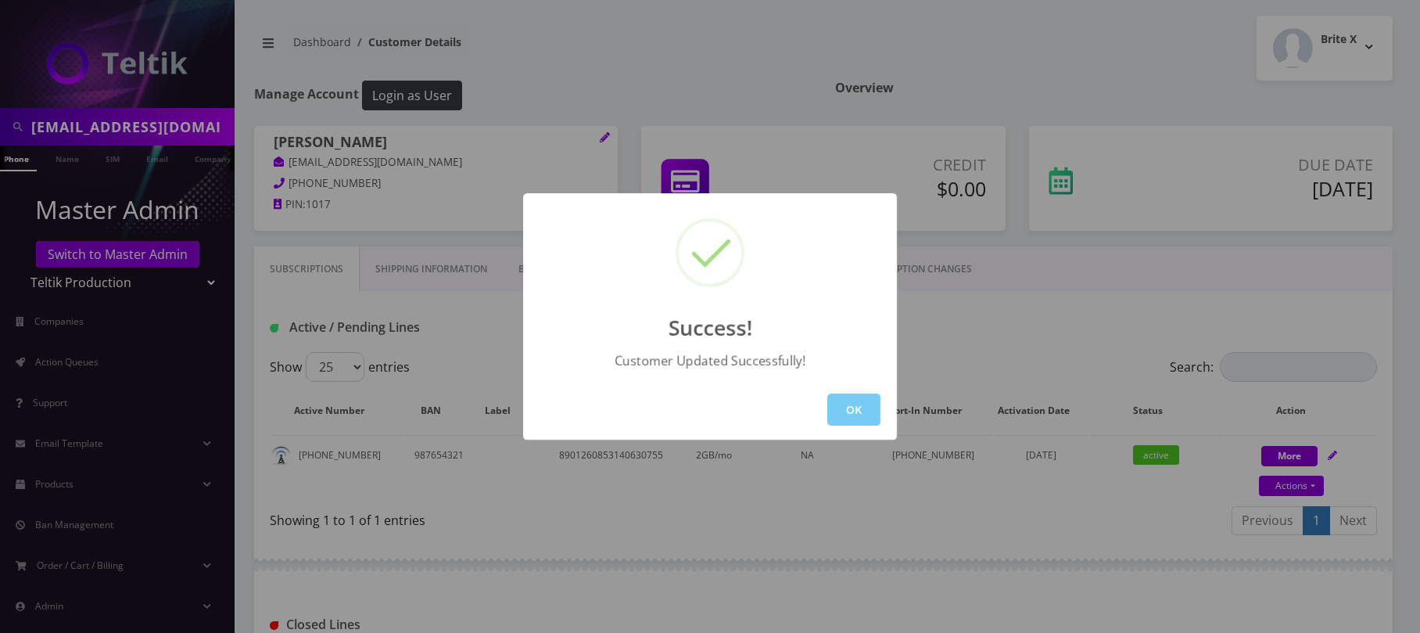
click at [845, 407] on button "OK" at bounding box center [853, 409] width 53 height 32
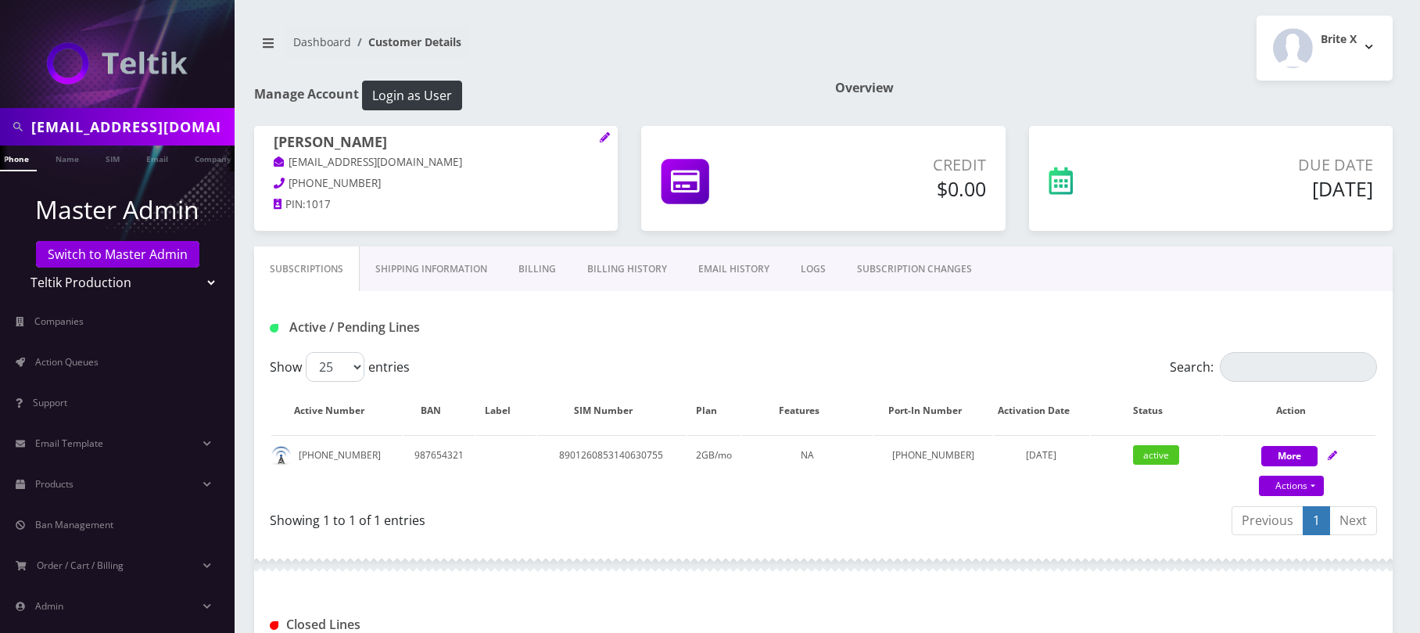
drag, startPoint x: 217, startPoint y: 126, endPoint x: 28, endPoint y: 126, distance: 189.2
click at [28, 126] on div "davidg+88@amcest.com" at bounding box center [117, 127] width 227 height 30
paste input "ultratest"
type input "davidg+ultratest@amcest.com"
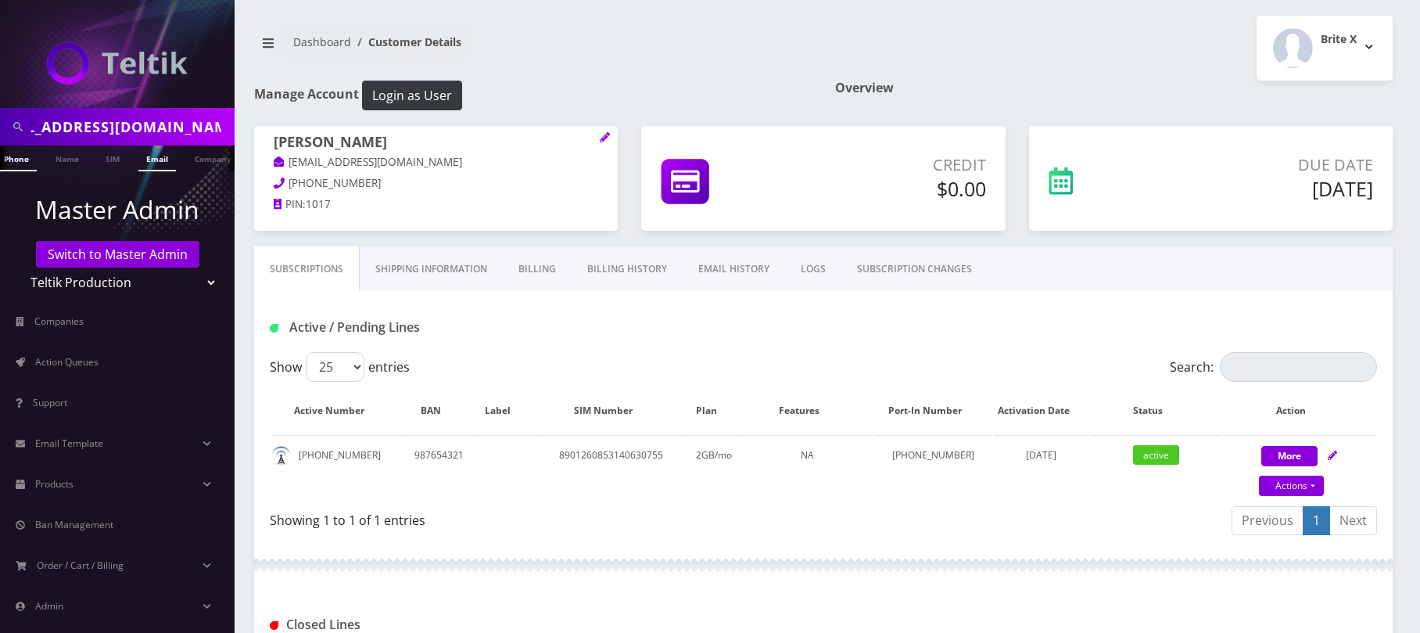
scroll to position [0, 0]
click at [152, 161] on link "Email" at bounding box center [157, 158] width 38 height 26
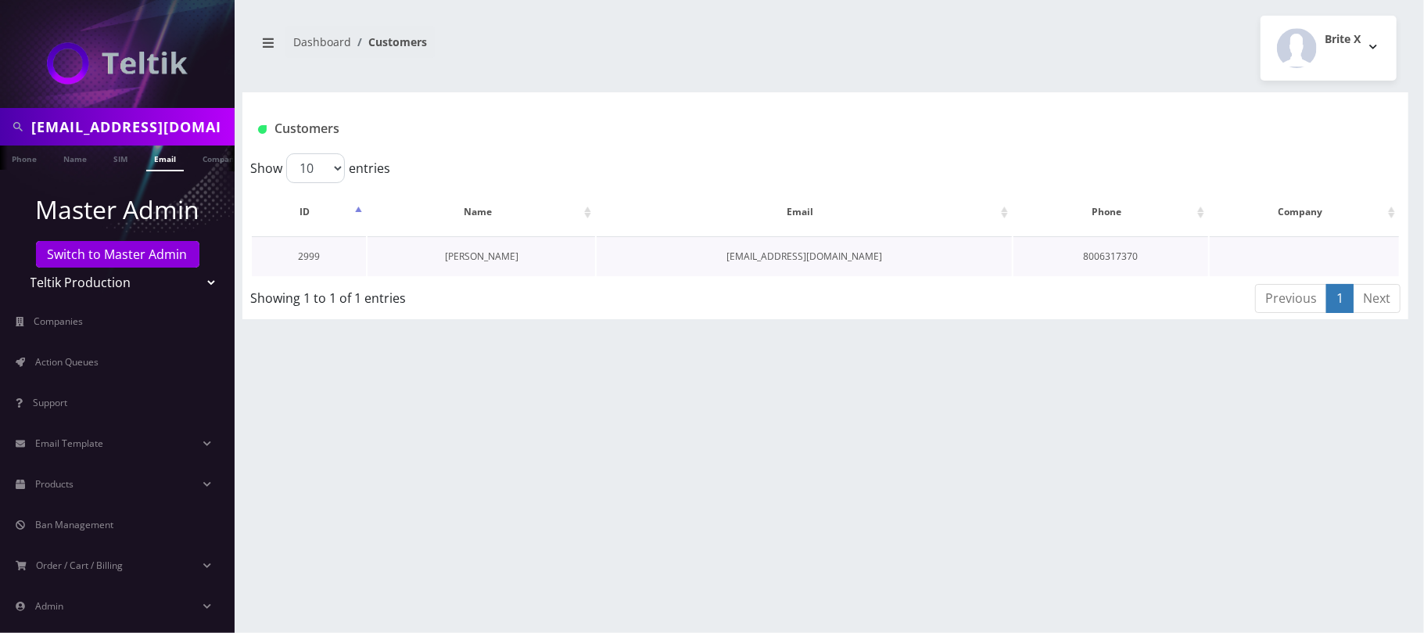
click at [493, 256] on link "[PERSON_NAME]" at bounding box center [481, 255] width 73 height 13
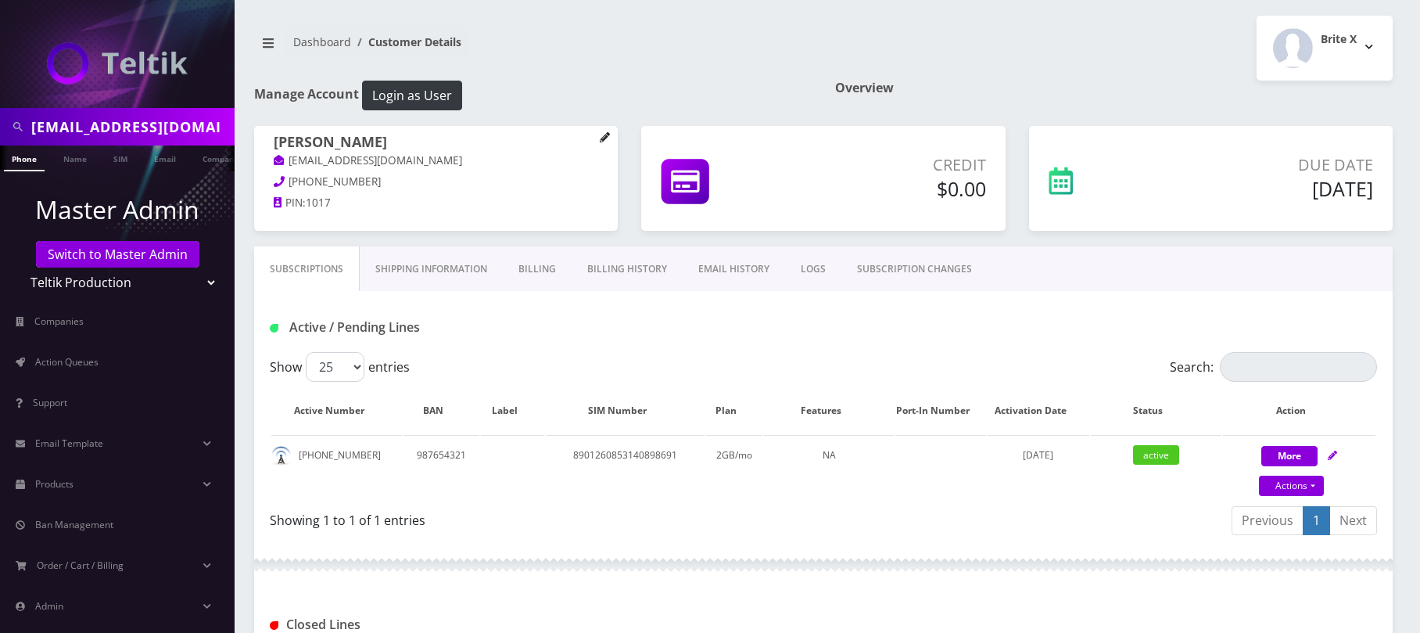
click at [602, 139] on icon at bounding box center [605, 137] width 11 height 11
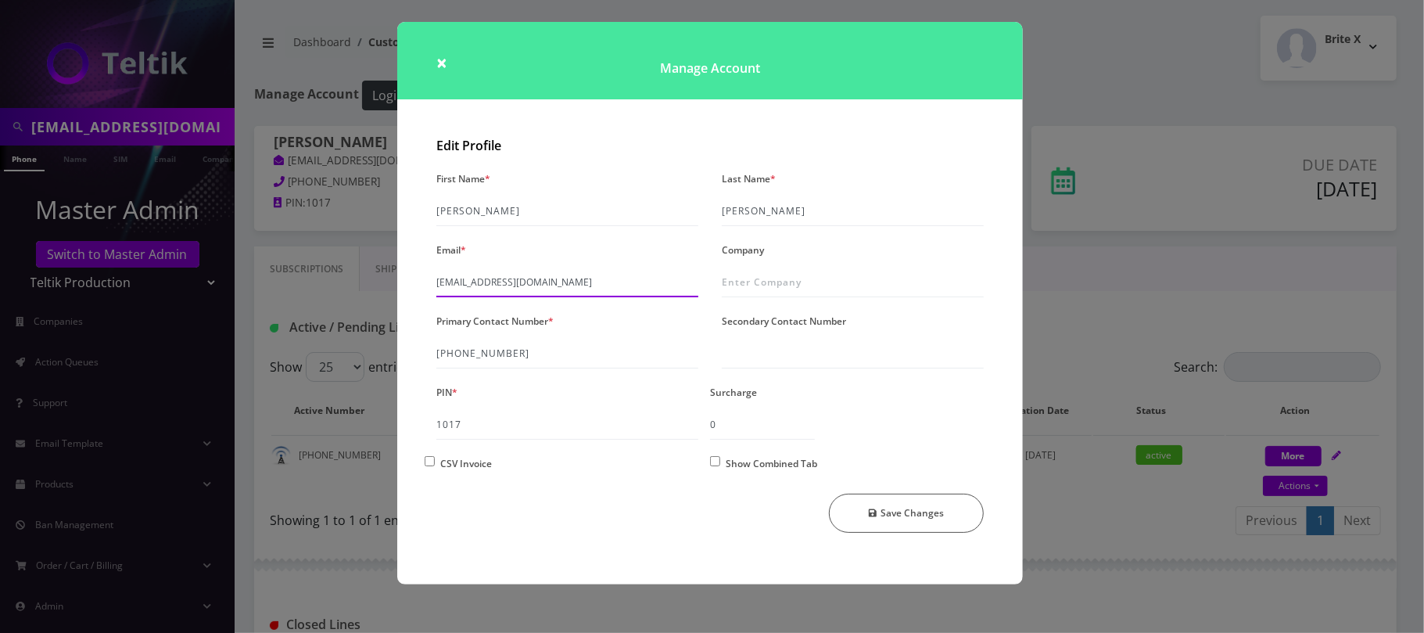
drag, startPoint x: 593, startPoint y: 280, endPoint x: 385, endPoint y: 275, distance: 207.3
click at [385, 275] on div "× Manage Account Edit Profile First Name * [PERSON_NAME] Last Name * [PERSON_NA…" at bounding box center [712, 316] width 1424 height 633
paste input "[PERSON_NAME]@teltik"
click at [936, 511] on button "Save Changes" at bounding box center [907, 512] width 156 height 39
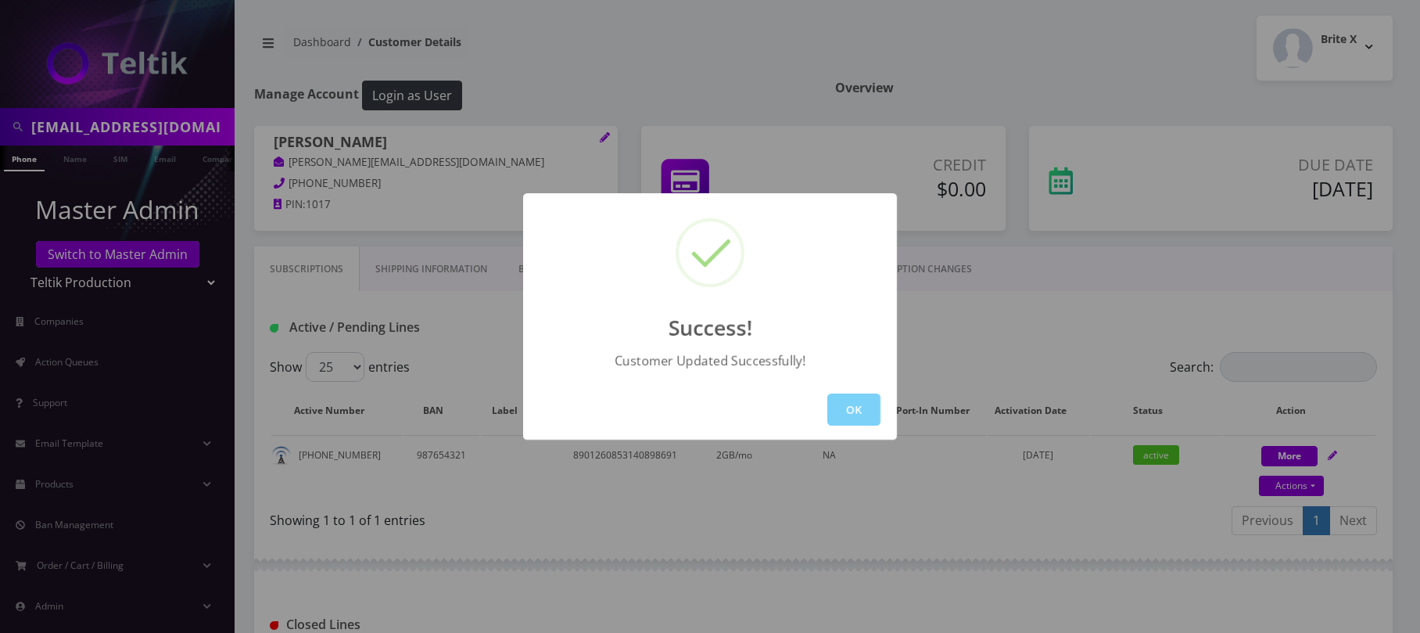
click at [852, 66] on div "Success! Customer Updated Successfully! OK" at bounding box center [710, 316] width 1420 height 633
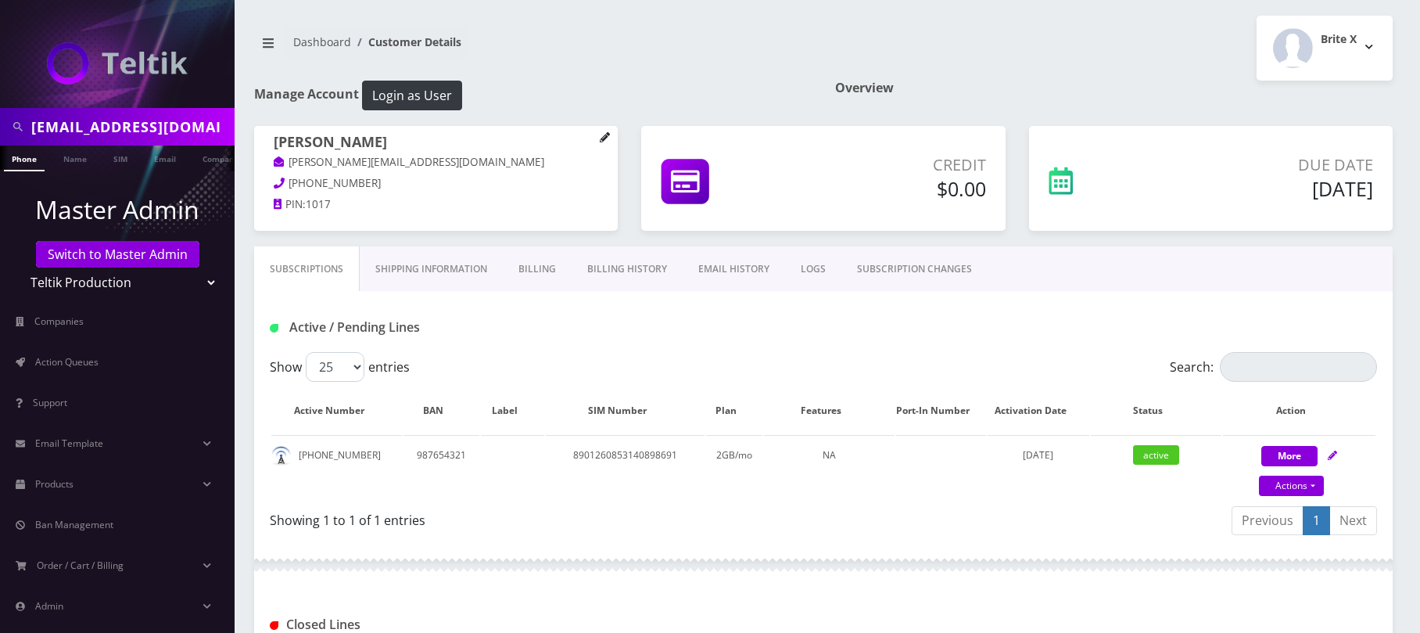
click at [605, 138] on icon at bounding box center [605, 137] width 10 height 10
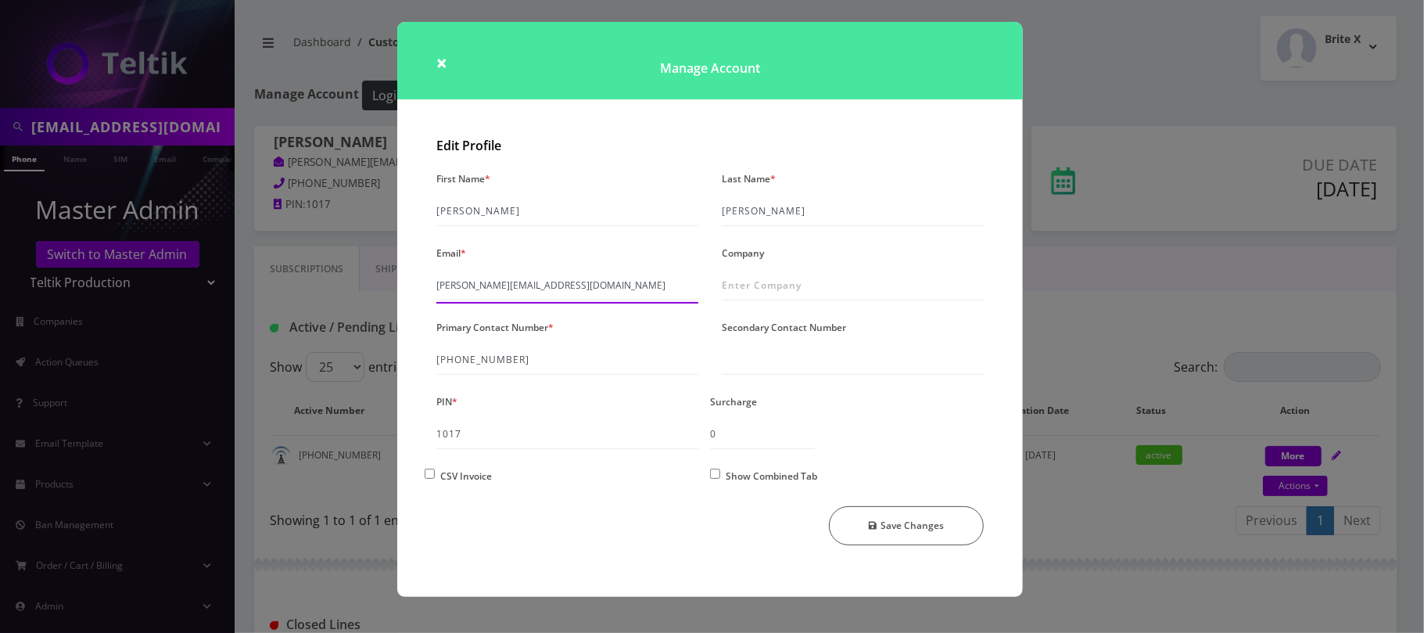
drag, startPoint x: 541, startPoint y: 283, endPoint x: 303, endPoint y: 285, distance: 237.7
click at [303, 285] on div "× Manage Account Edit Profile First Name * Fred Last Name * Rosenfeld Email * j…" at bounding box center [712, 316] width 1424 height 633
paste input "davidg+ultratest@amcest"
type input "davidg+ultratest@amcest.com"
click at [880, 519] on button "Save Changes" at bounding box center [907, 525] width 156 height 39
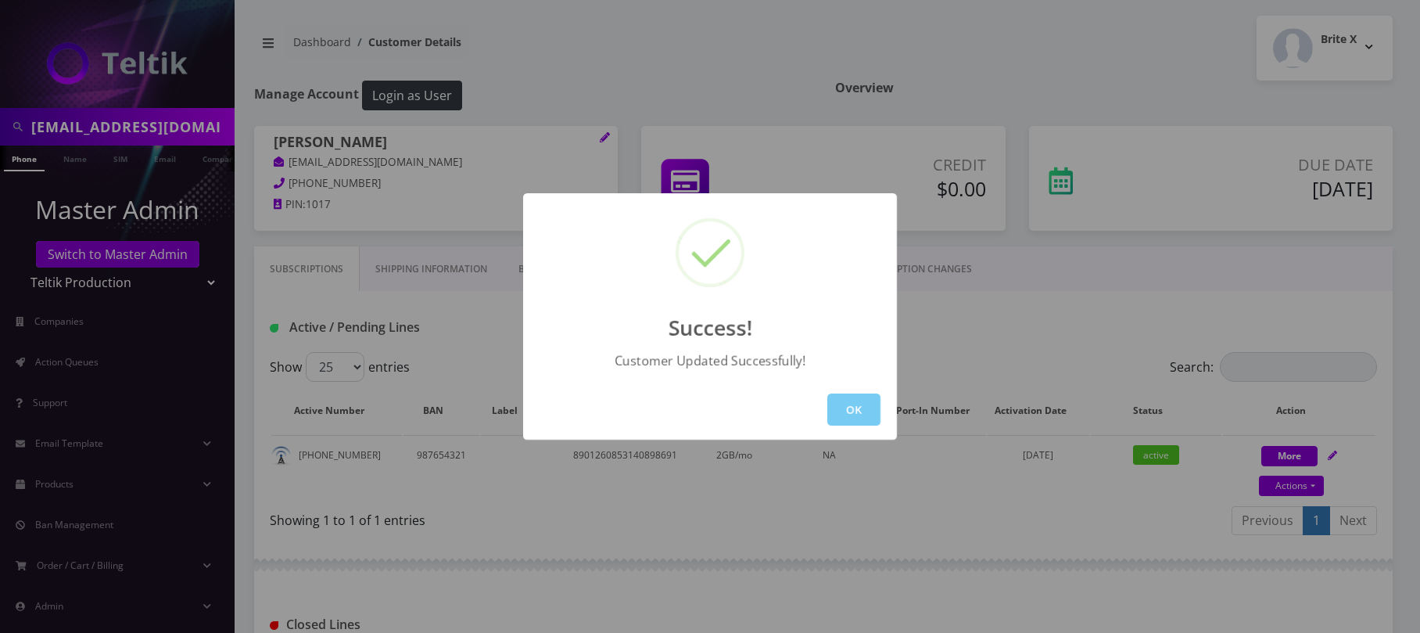
click at [861, 408] on button "OK" at bounding box center [853, 409] width 53 height 32
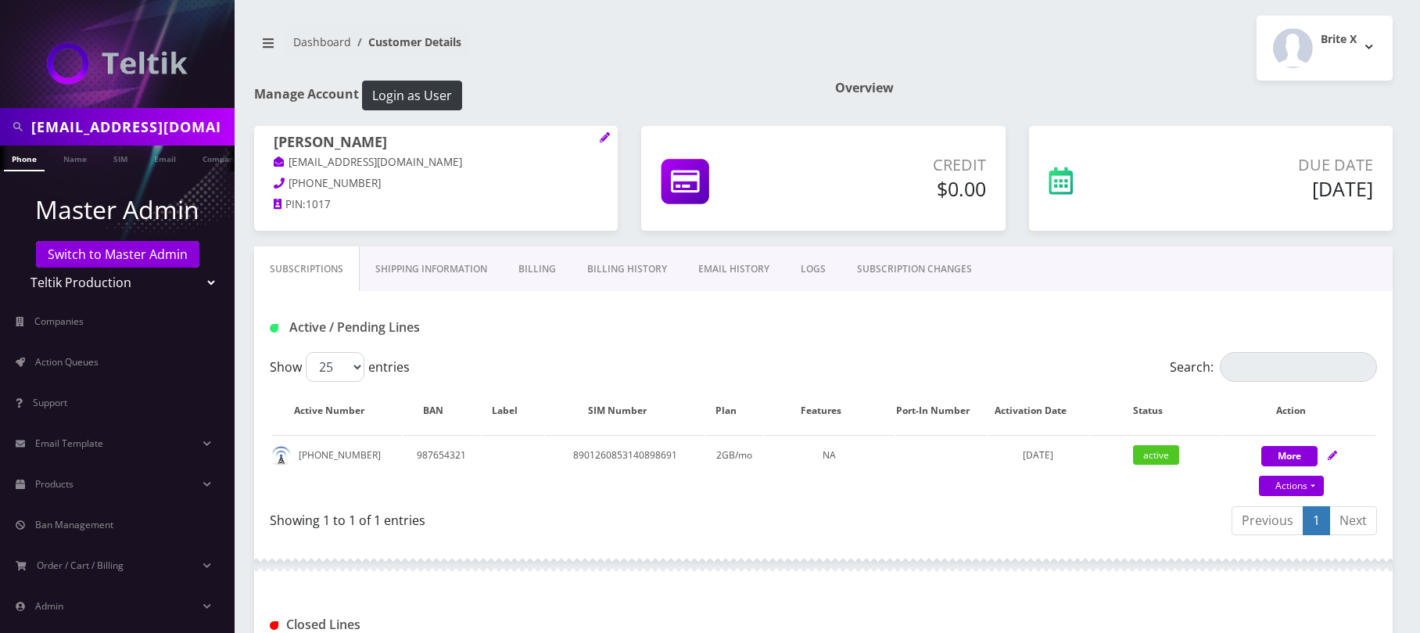
click at [142, 130] on input "davidg+ultratest@amcest.com" at bounding box center [130, 127] width 199 height 30
paste input "CPE"
type input "[EMAIL_ADDRESS][DOMAIN_NAME]"
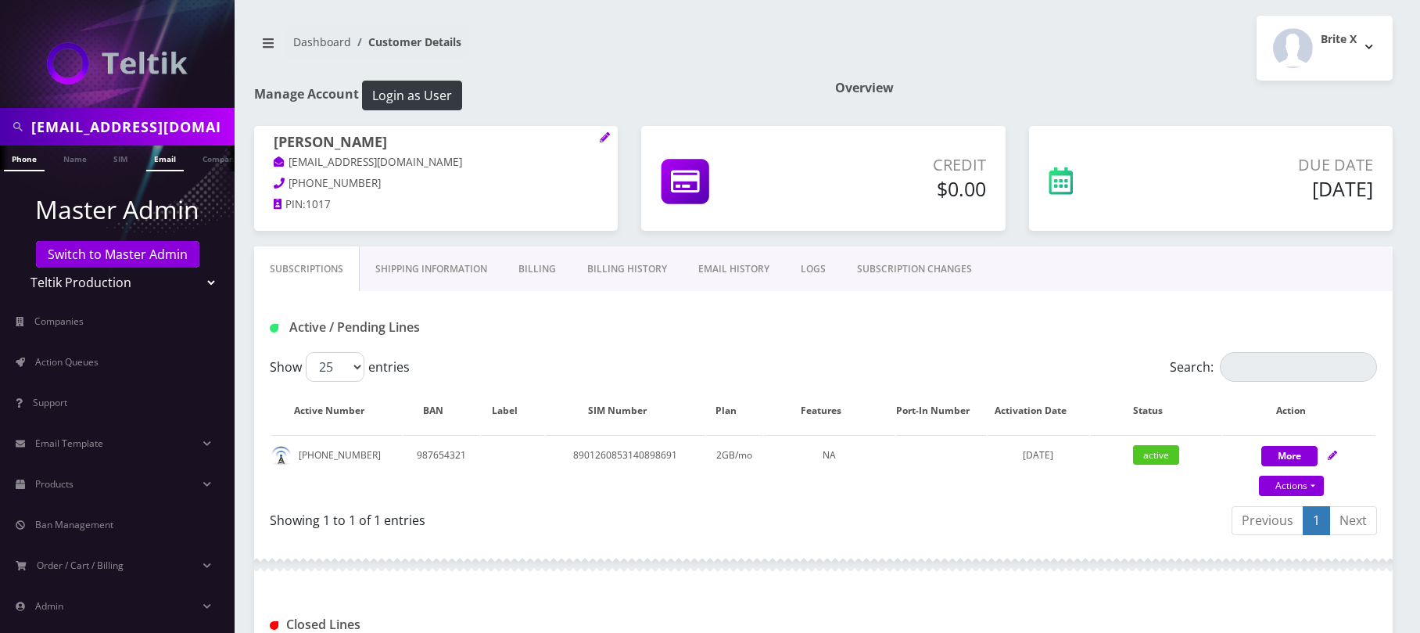
click at [169, 158] on link "Email" at bounding box center [165, 158] width 38 height 26
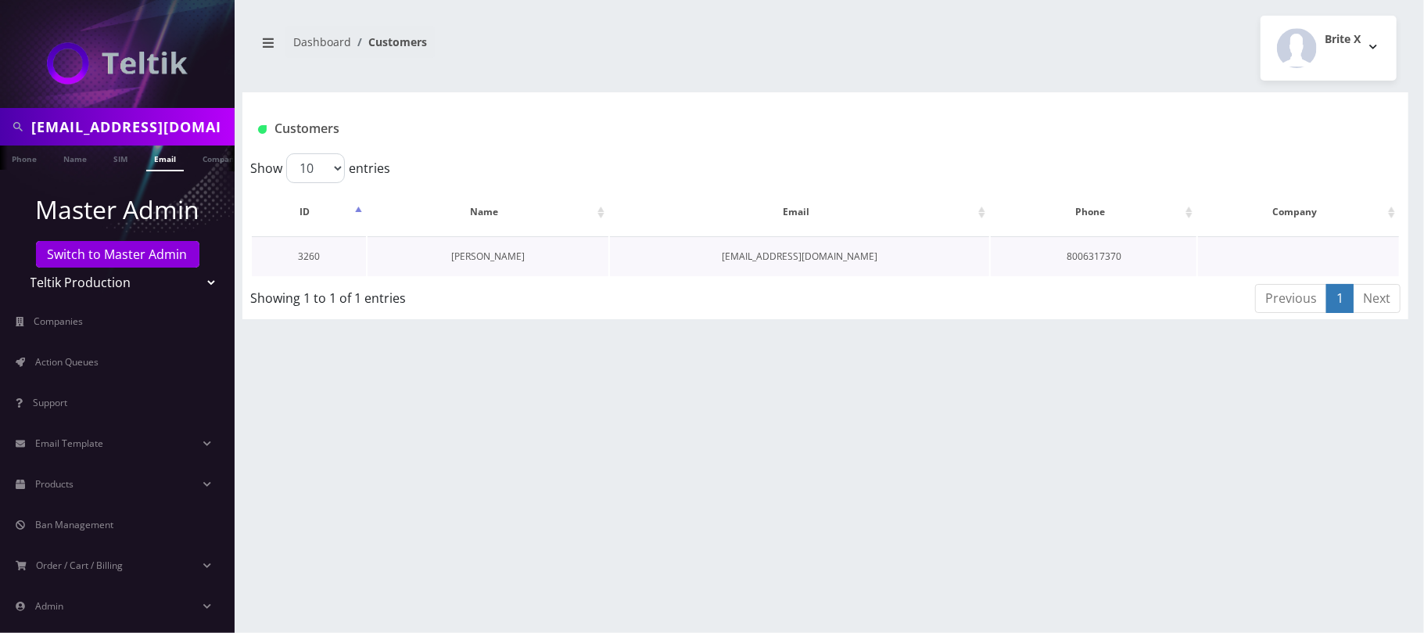
click at [497, 260] on link "[PERSON_NAME]" at bounding box center [487, 255] width 73 height 13
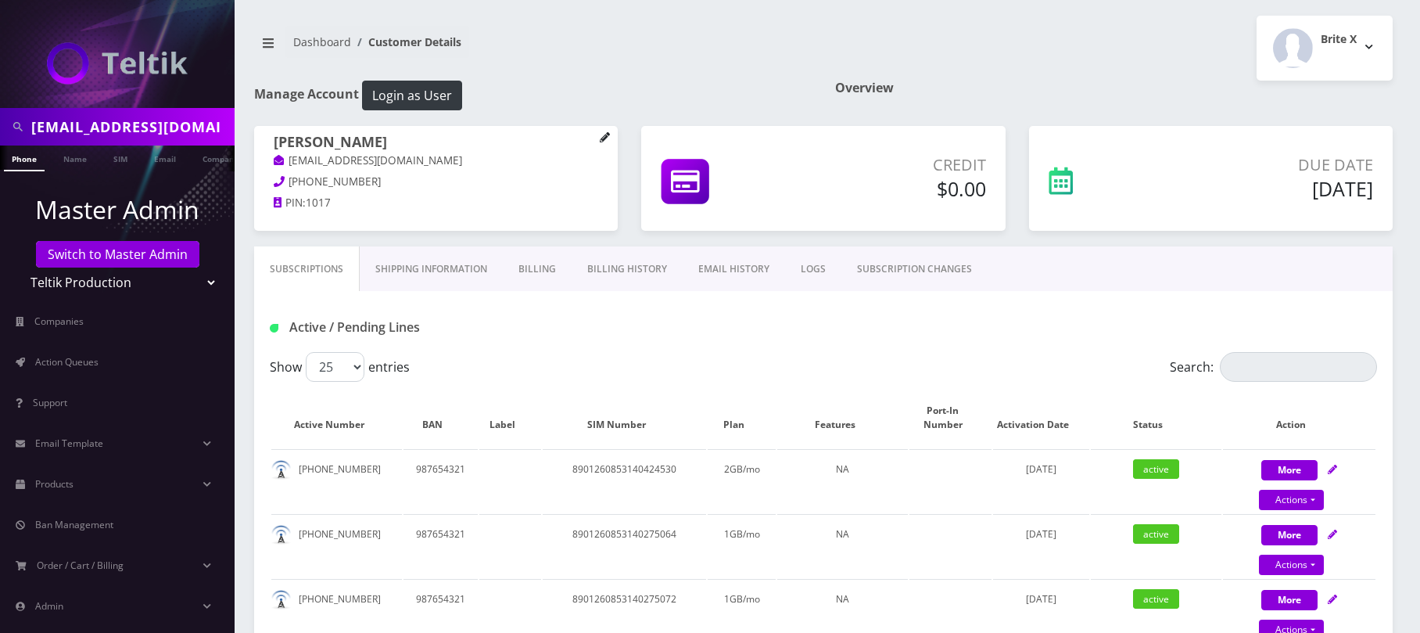
click at [601, 145] on link at bounding box center [605, 138] width 11 height 17
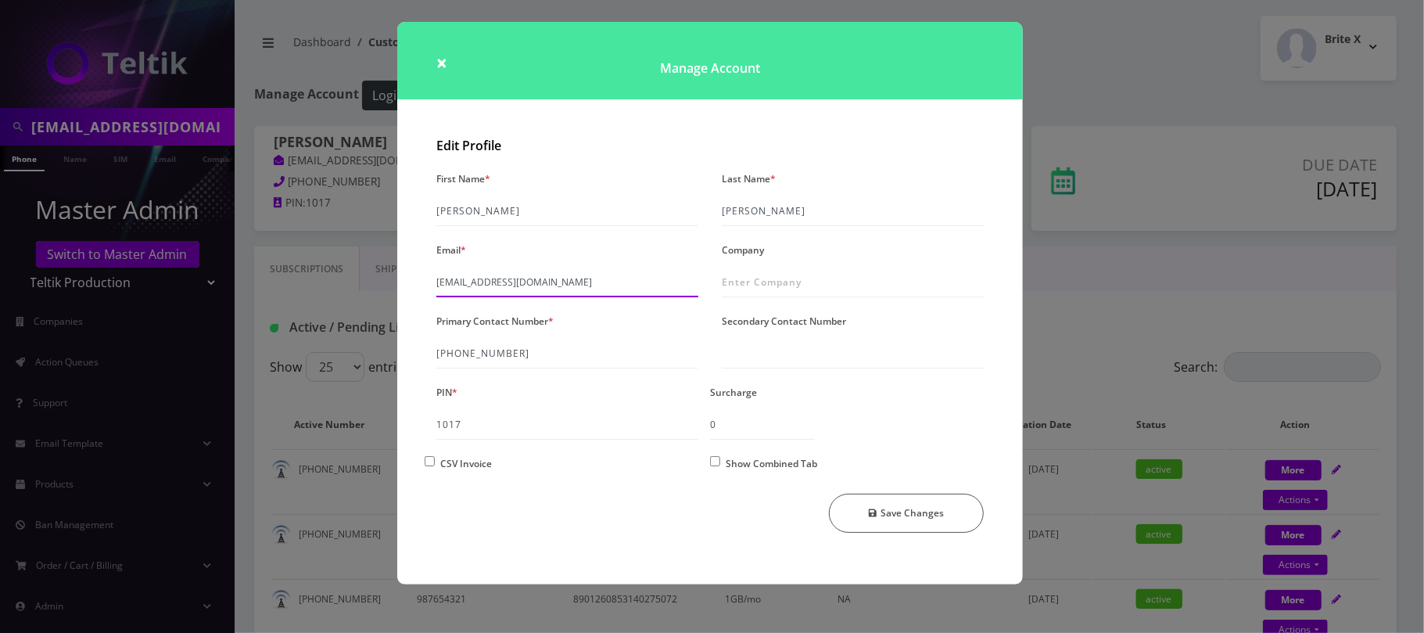
drag, startPoint x: 579, startPoint y: 280, endPoint x: 338, endPoint y: 274, distance: 240.9
click at [338, 274] on div "× Manage Account Edit Profile First Name * Fred Last Name * Rosenfeld Email * d…" at bounding box center [712, 316] width 1424 height 633
paste input "jay@teltik"
click at [876, 517] on icon "submit" at bounding box center [873, 513] width 9 height 9
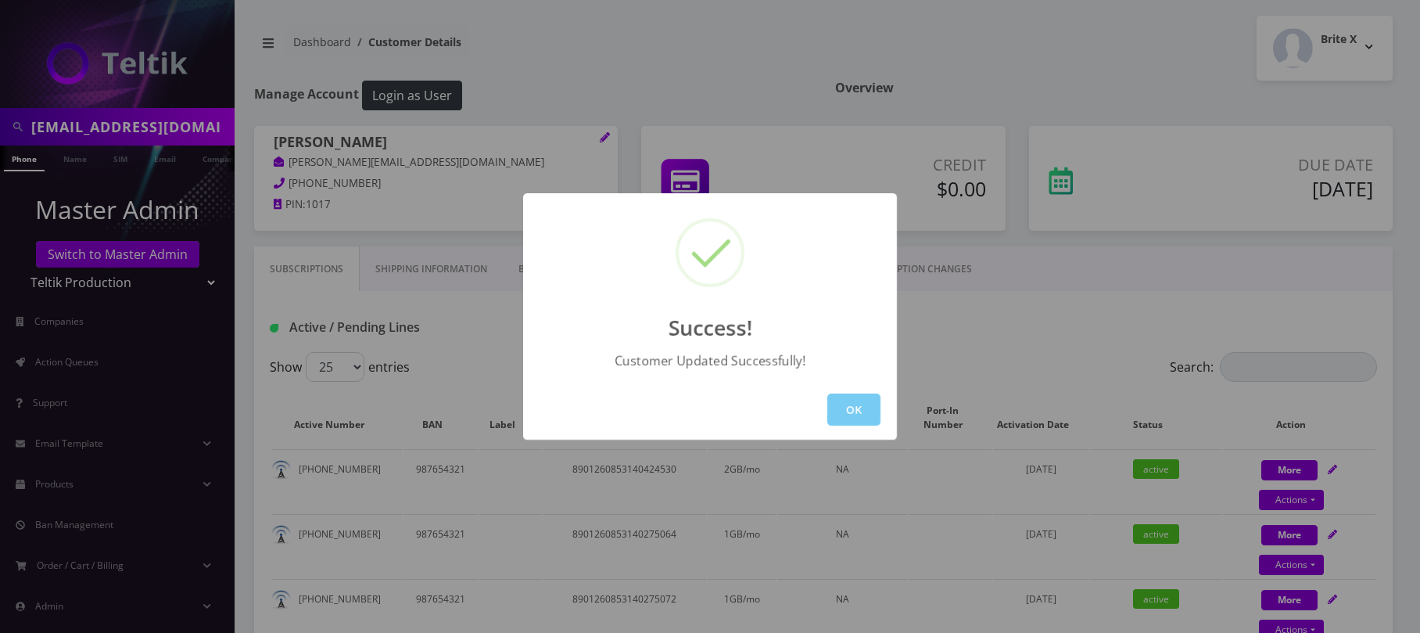
click at [839, 414] on button "OK" at bounding box center [853, 409] width 53 height 32
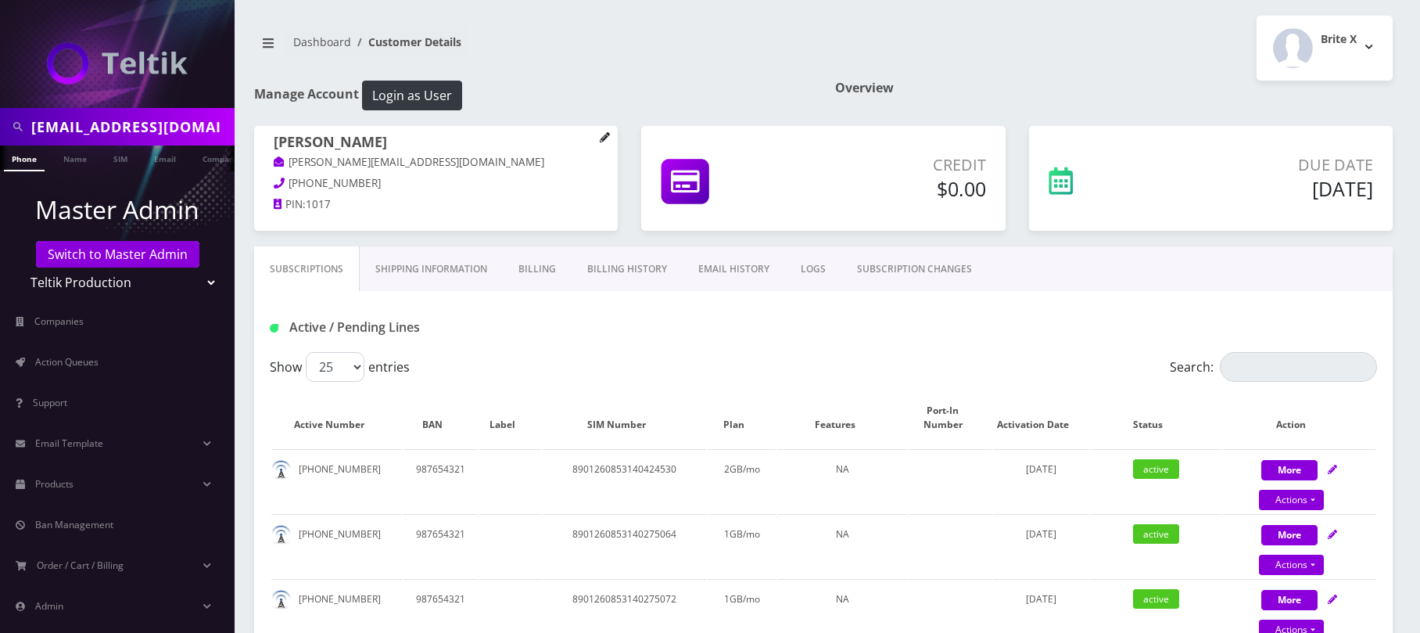
click at [601, 138] on icon at bounding box center [605, 137] width 11 height 11
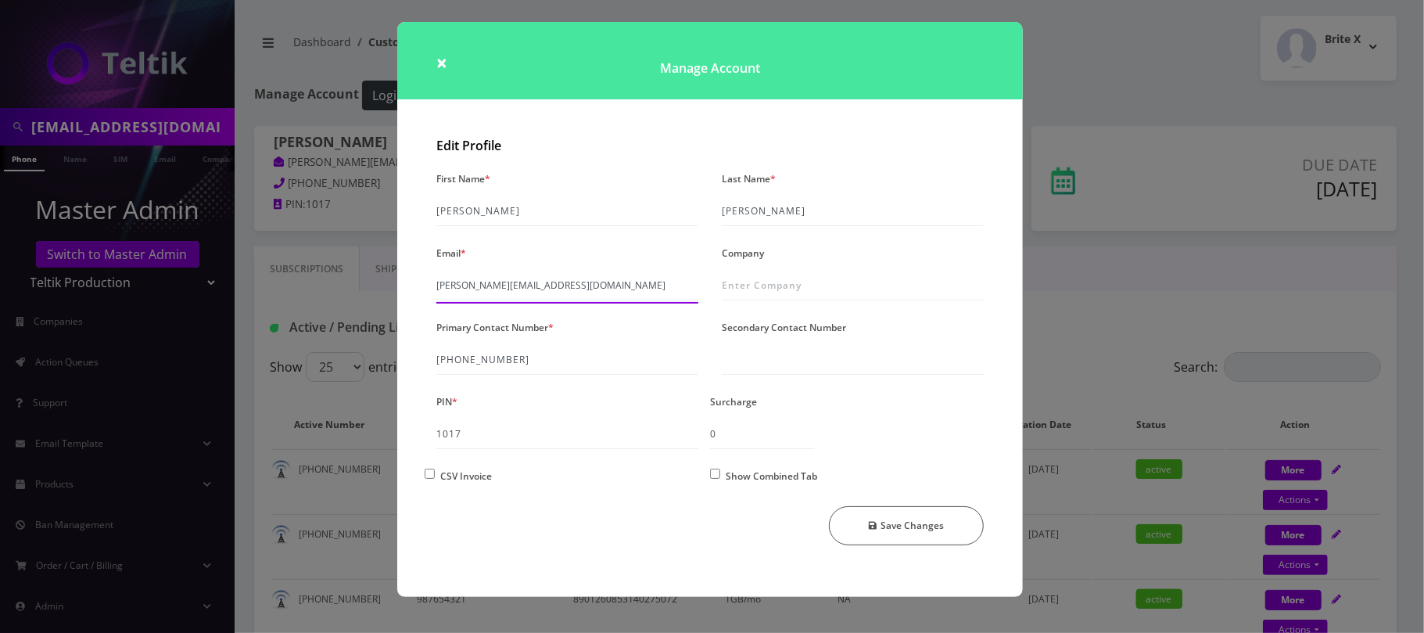
drag, startPoint x: 526, startPoint y: 283, endPoint x: 379, endPoint y: 282, distance: 147.0
click at [379, 282] on div "× Manage Account Edit Profile First Name * Fred Last Name * Rosenfeld Email * j…" at bounding box center [712, 316] width 1424 height 633
paste input "davidg+CPE@amcest"
type input "davidg+CPE@amcest.com"
click at [883, 522] on button "Save Changes" at bounding box center [907, 525] width 156 height 39
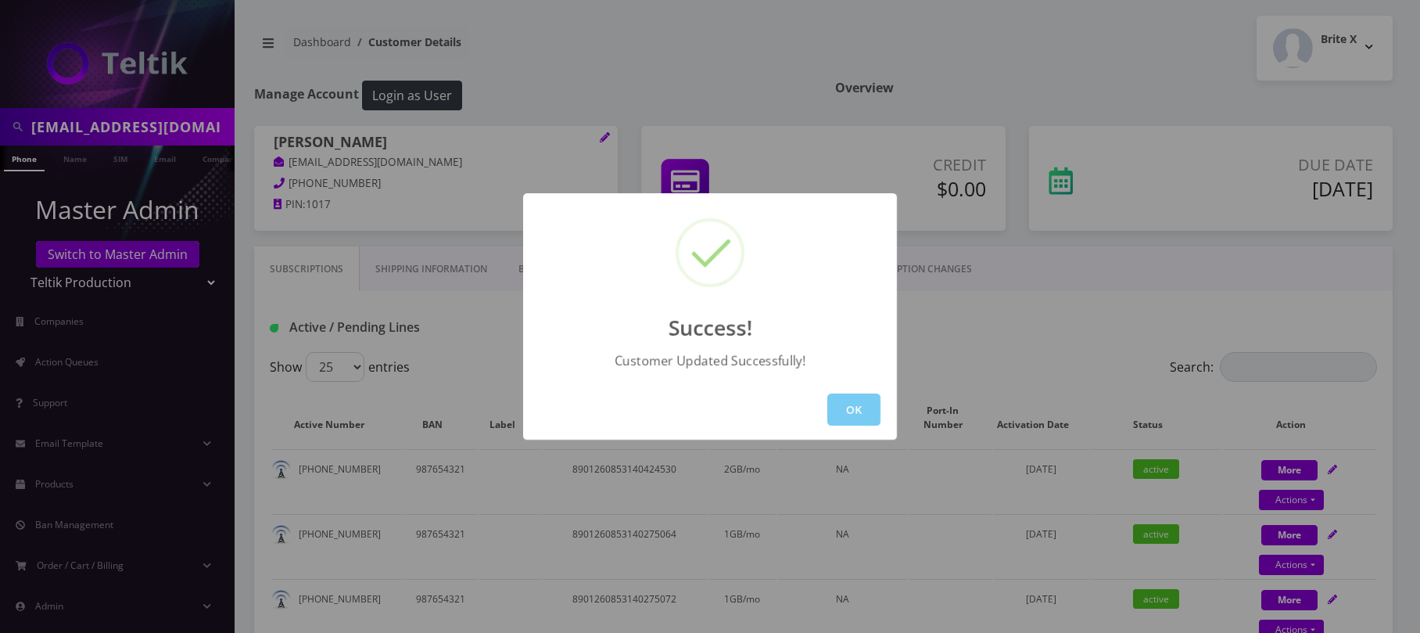
click at [855, 407] on button "OK" at bounding box center [853, 409] width 53 height 32
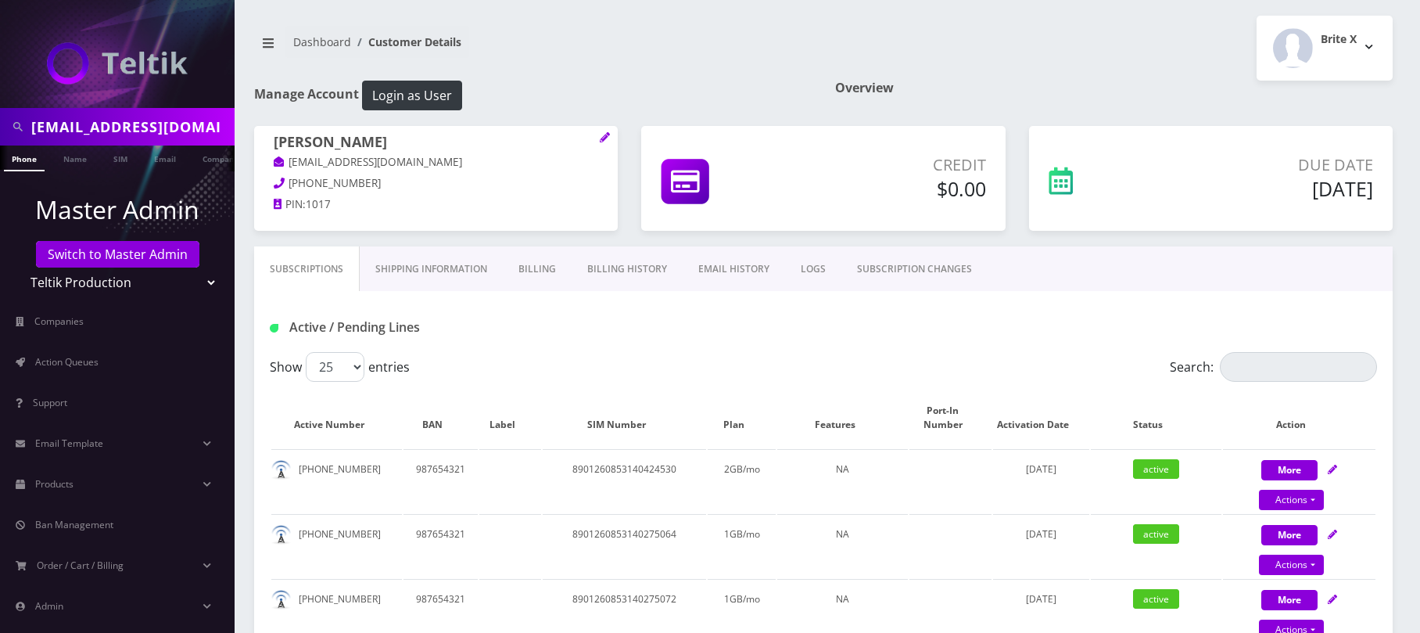
click at [107, 285] on select "Teltik Production My Link Mobile VennMobile Unlimited Advanced LTE Rexing Inc D…" at bounding box center [117, 282] width 199 height 30
select select "13"
click at [18, 267] on select "Teltik Production My Link Mobile VennMobile Unlimited Advanced LTE Rexing Inc D…" at bounding box center [117, 282] width 199 height 30
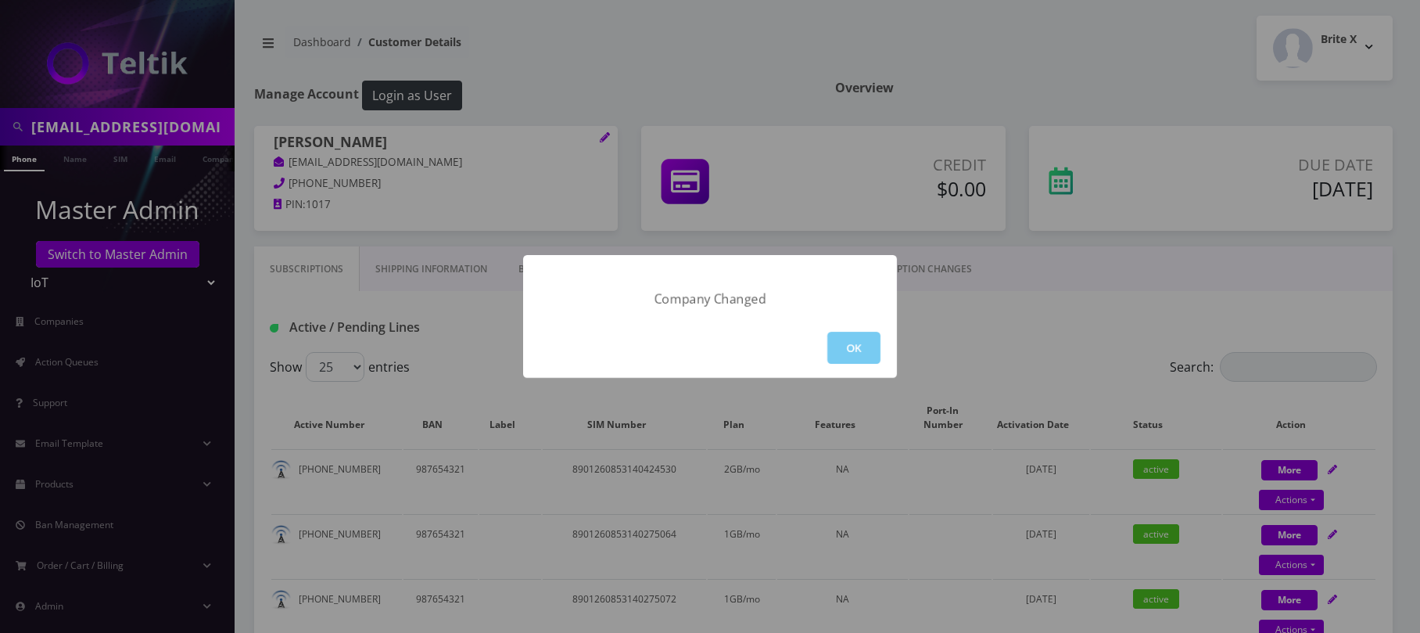
click at [866, 352] on button "OK" at bounding box center [853, 348] width 53 height 32
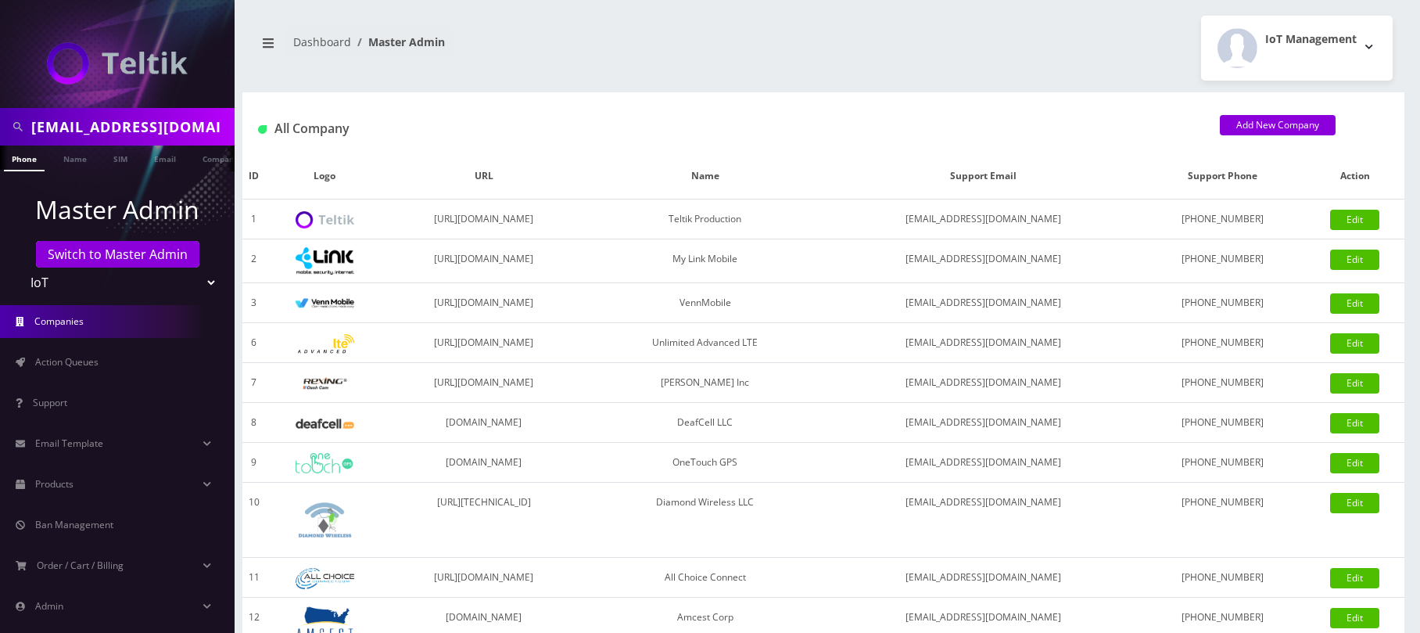
click at [217, 125] on input "[EMAIL_ADDRESS][DOMAIN_NAME]" at bounding box center [130, 127] width 199 height 30
drag, startPoint x: 223, startPoint y: 127, endPoint x: -8, endPoint y: 123, distance: 230.7
click at [0, 123] on html "[EMAIL_ADDRESS][DOMAIN_NAME] Phone Name SIM Email Company Customer Master Admin…" at bounding box center [710, 537] width 1420 height 1074
type input "nirvan"
click at [67, 160] on link "Name" at bounding box center [75, 158] width 39 height 26
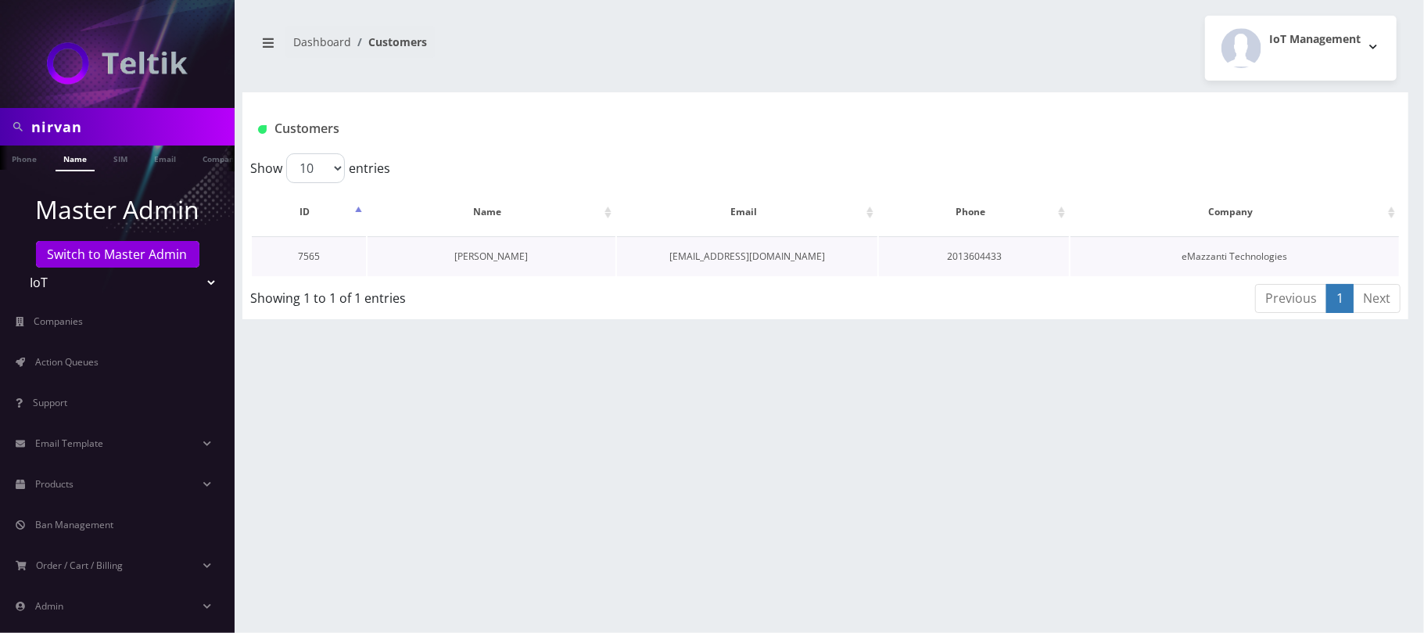
click at [504, 260] on link "[PERSON_NAME]" at bounding box center [490, 255] width 73 height 13
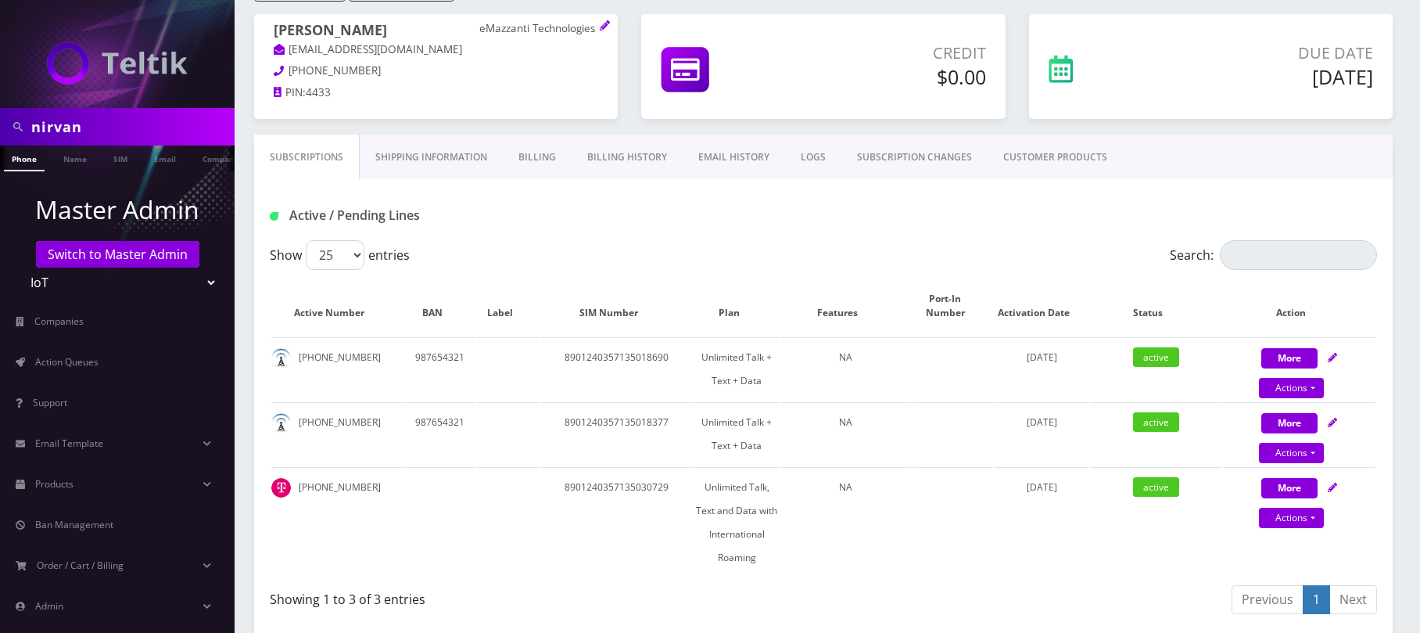
scroll to position [313, 0]
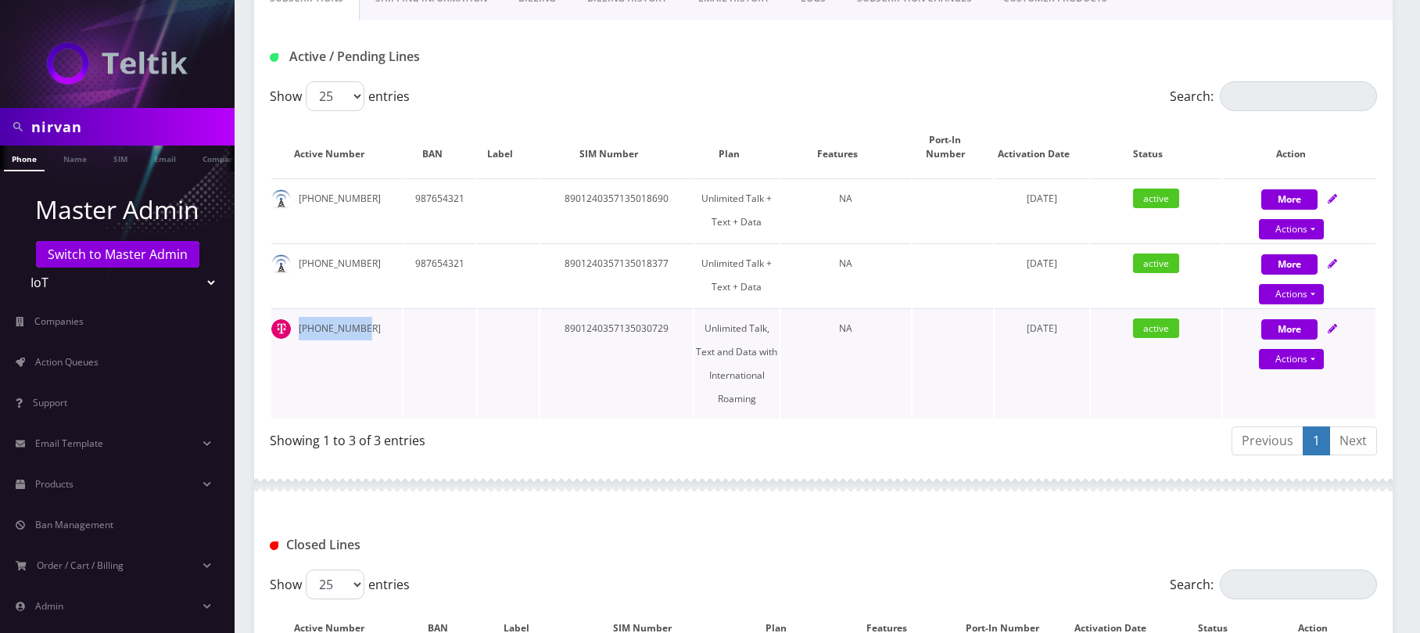
drag, startPoint x: 389, startPoint y: 335, endPoint x: 296, endPoint y: 324, distance: 94.5
click at [296, 324] on td "[PHONE_NUMBER]" at bounding box center [336, 363] width 131 height 110
copy td "[PHONE_NUMBER]"
click at [1329, 329] on icon at bounding box center [1332, 328] width 9 height 9
select select "514"
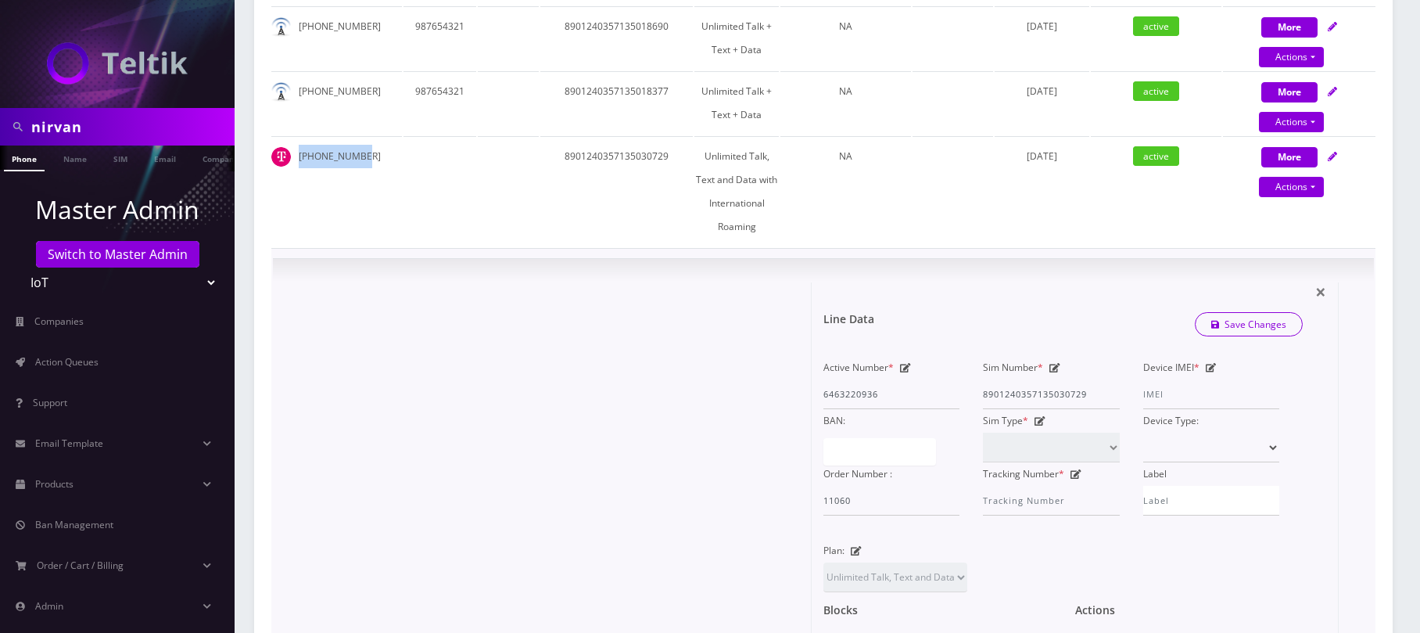
scroll to position [521, 0]
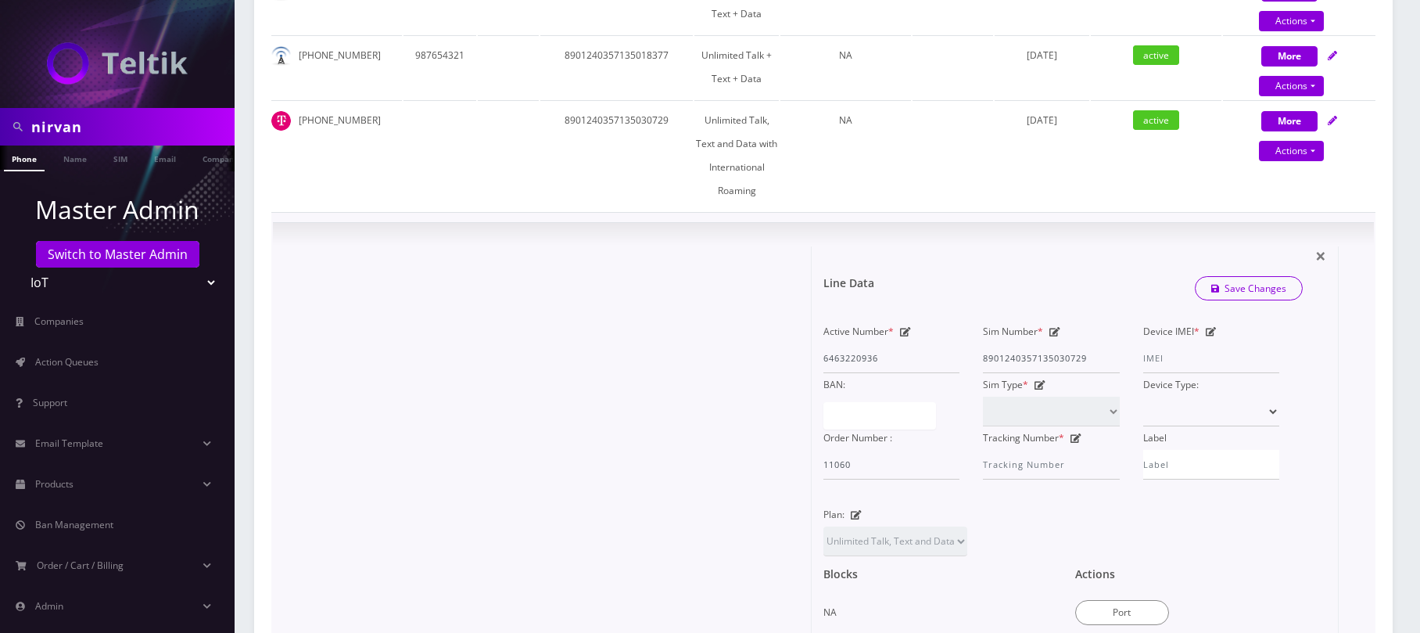
click at [1206, 332] on icon at bounding box center [1211, 331] width 11 height 9
paste input "353730205687838"
type input "353730205687838"
click at [1056, 332] on icon at bounding box center [1054, 331] width 11 height 9
paste input "89012"
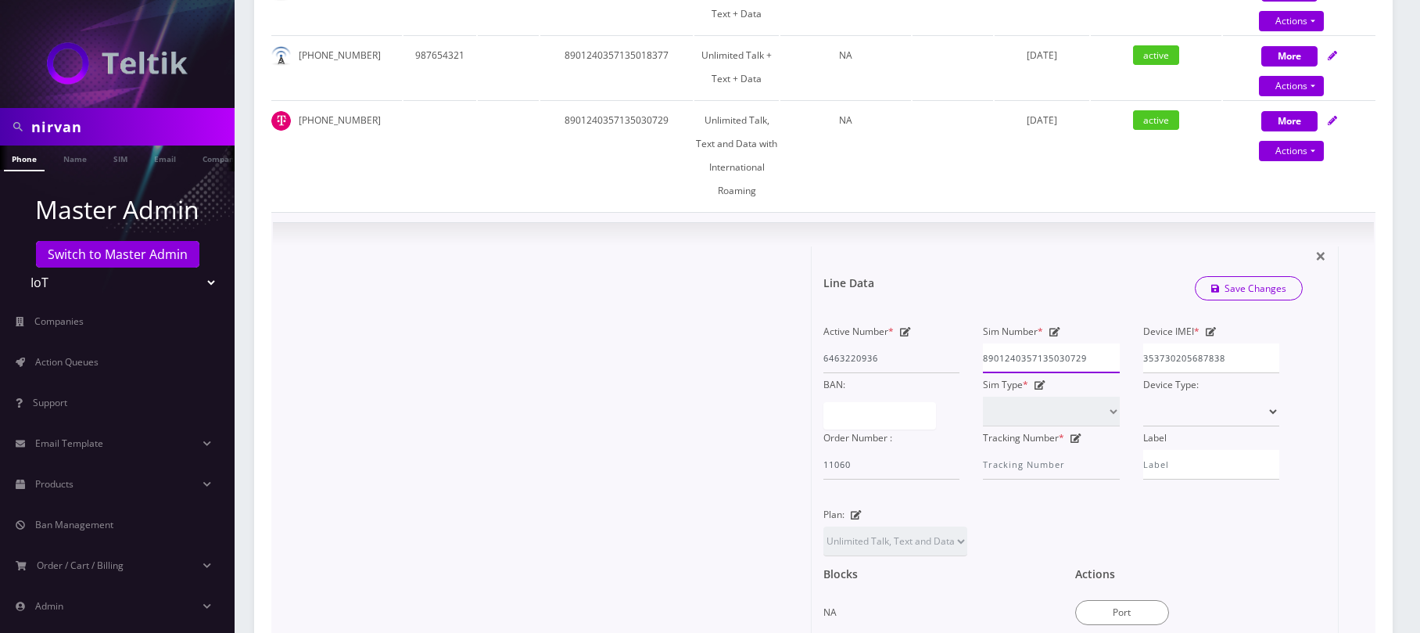
drag, startPoint x: 1101, startPoint y: 357, endPoint x: 962, endPoint y: 355, distance: 139.2
click at [962, 355] on div "Active Number * 6463220936 Sim Number * [TECHNICAL_ID] Device IMEI * [TECHNICAL…" at bounding box center [1051, 400] width 479 height 160
paste input "60128729176151"
type input "8901260128729176151"
click at [1258, 292] on link "Save Changes" at bounding box center [1249, 288] width 109 height 24
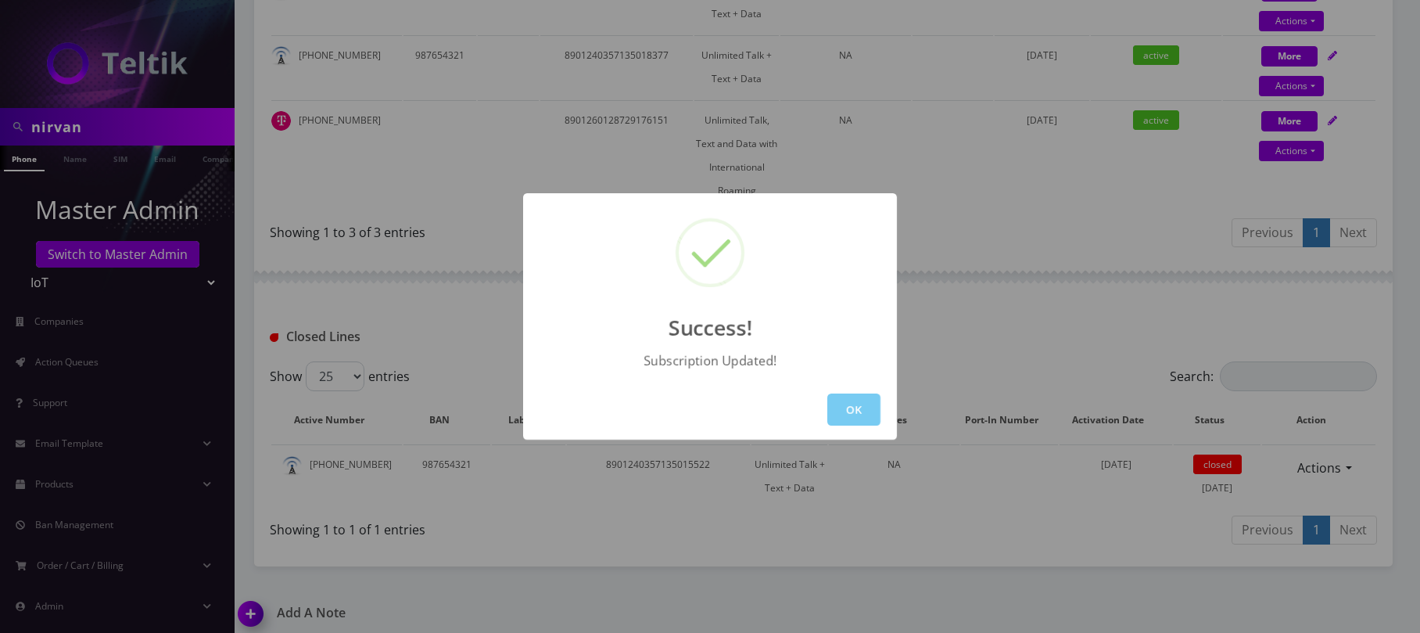
click at [866, 411] on button "OK" at bounding box center [853, 409] width 53 height 32
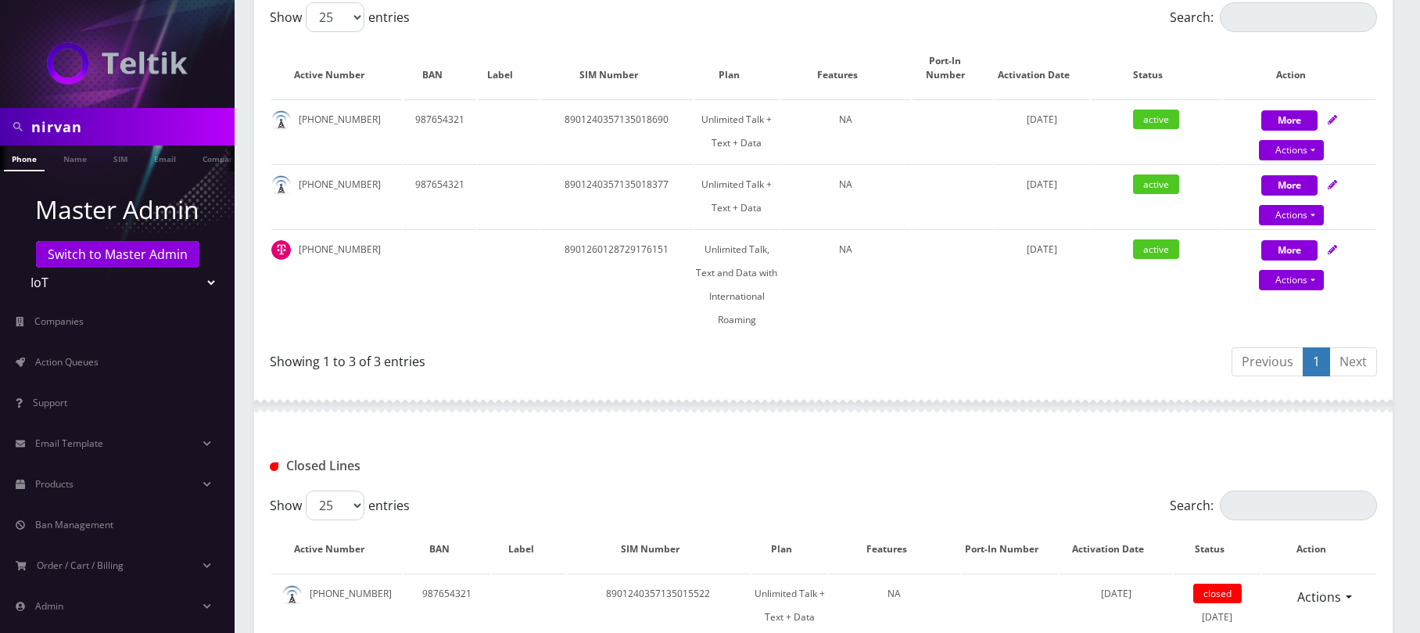
scroll to position [313, 0]
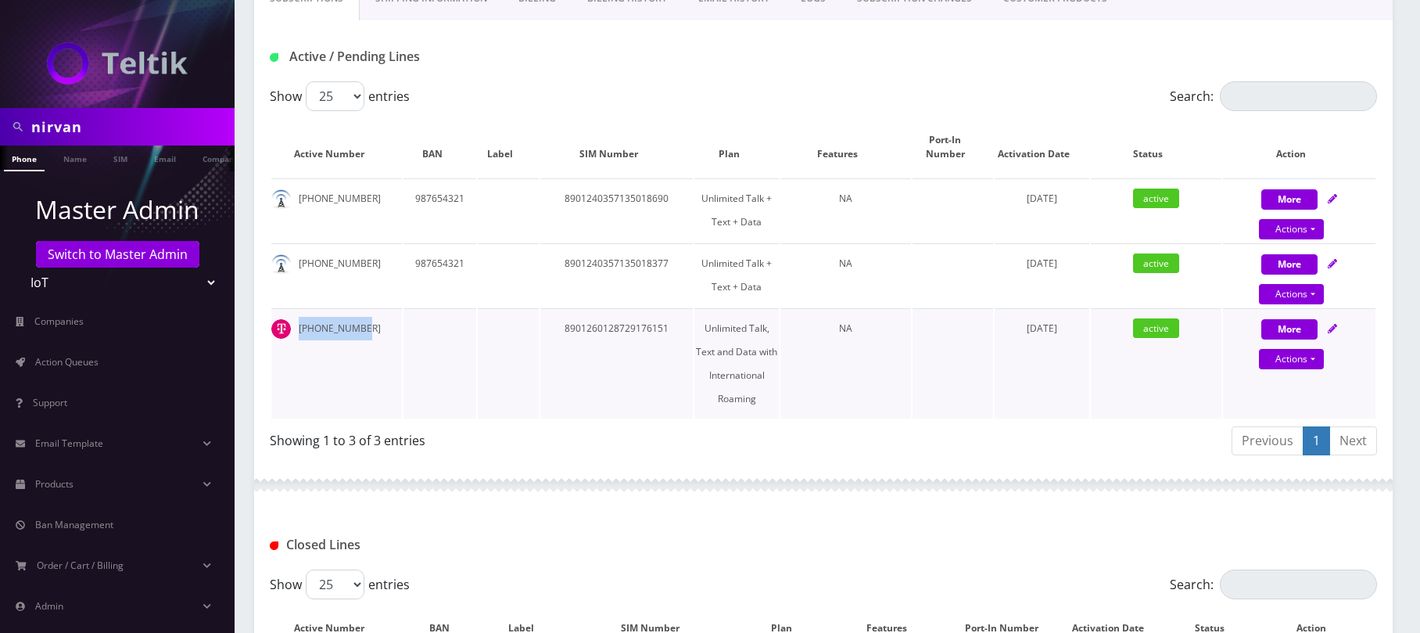
drag, startPoint x: 355, startPoint y: 328, endPoint x: 299, endPoint y: 324, distance: 56.5
click at [299, 324] on td "[PHONE_NUMBER]" at bounding box center [336, 363] width 131 height 110
copy td "[PHONE_NUMBER]"
click at [374, 332] on td "[PHONE_NUMBER]" at bounding box center [336, 363] width 131 height 110
drag, startPoint x: 367, startPoint y: 330, endPoint x: 299, endPoint y: 326, distance: 68.1
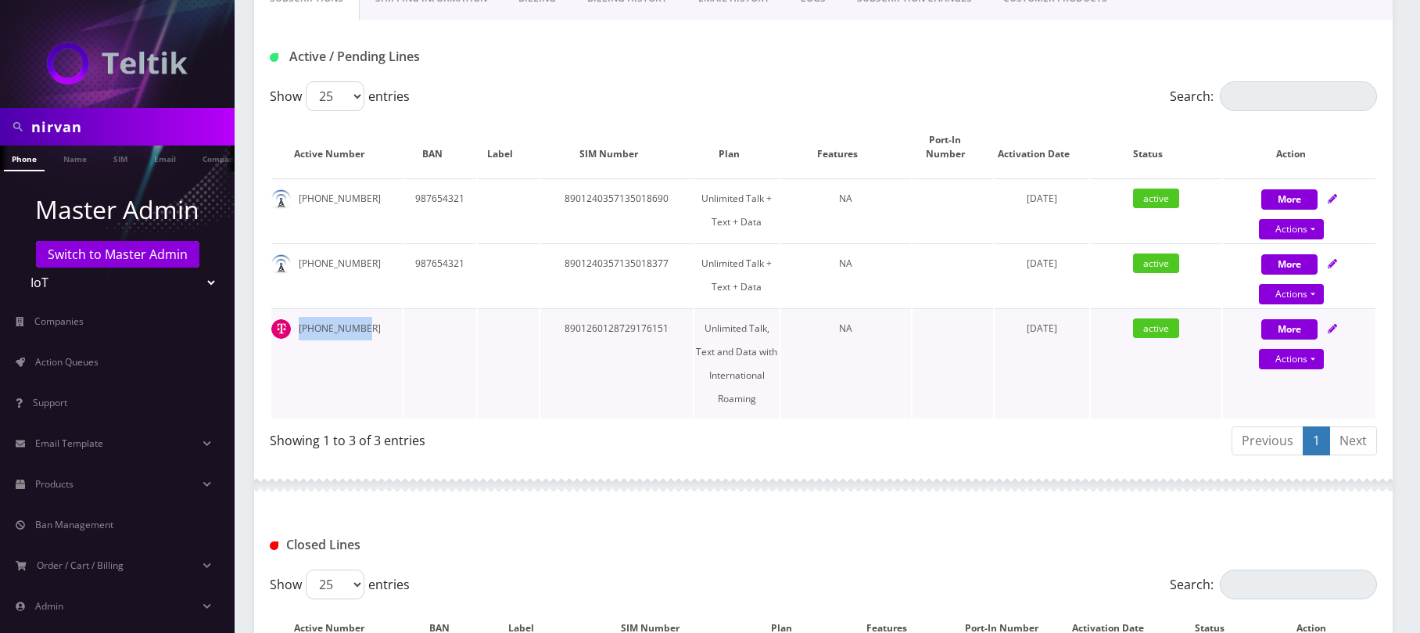
click at [299, 326] on td "[PHONE_NUMBER]" at bounding box center [336, 363] width 131 height 110
copy td "[PHONE_NUMBER]"
